Goal: Transaction & Acquisition: Purchase product/service

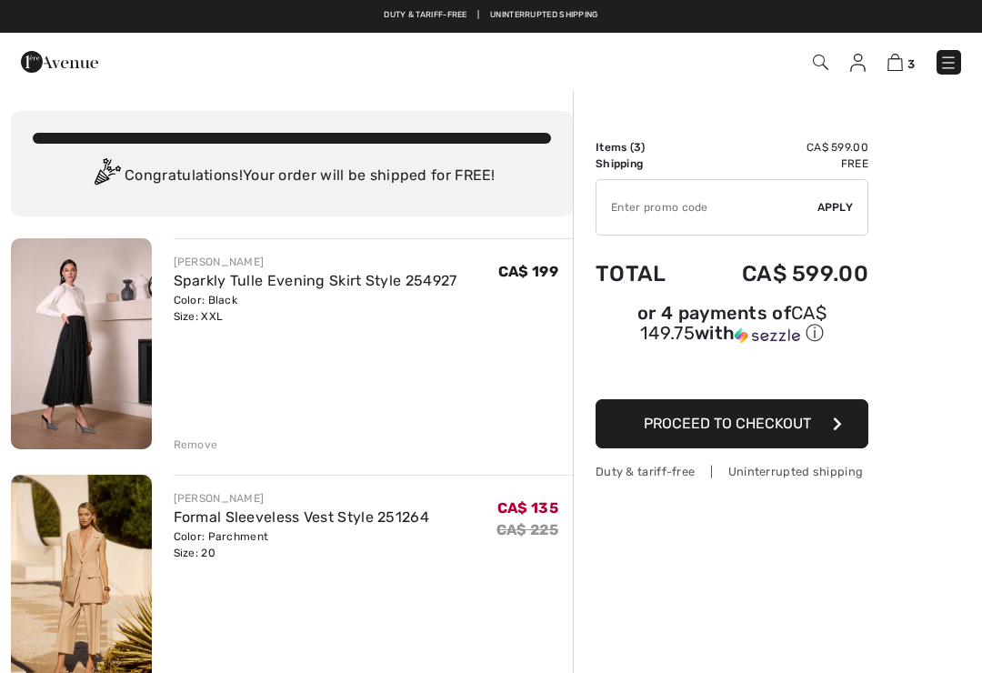
click at [192, 446] on div "Remove" at bounding box center [196, 444] width 45 height 16
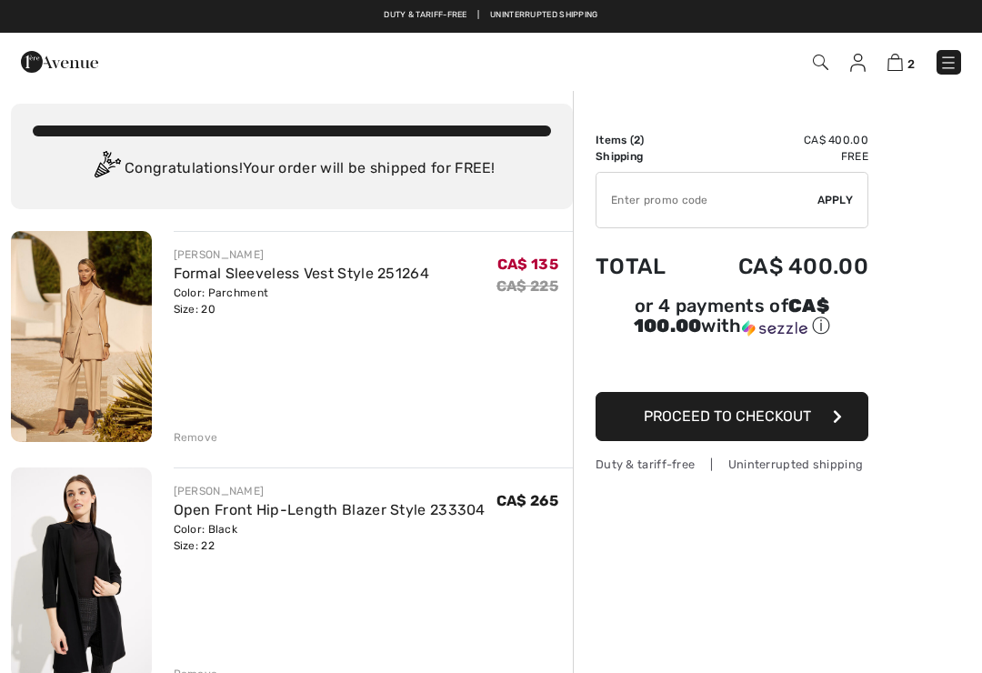
scroll to position [9, 0]
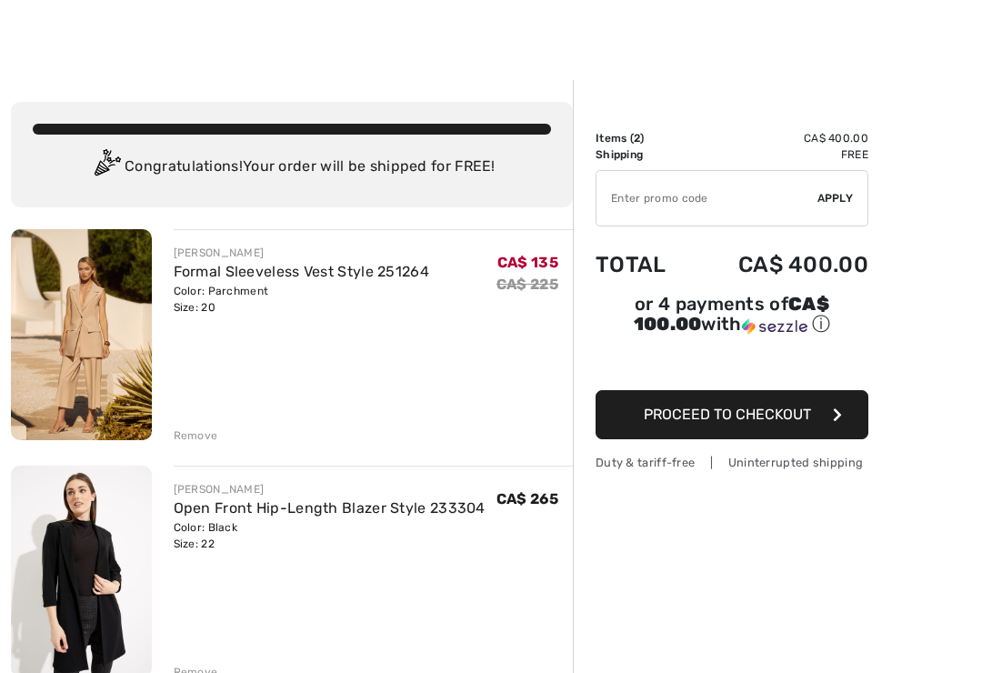
click at [184, 671] on div "Remove" at bounding box center [196, 672] width 45 height 16
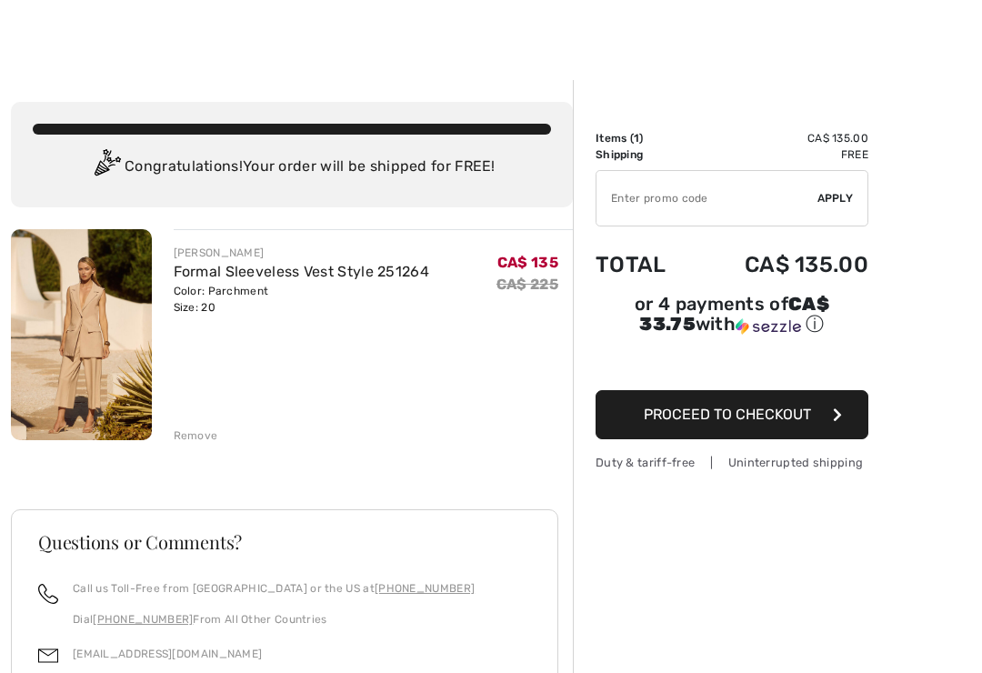
scroll to position [0, 0]
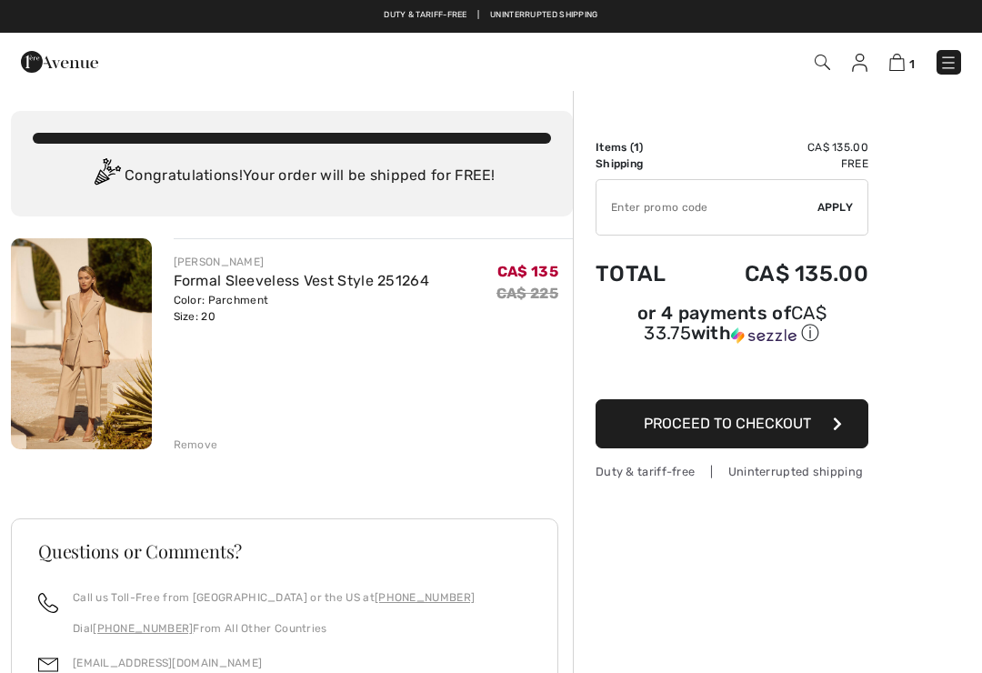
click at [949, 54] on img at bounding box center [948, 63] width 18 height 18
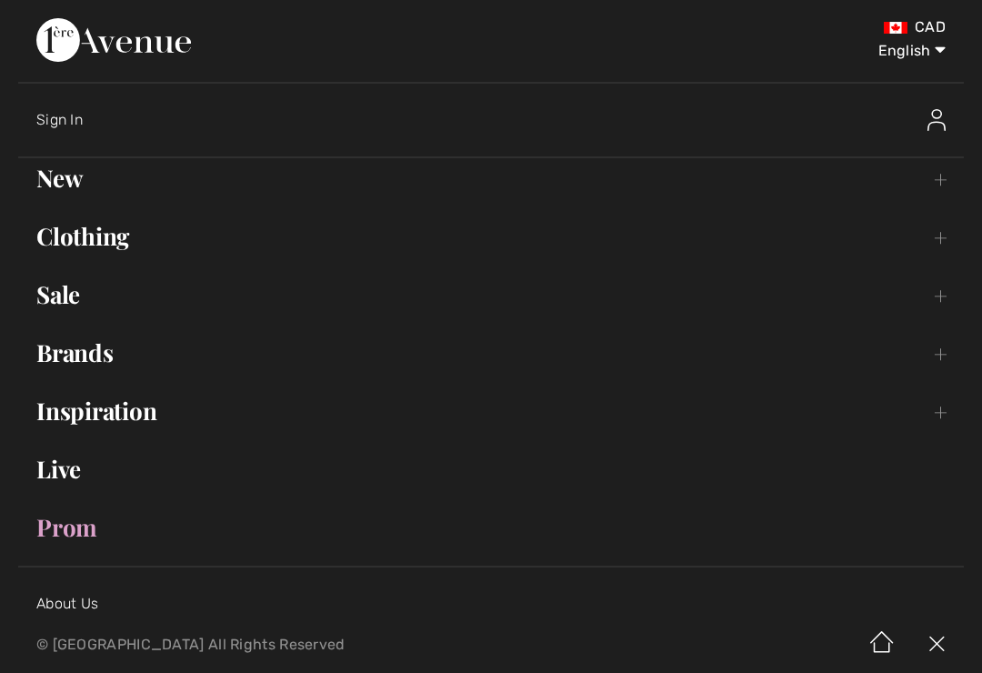
click at [60, 300] on link "Sale Toggle submenu" at bounding box center [490, 295] width 945 height 40
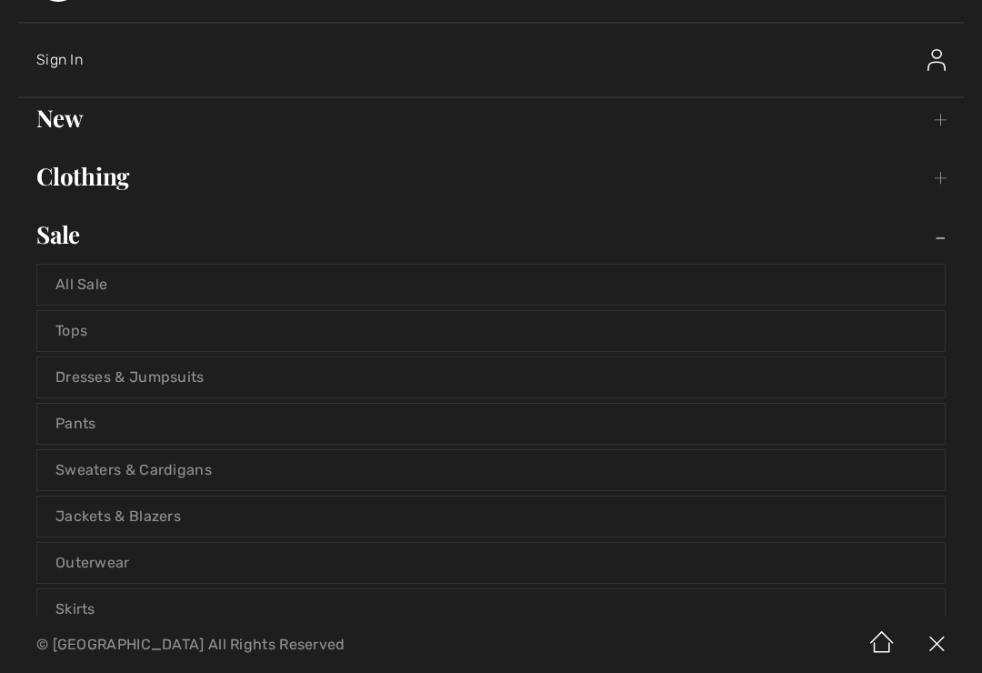
scroll to position [63, 0]
click at [98, 559] on link "Outerwear" at bounding box center [490, 560] width 907 height 40
click at [86, 565] on link "Outerwear" at bounding box center [490, 560] width 907 height 40
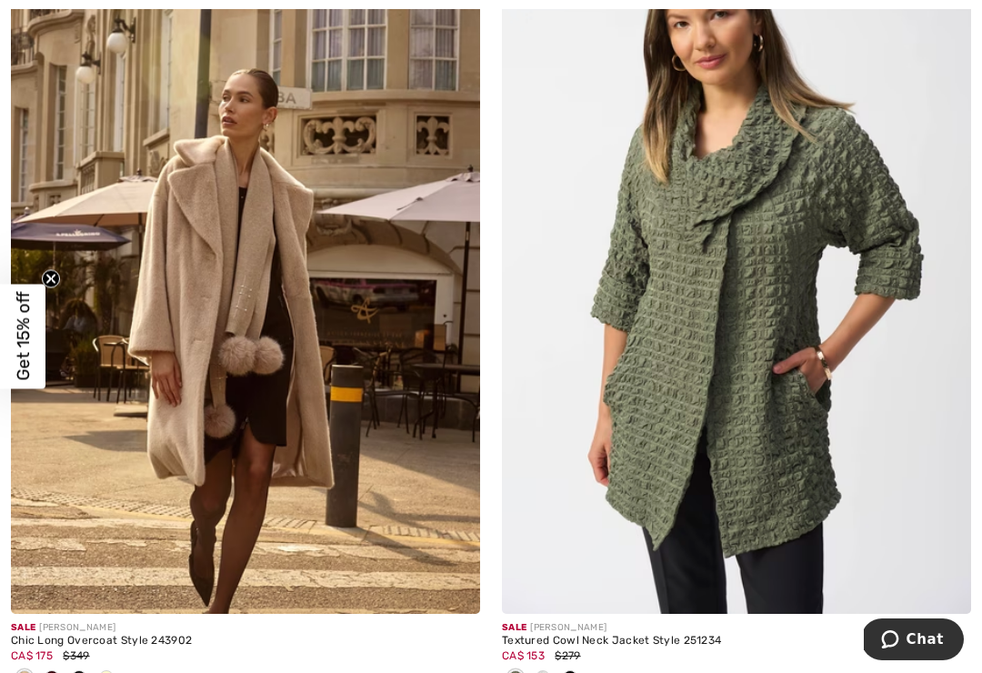
scroll to position [442, 0]
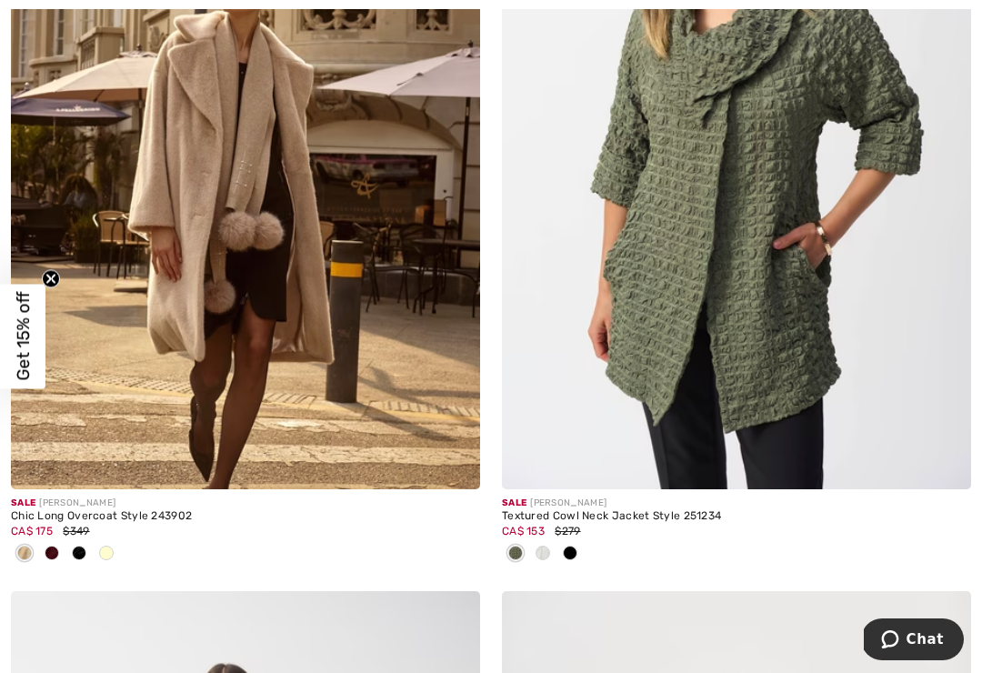
click at [578, 553] on div at bounding box center [569, 554] width 27 height 30
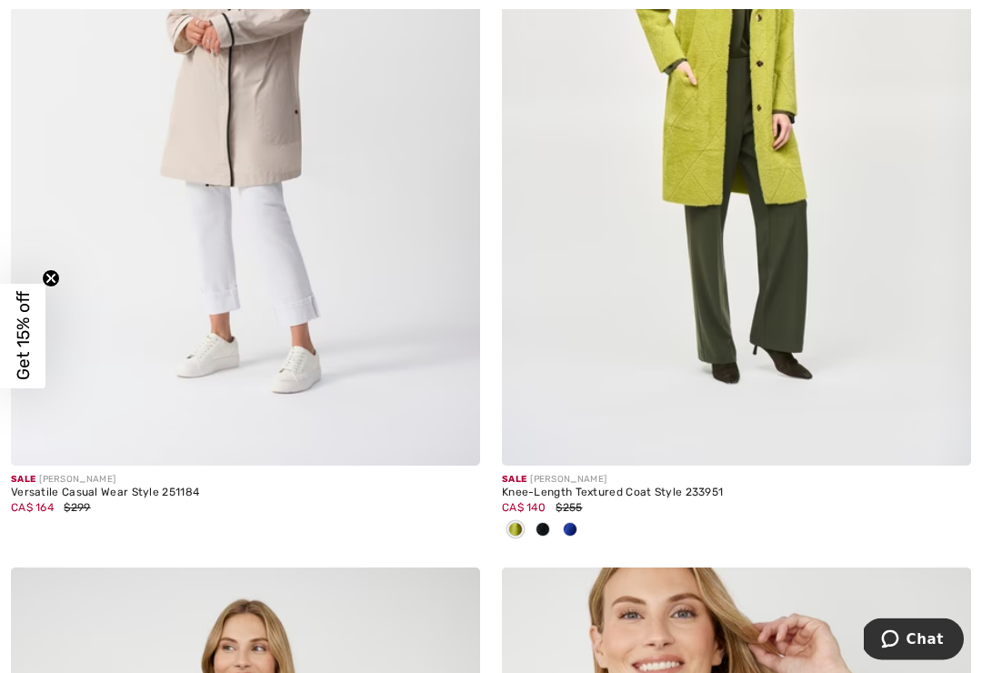
scroll to position [1323, 0]
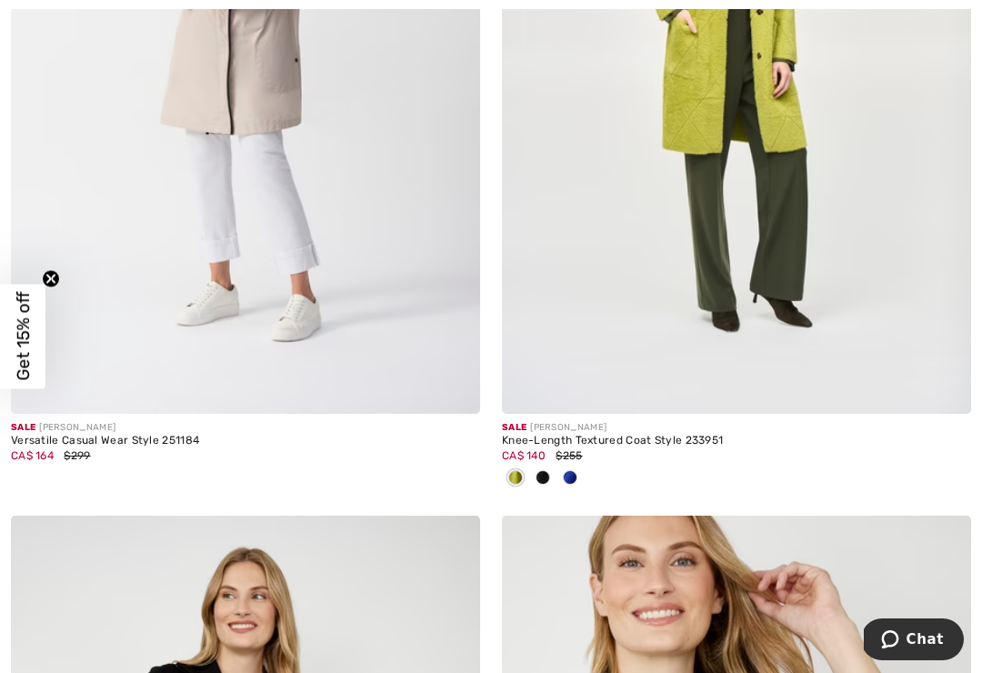
click at [575, 475] on span at bounding box center [570, 477] width 15 height 15
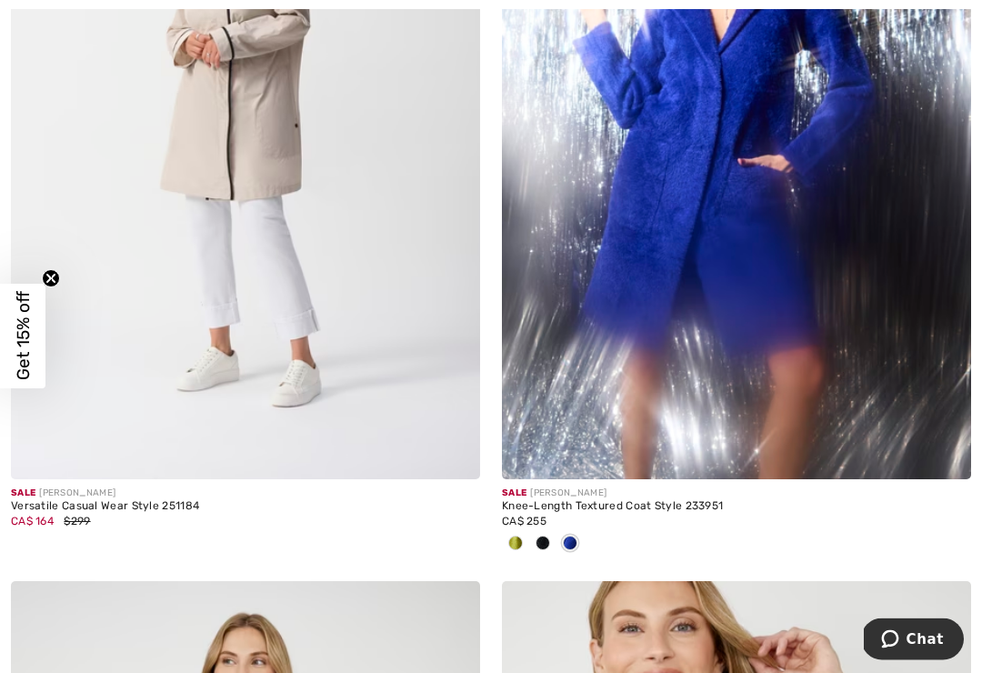
click at [544, 543] on span at bounding box center [542, 543] width 15 height 15
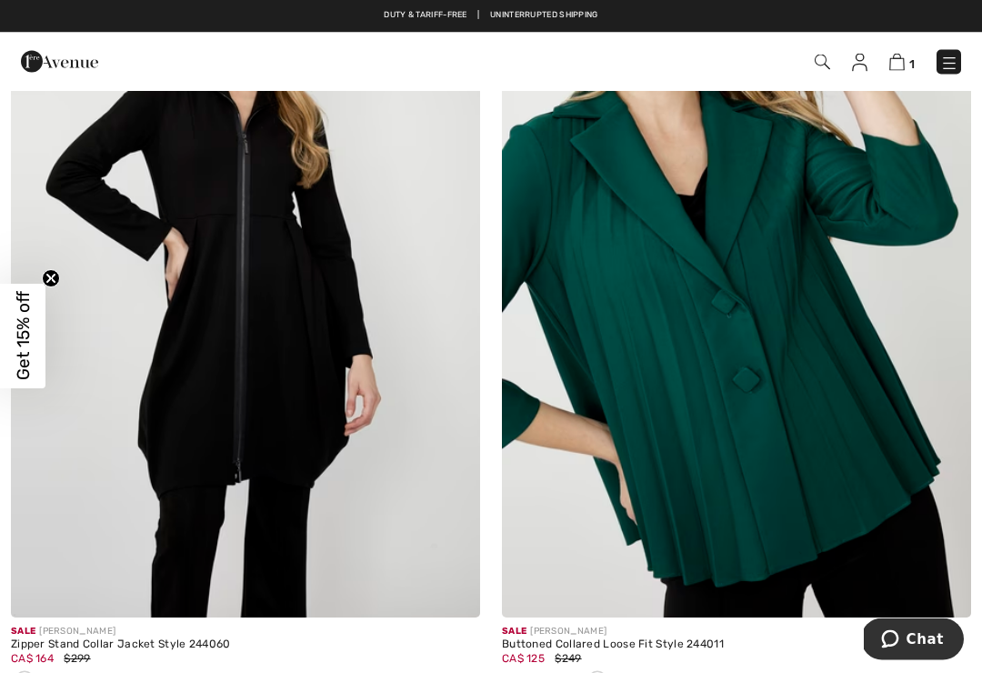
scroll to position [1924, 0]
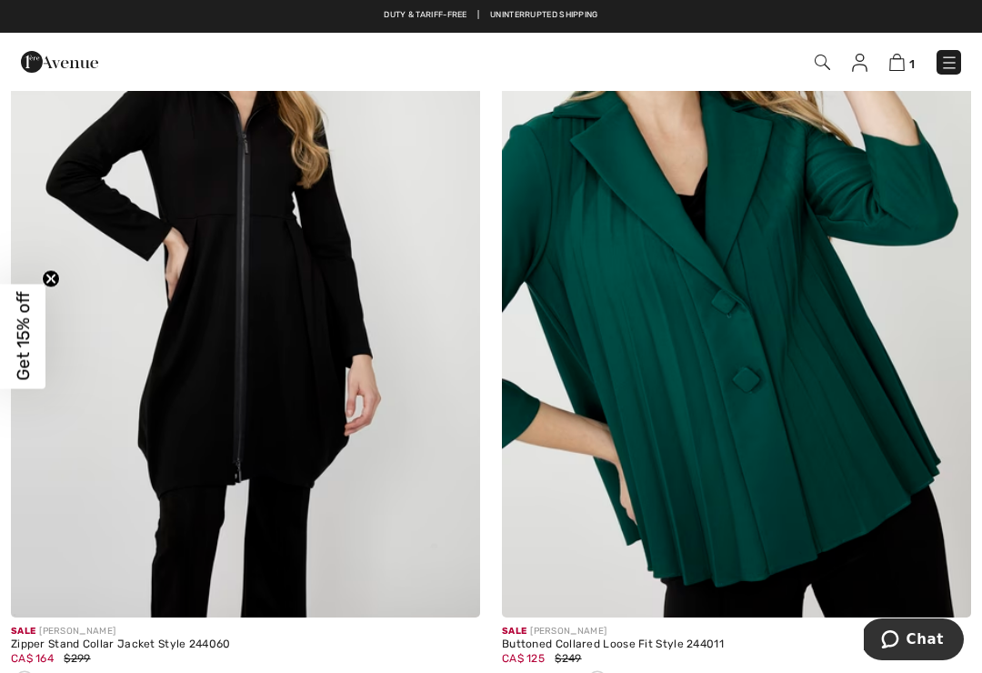
click at [65, 672] on div at bounding box center [51, 681] width 27 height 30
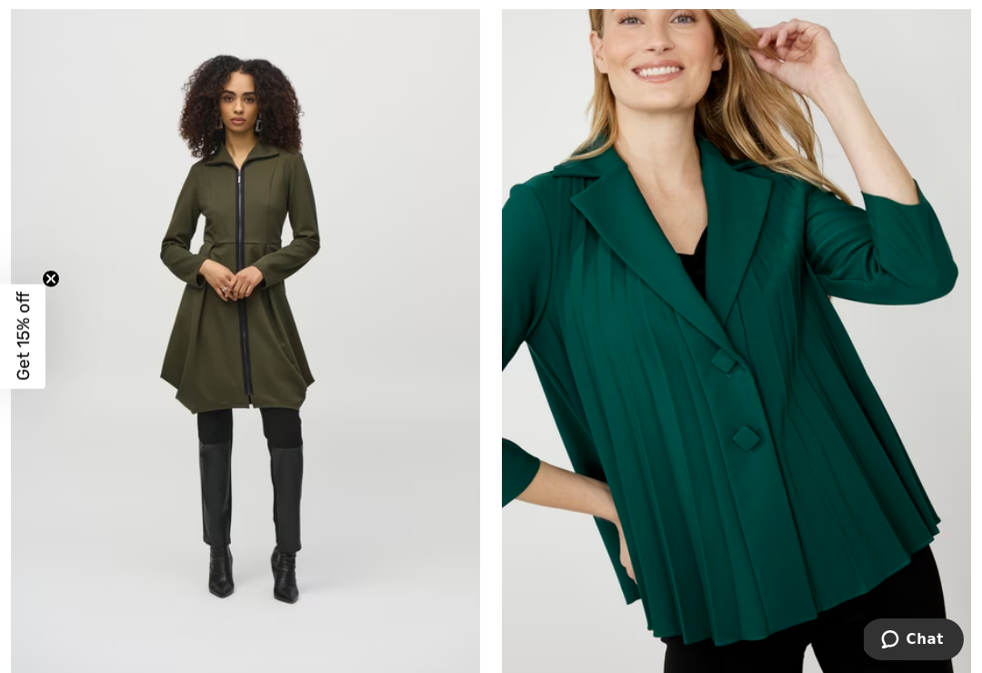
scroll to position [1866, 0]
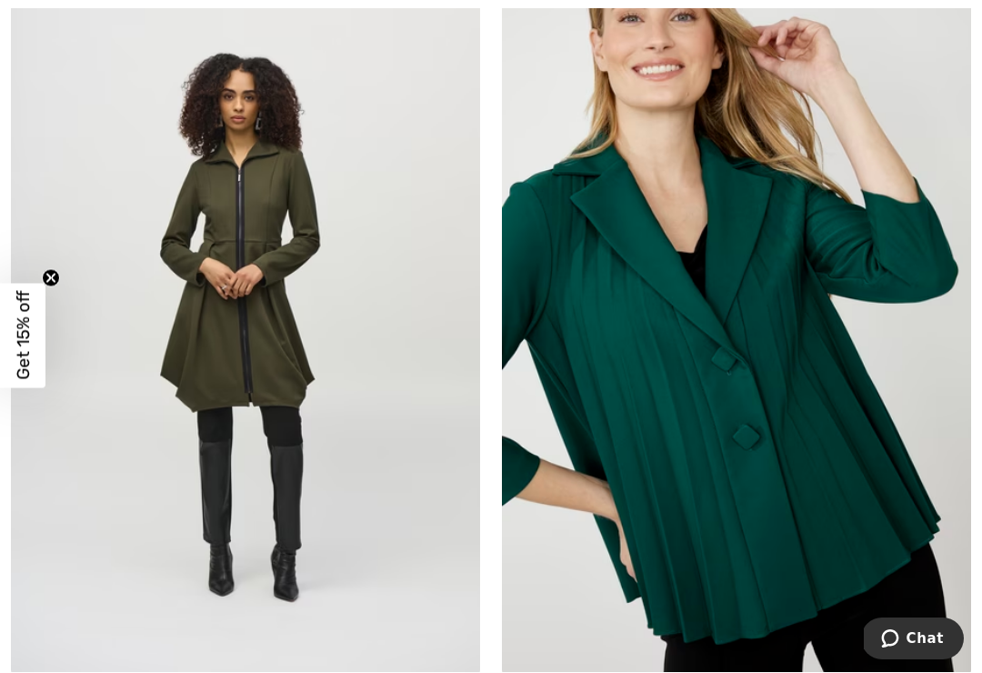
click at [271, 356] on img at bounding box center [245, 324] width 469 height 704
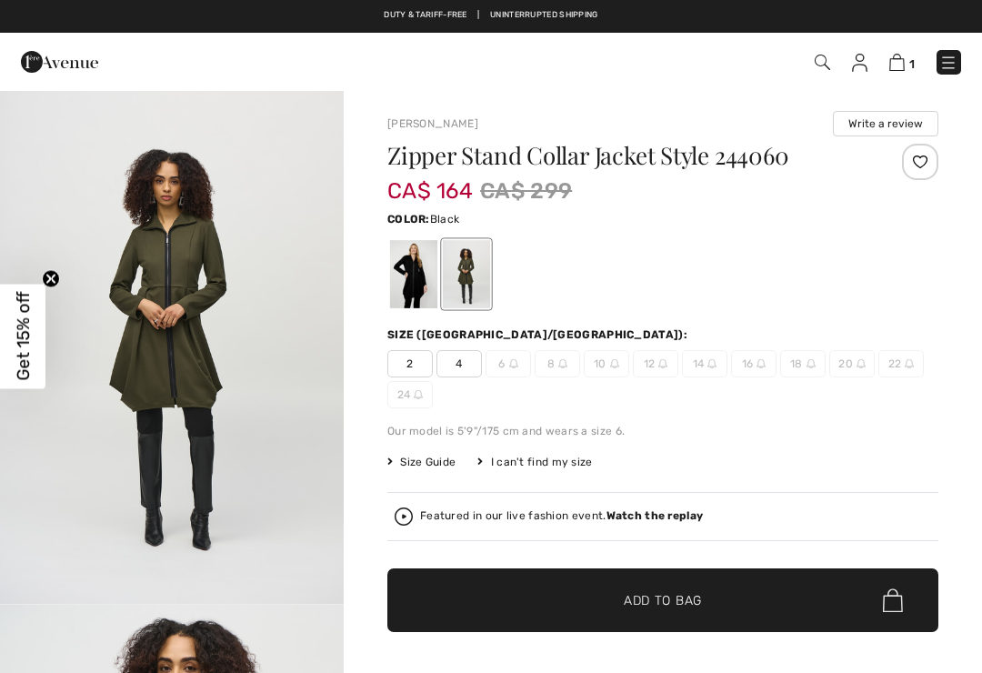
checkbox input "true"
click at [417, 270] on div at bounding box center [413, 274] width 47 height 68
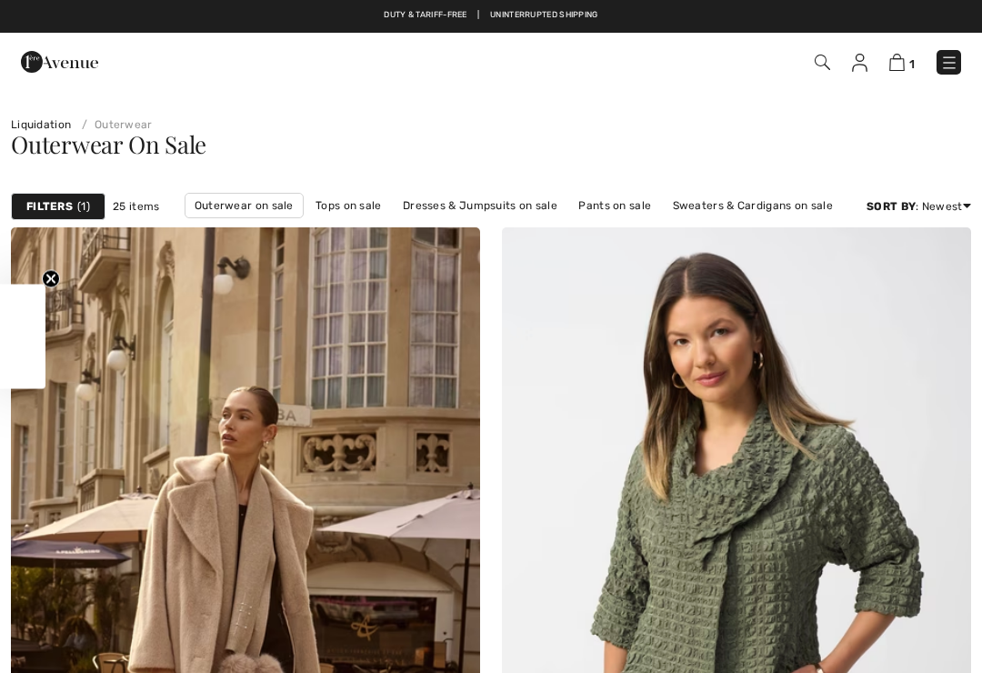
checkbox input "true"
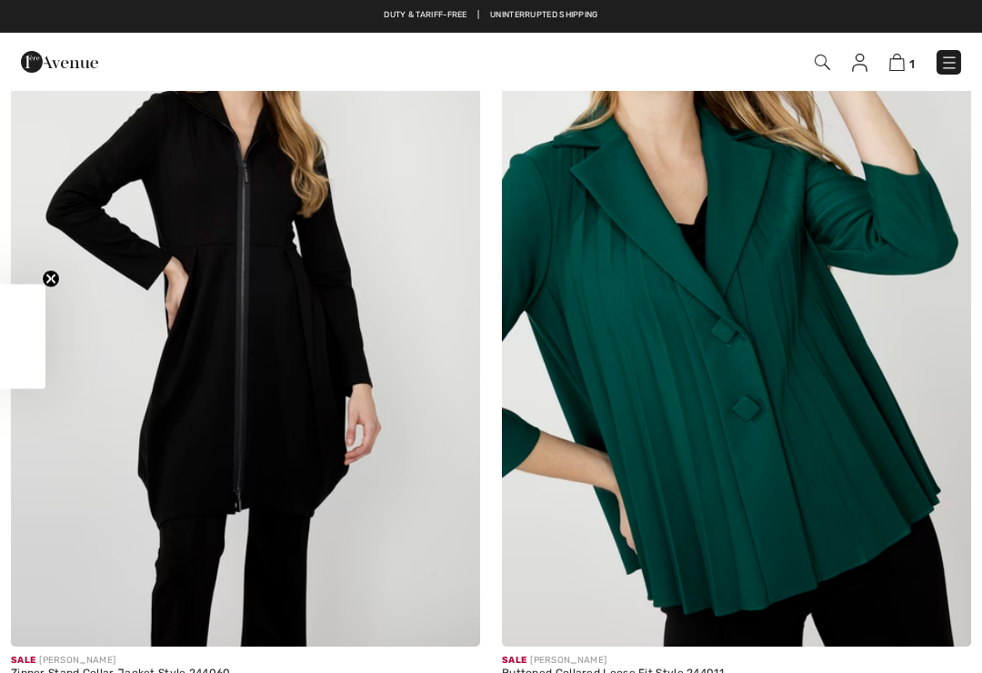
scroll to position [1895, 0]
click at [781, 339] on img at bounding box center [736, 295] width 469 height 704
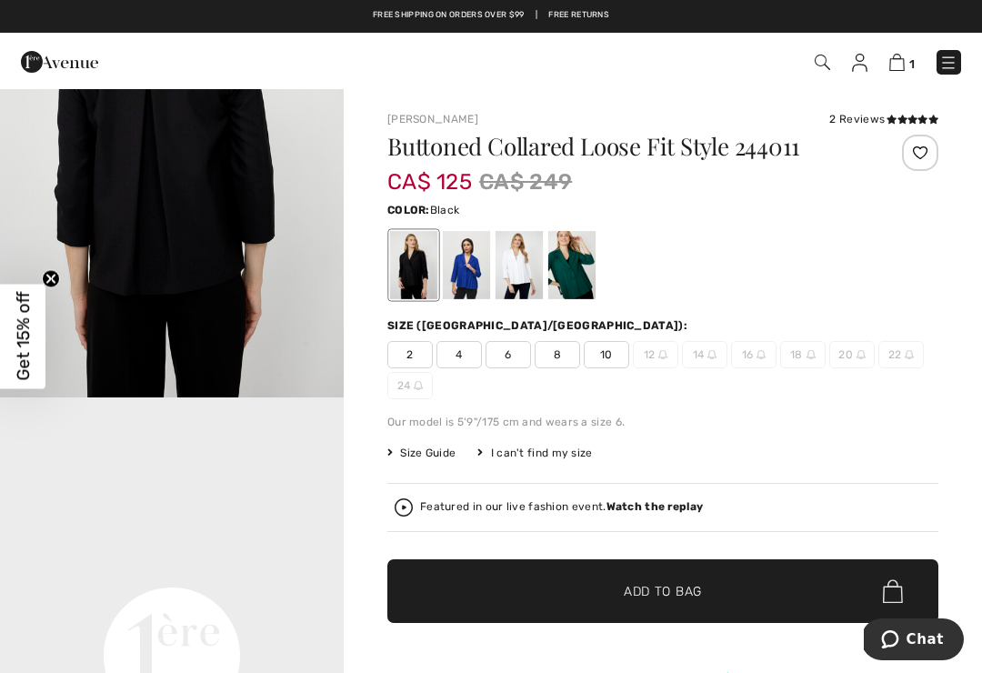
scroll to position [704, 0]
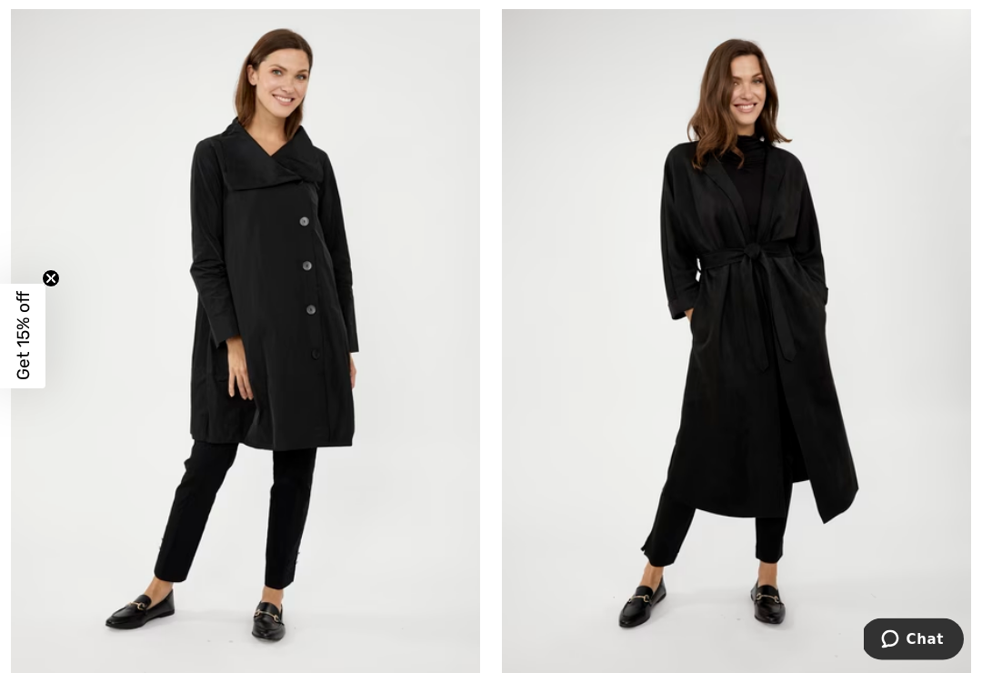
scroll to position [2652, 0]
click at [294, 376] on img at bounding box center [245, 343] width 469 height 704
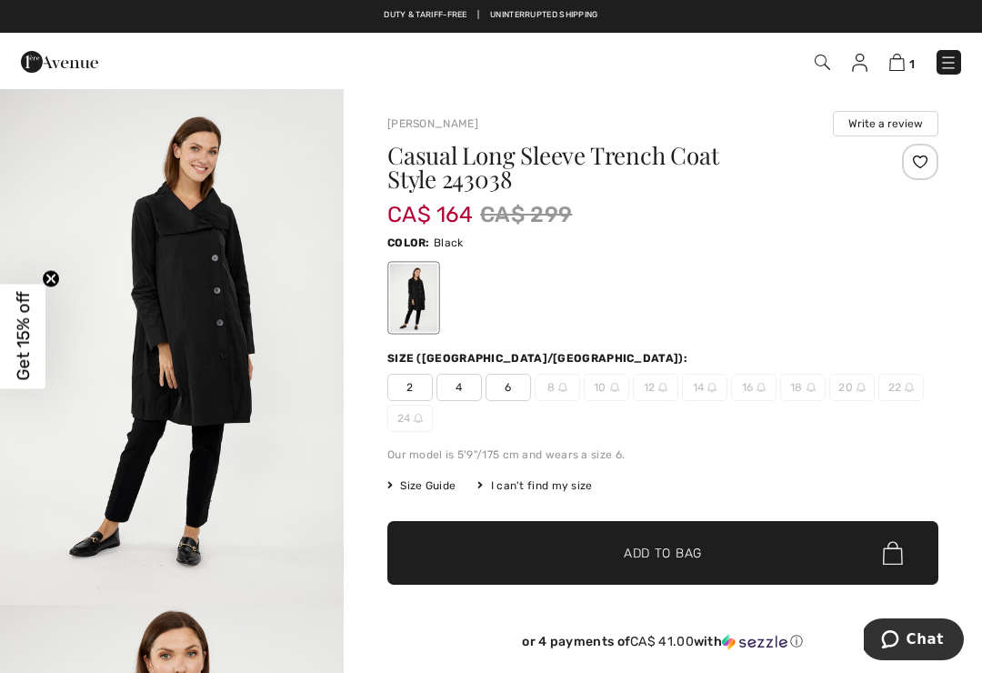
scroll to position [473, 0]
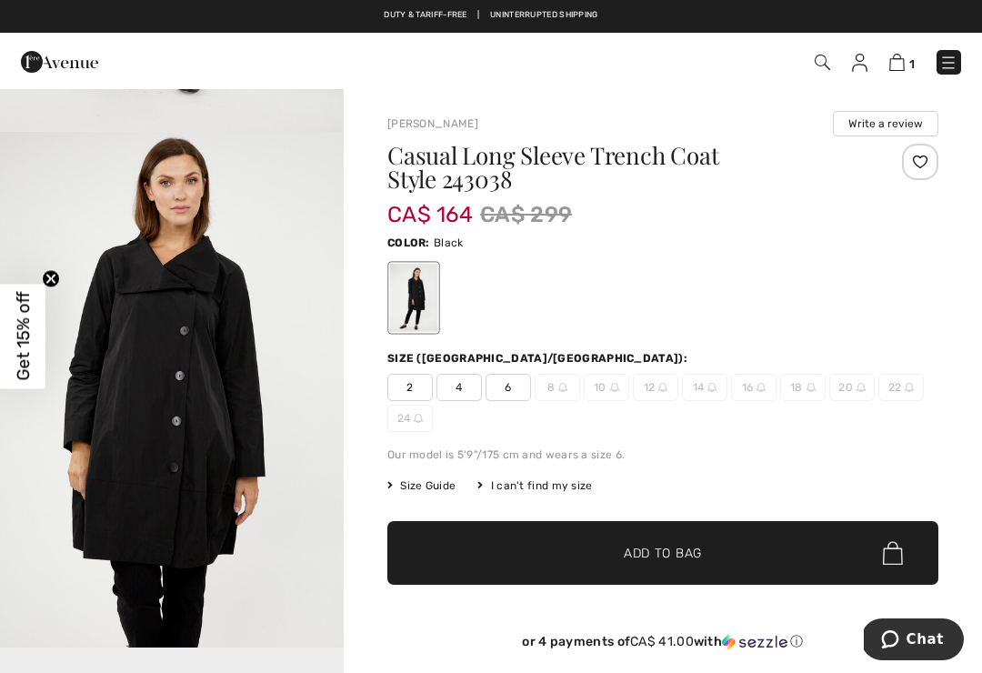
checkbox input "true"
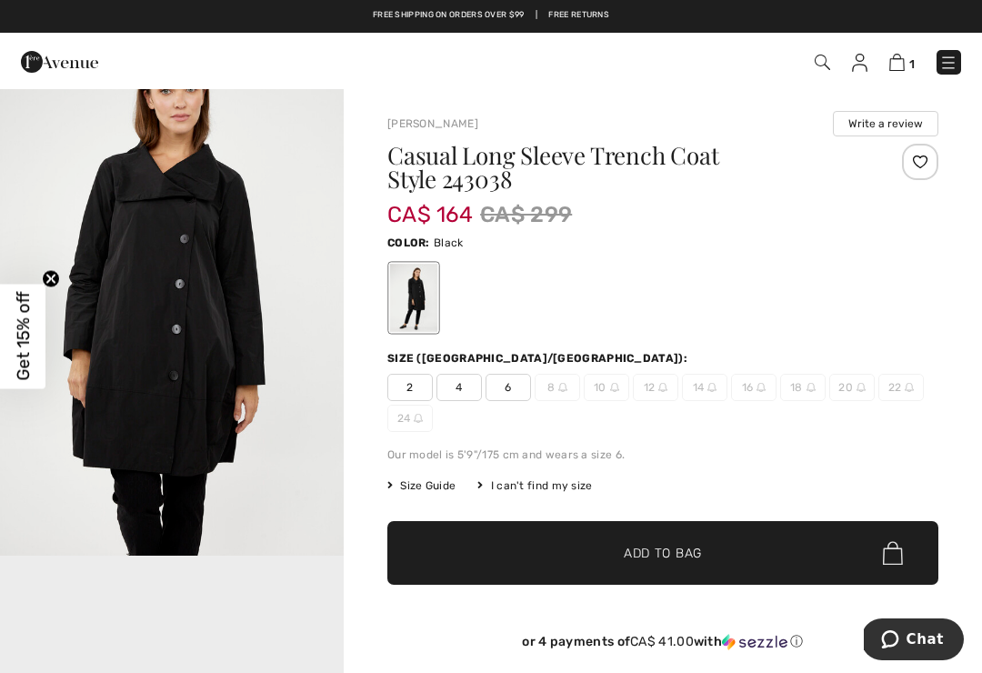
scroll to position [522, 0]
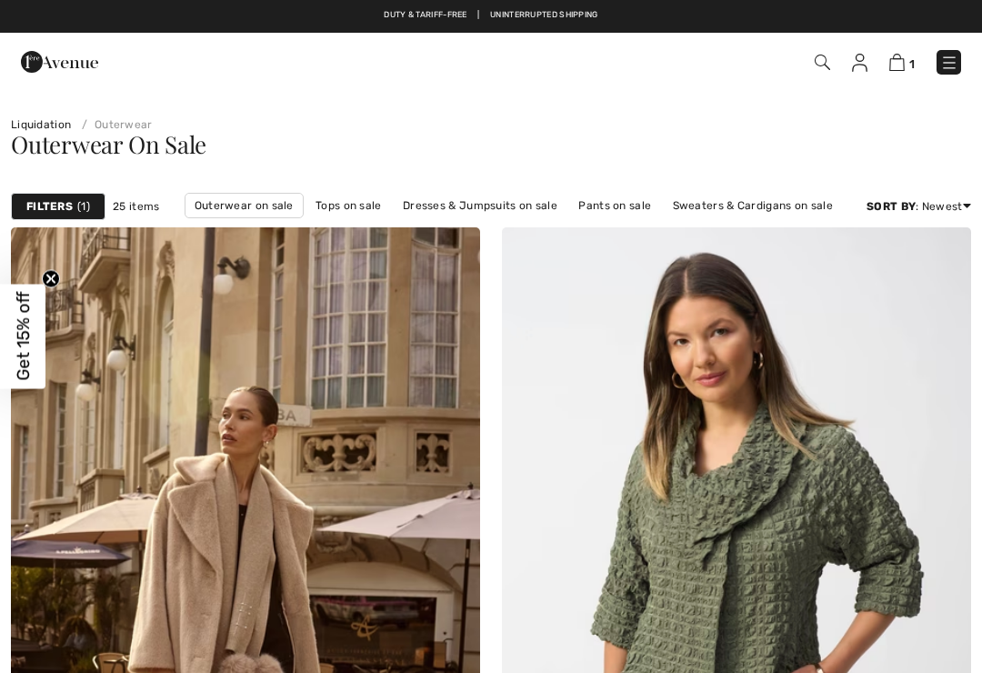
checkbox input "true"
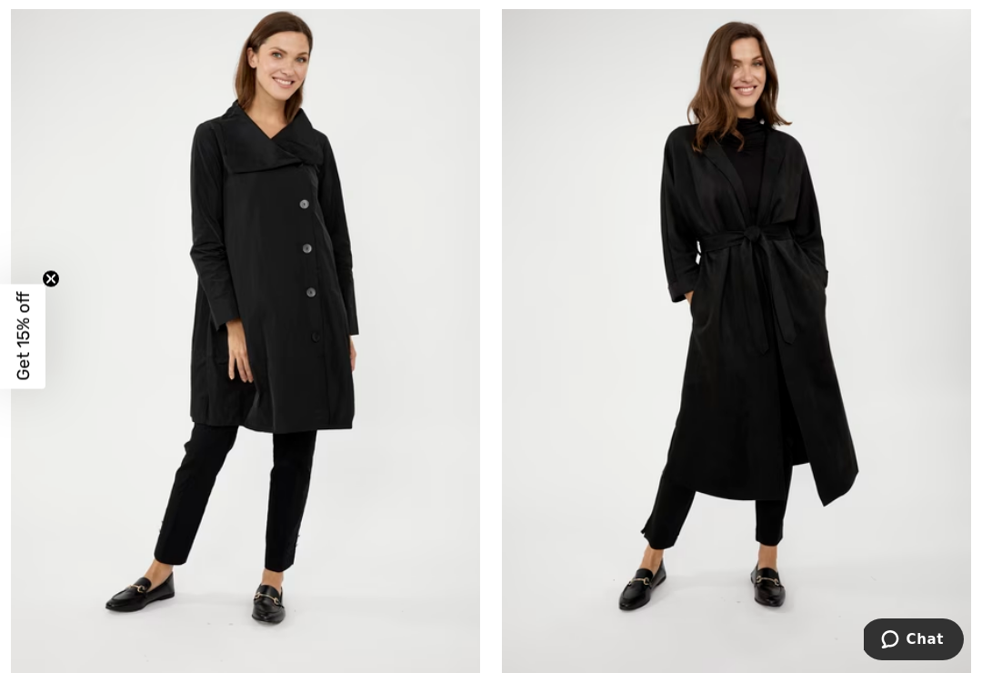
scroll to position [2667, 0]
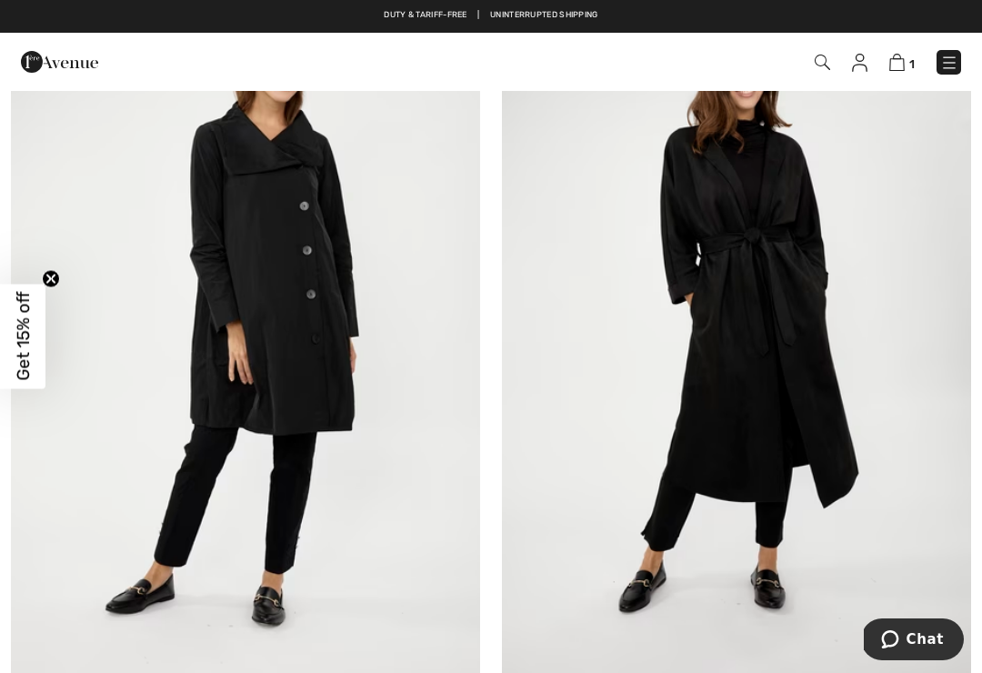
click at [833, 420] on img at bounding box center [736, 327] width 469 height 704
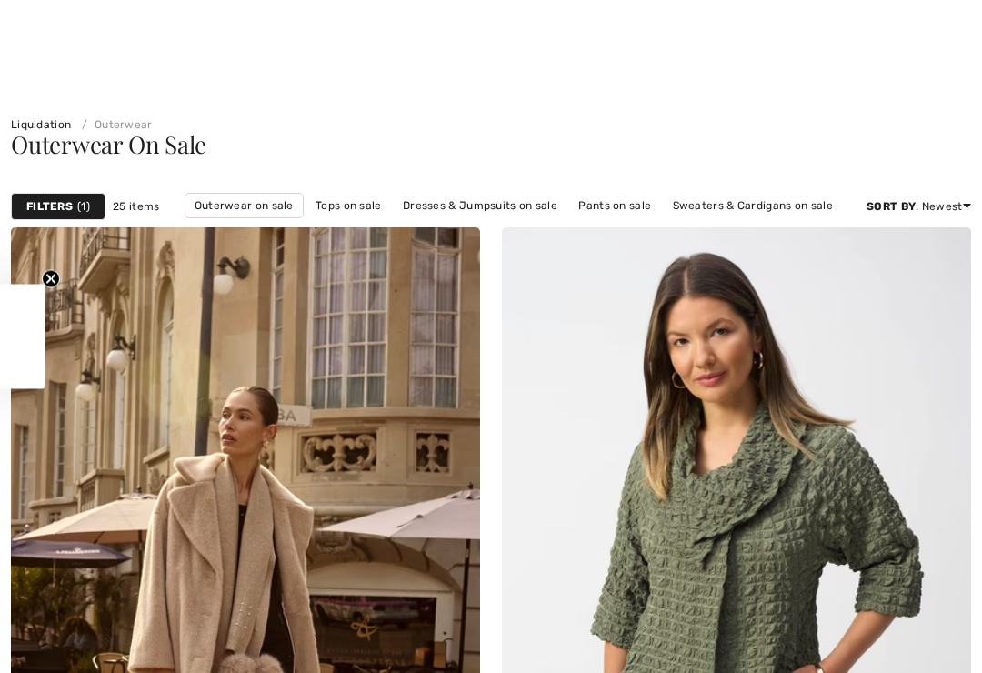
checkbox input "true"
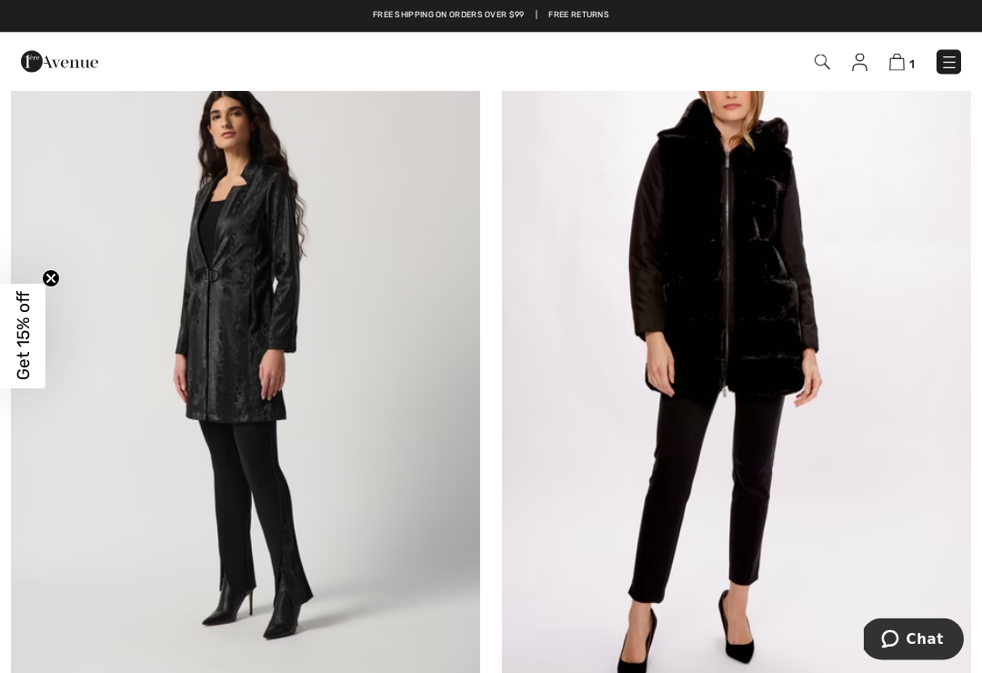
scroll to position [8249, 0]
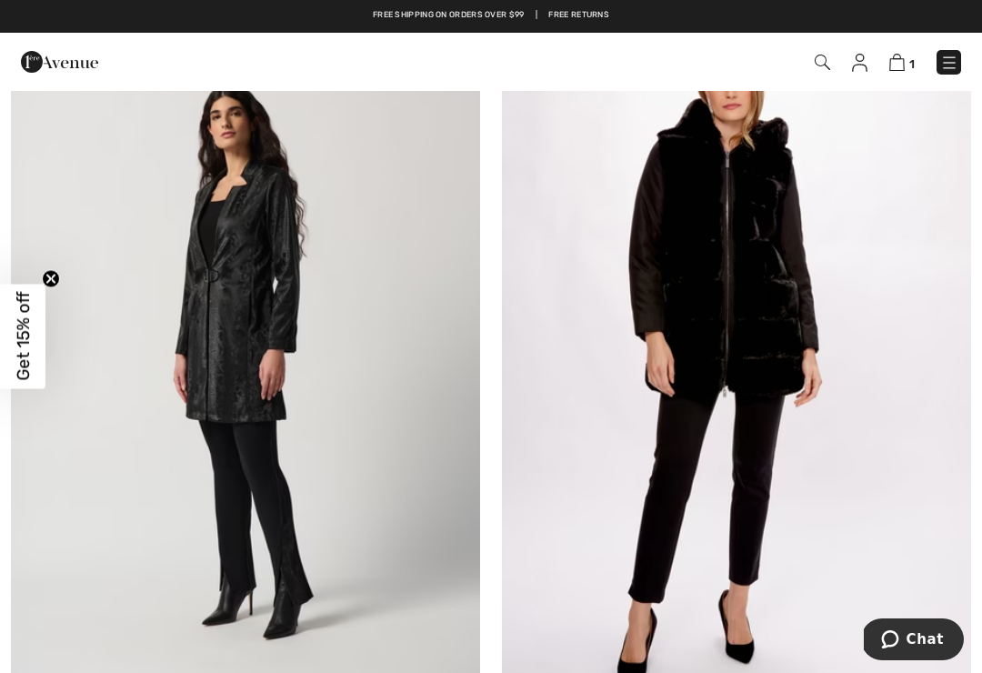
click at [86, 567] on img at bounding box center [245, 357] width 469 height 704
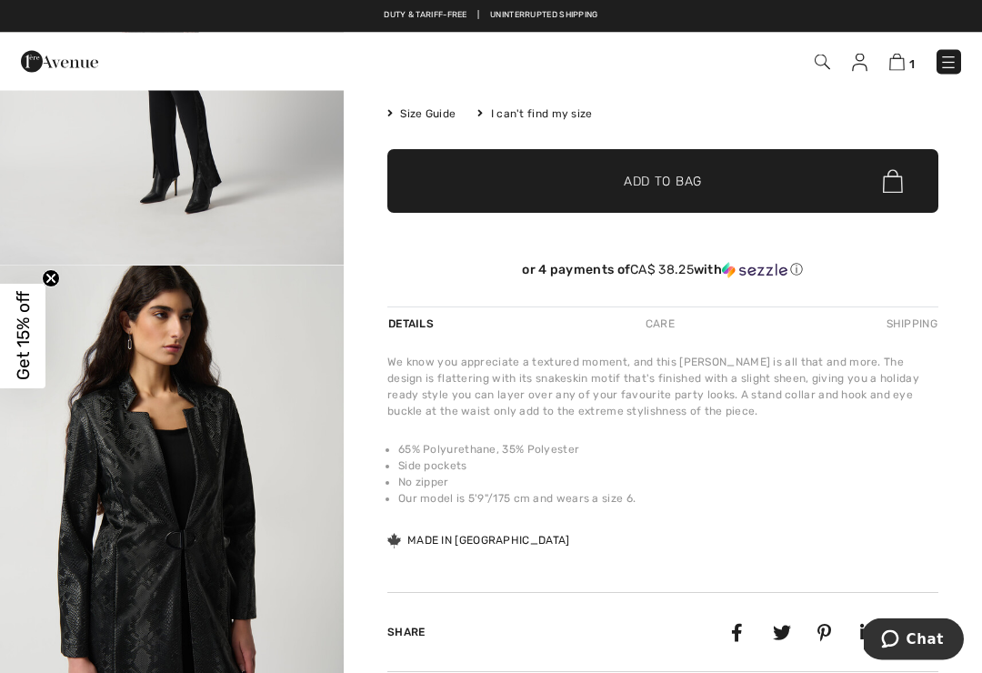
scroll to position [326, 0]
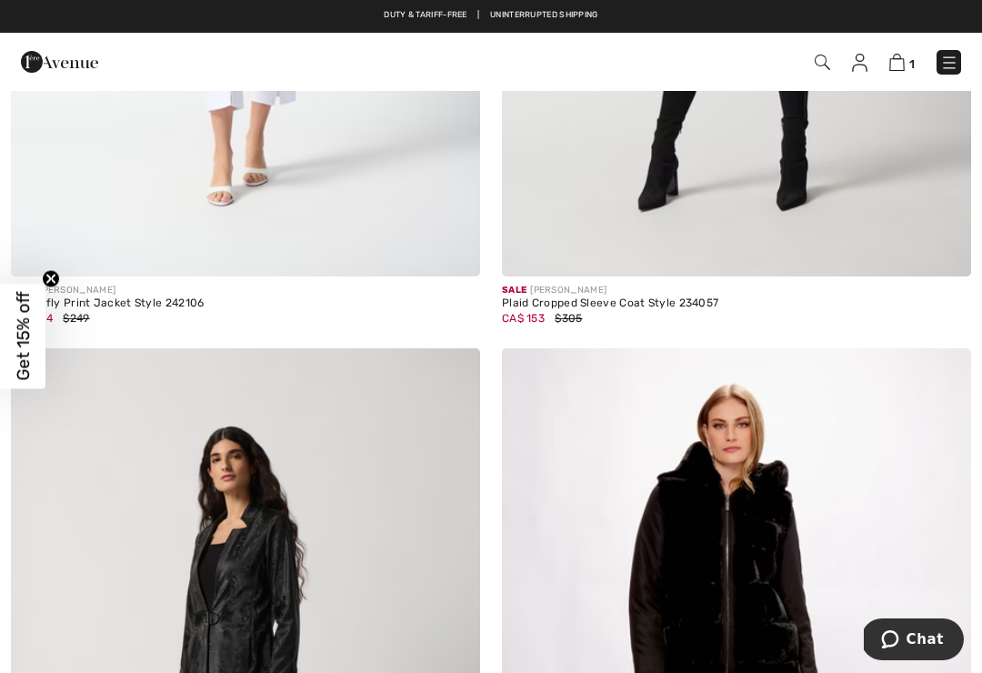
scroll to position [7890, 0]
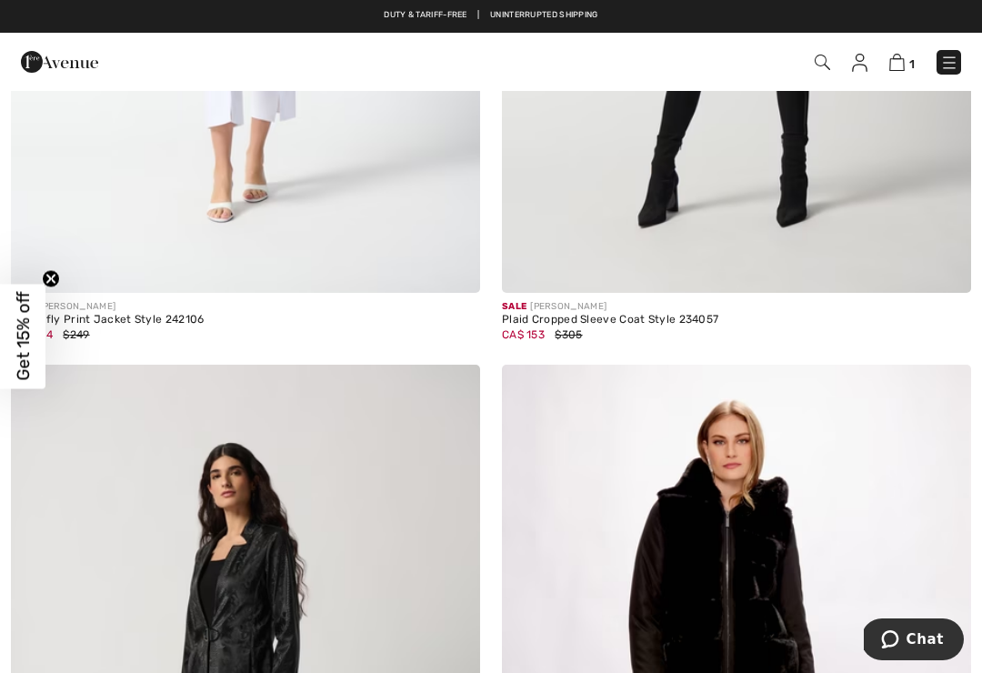
click at [948, 66] on img at bounding box center [949, 63] width 18 height 18
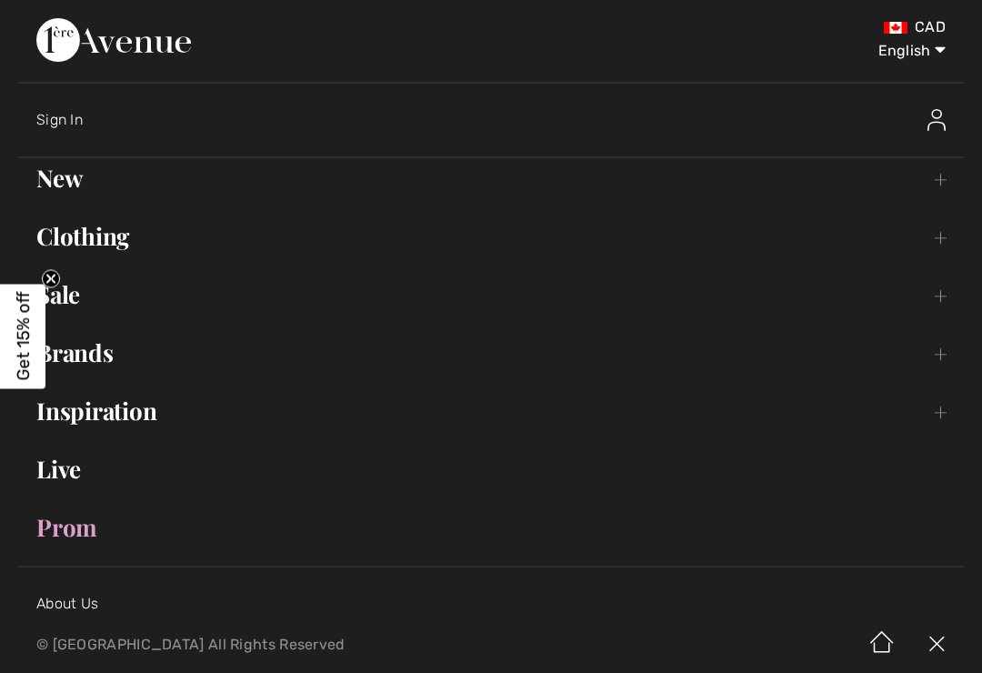
click at [943, 297] on link "Sale Toggle submenu" at bounding box center [490, 295] width 945 height 40
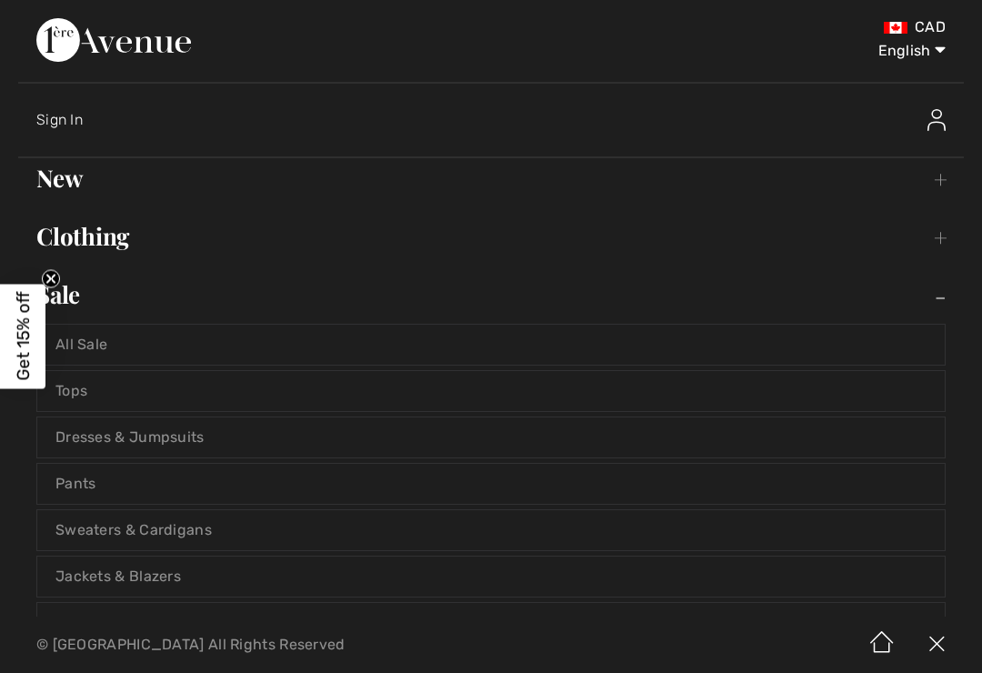
click at [56, 535] on link "Sweaters & Cardigans" at bounding box center [490, 530] width 907 height 40
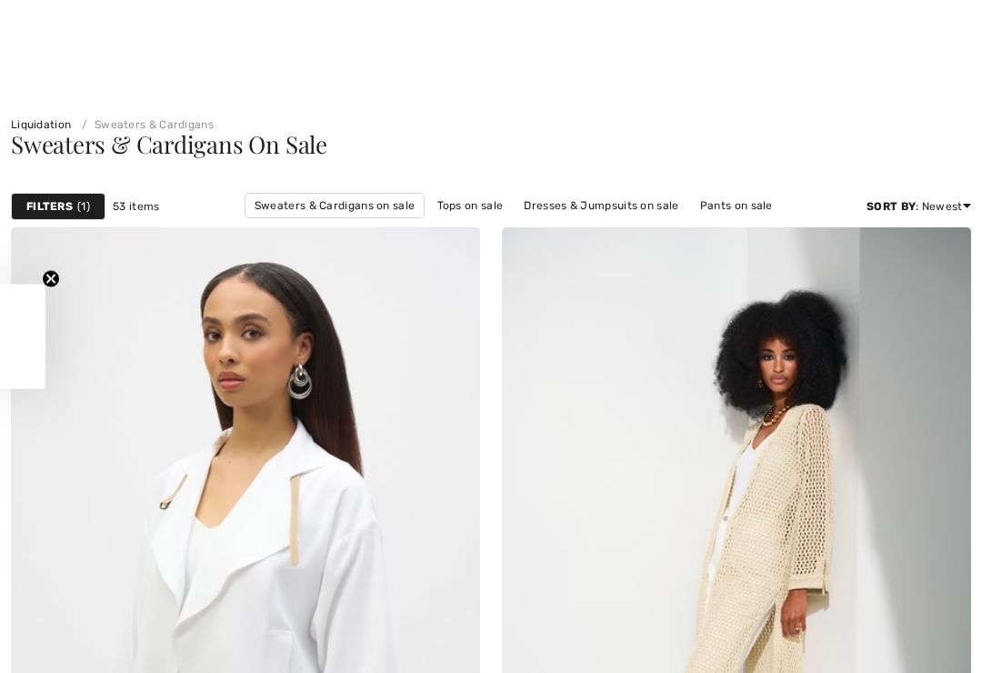
checkbox input "true"
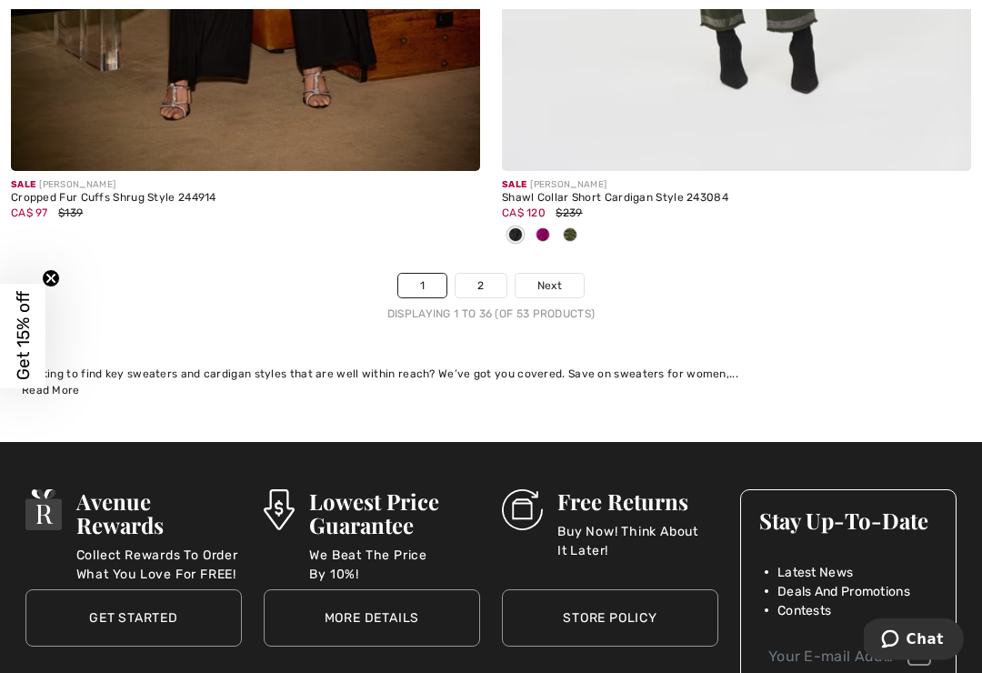
scroll to position [14537, 0]
click at [474, 274] on link "2" at bounding box center [480, 286] width 50 height 24
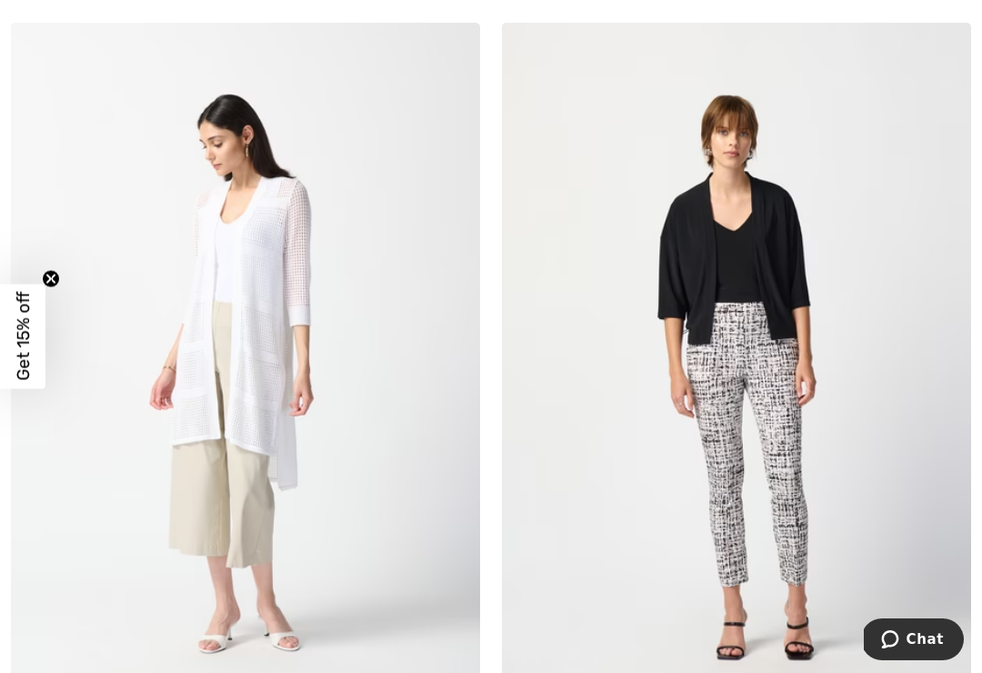
scroll to position [4120, 0]
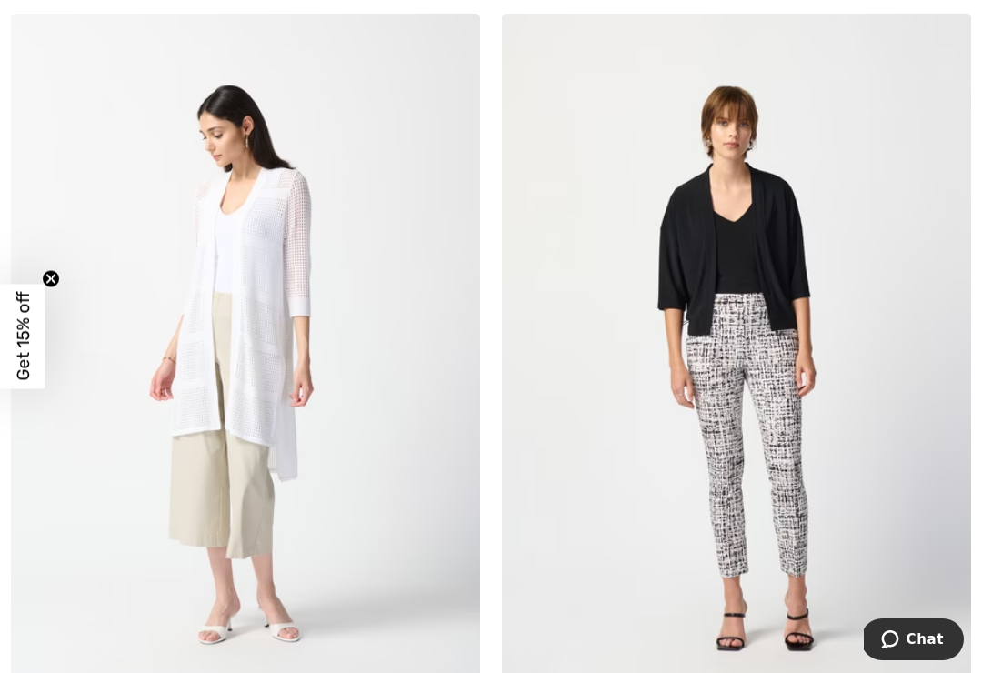
click at [276, 293] on img at bounding box center [245, 366] width 469 height 704
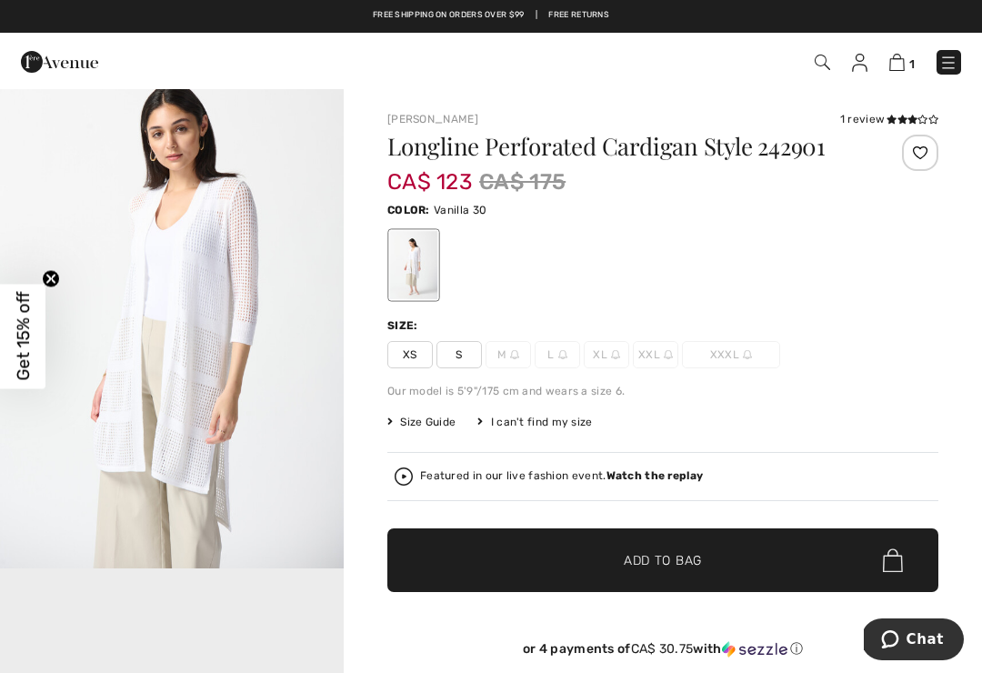
scroll to position [442, 0]
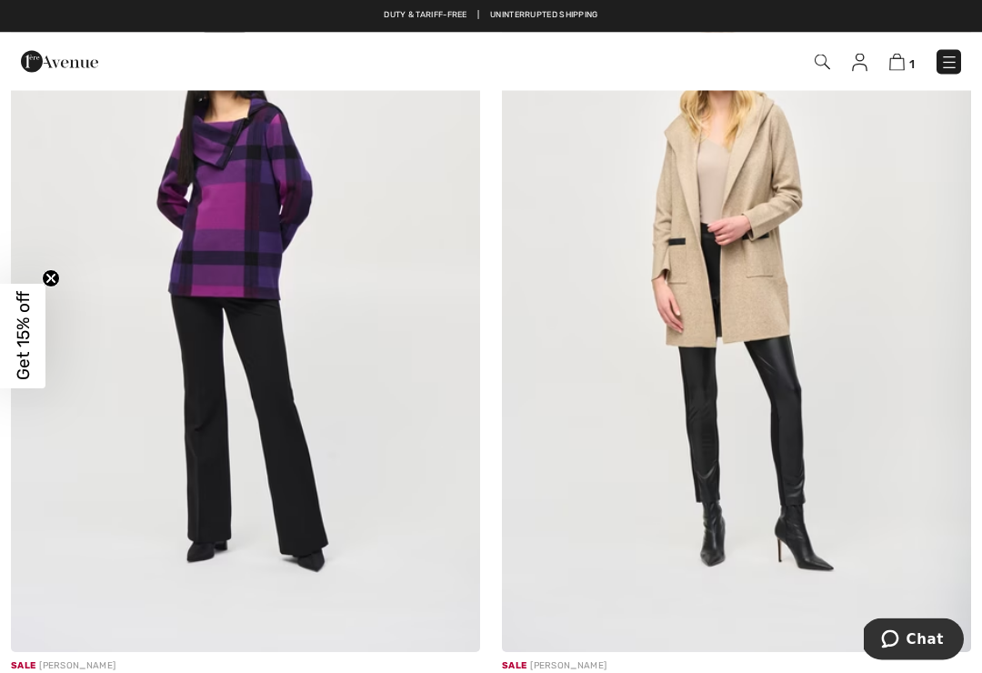
scroll to position [1072, 0]
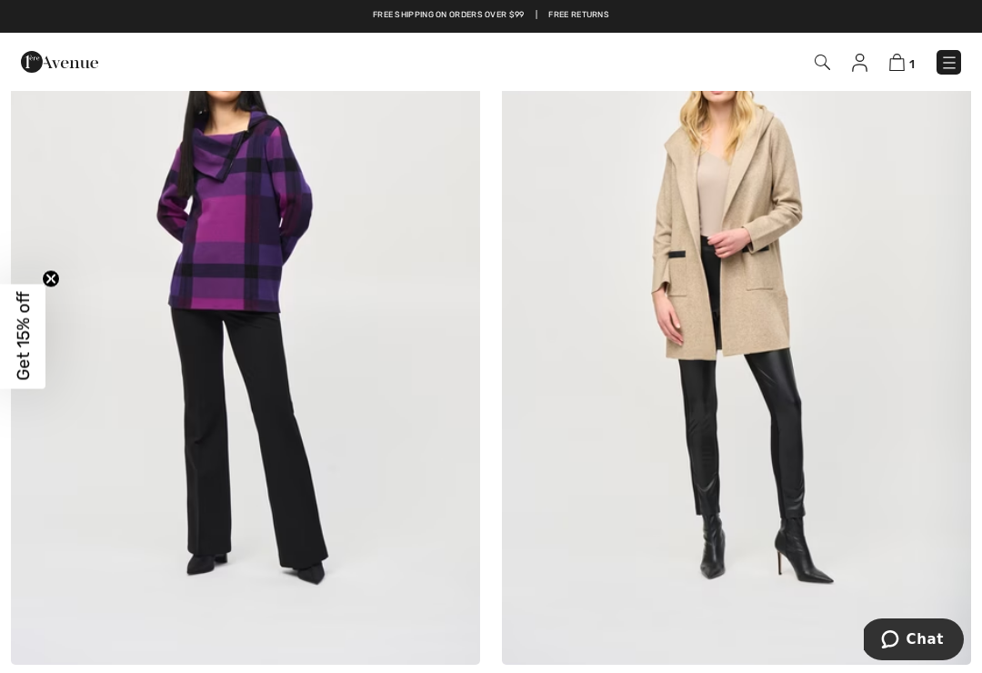
click at [760, 170] on img at bounding box center [736, 313] width 469 height 704
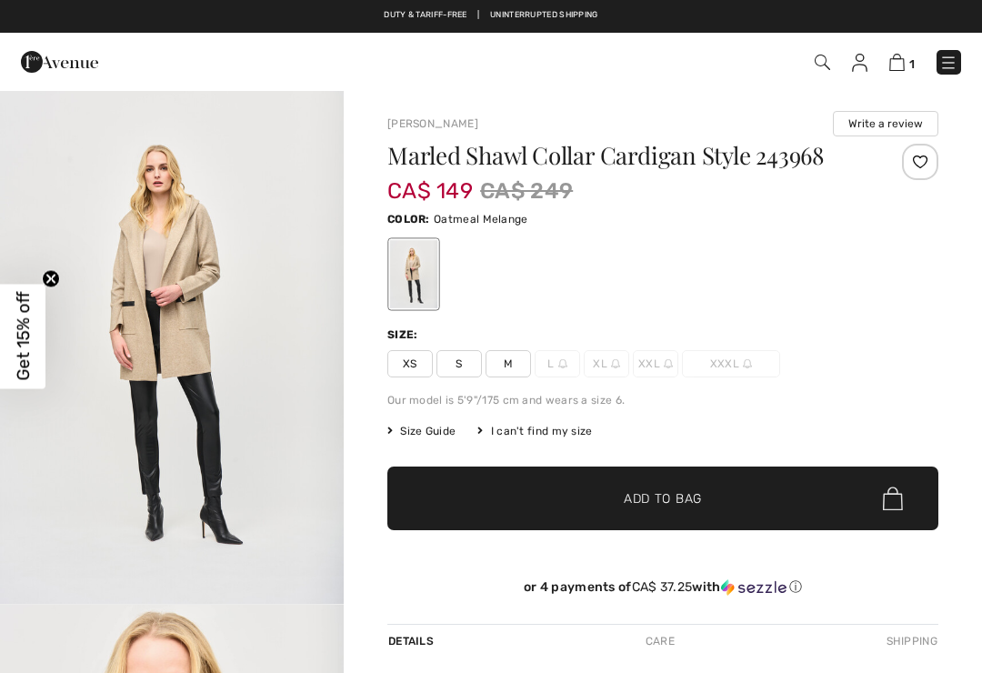
checkbox input "true"
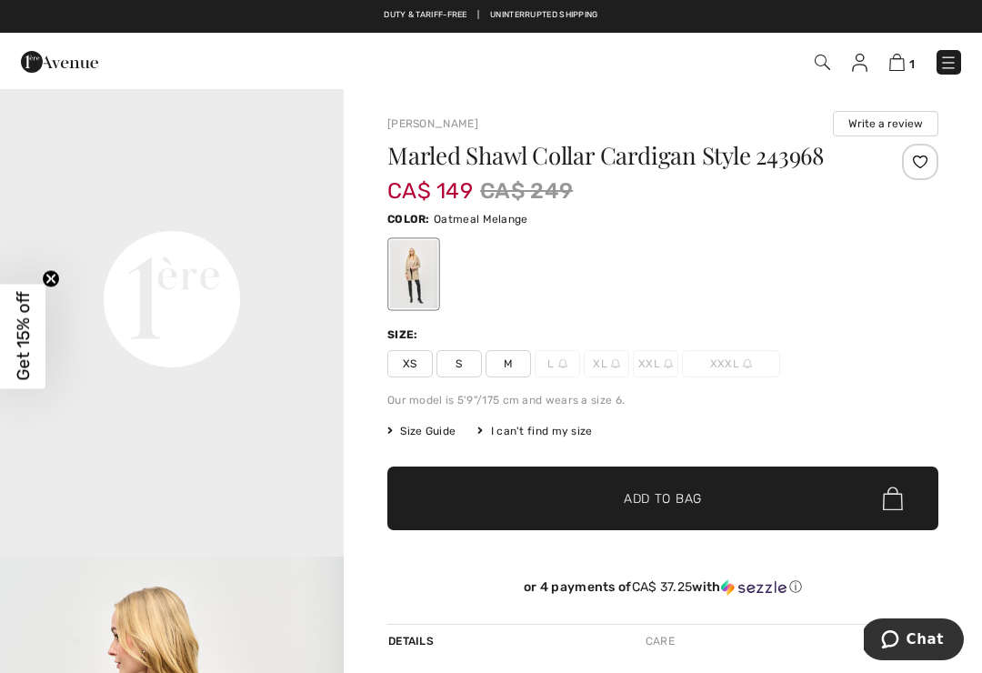
scroll to position [1081, 0]
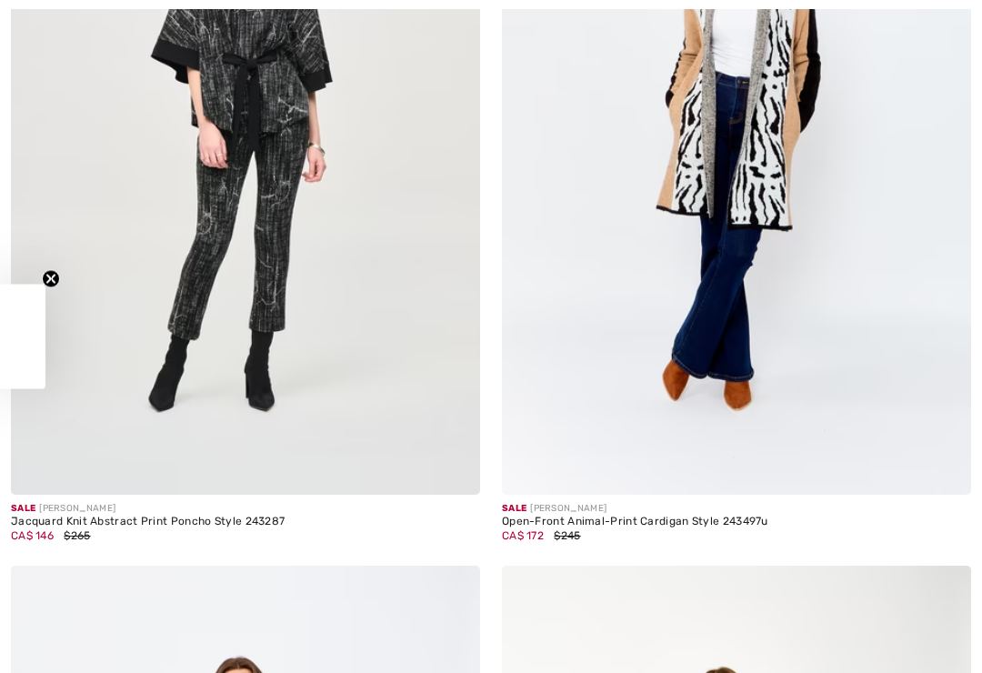
checkbox input "true"
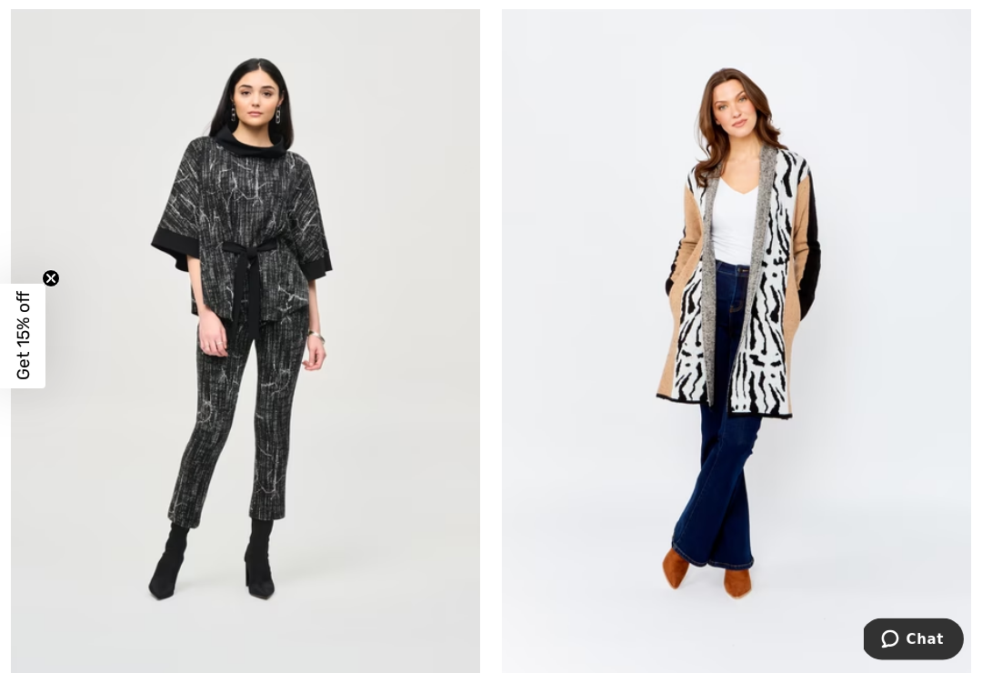
scroll to position [1833, 0]
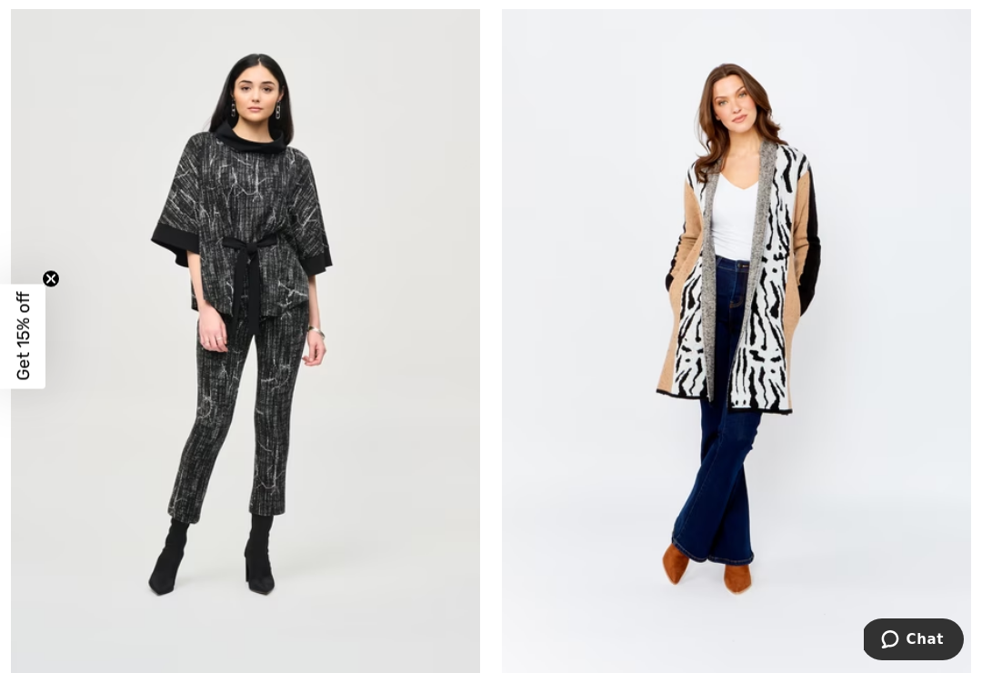
click at [782, 268] on img at bounding box center [736, 327] width 469 height 704
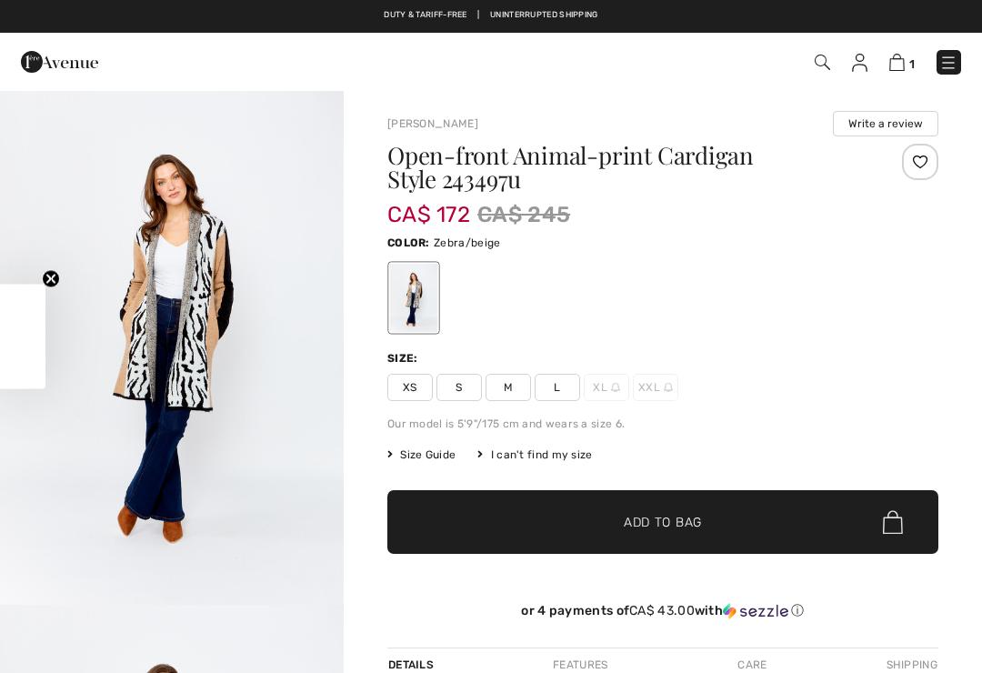
checkbox input "true"
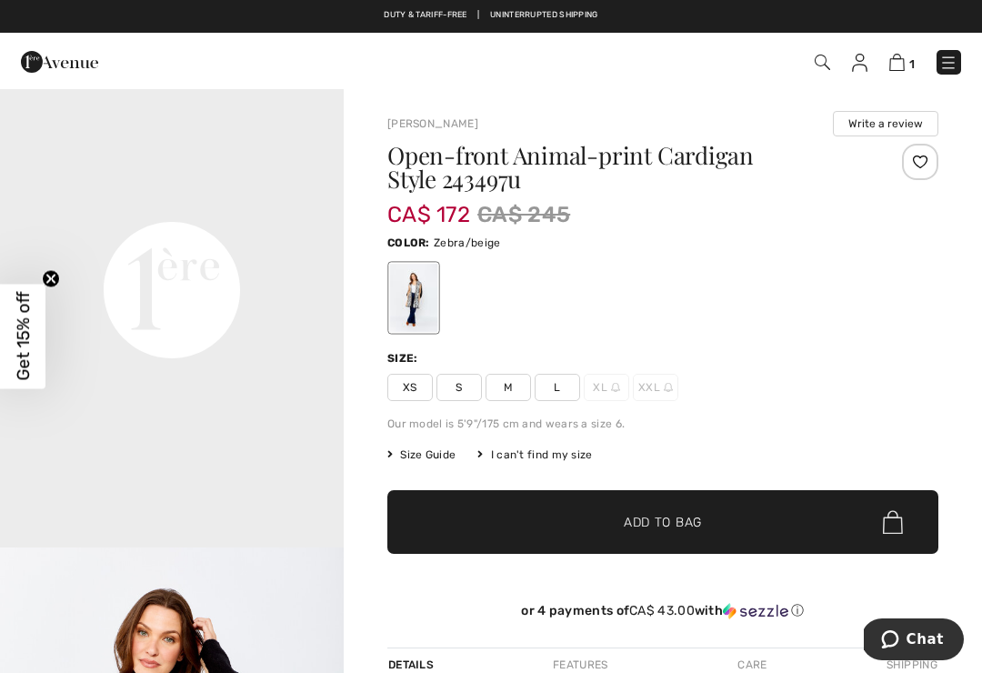
scroll to position [1089, 0]
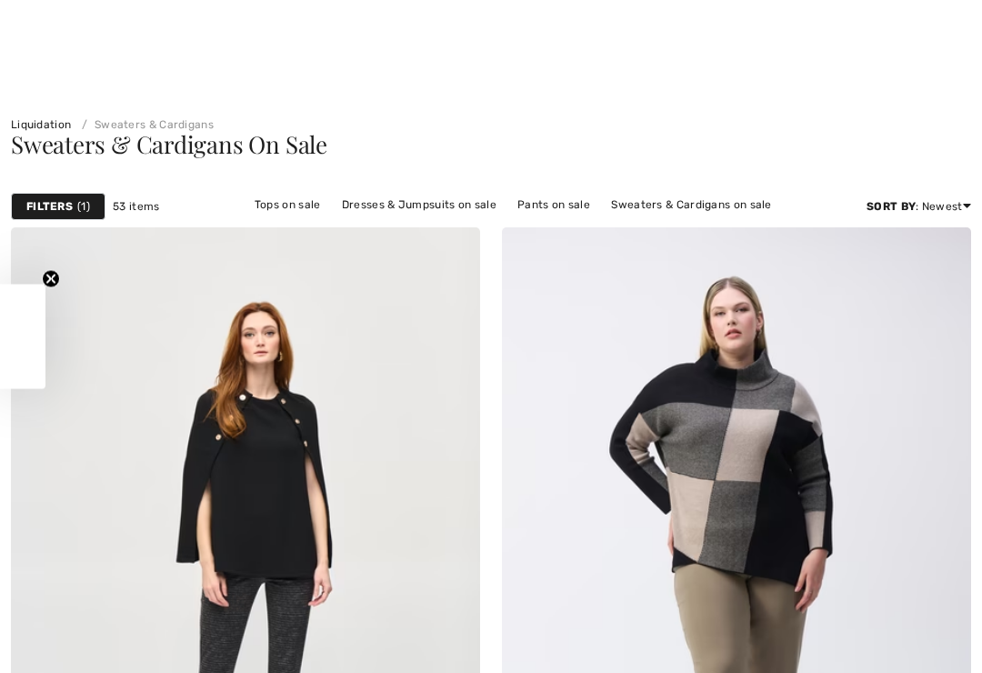
checkbox input "true"
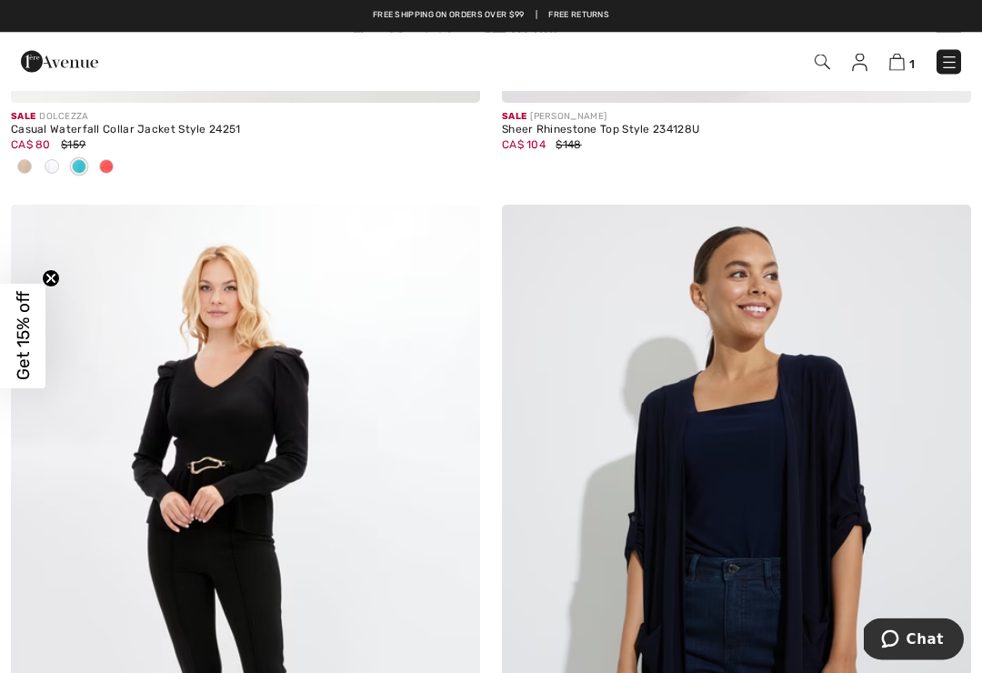
scroll to position [5695, 0]
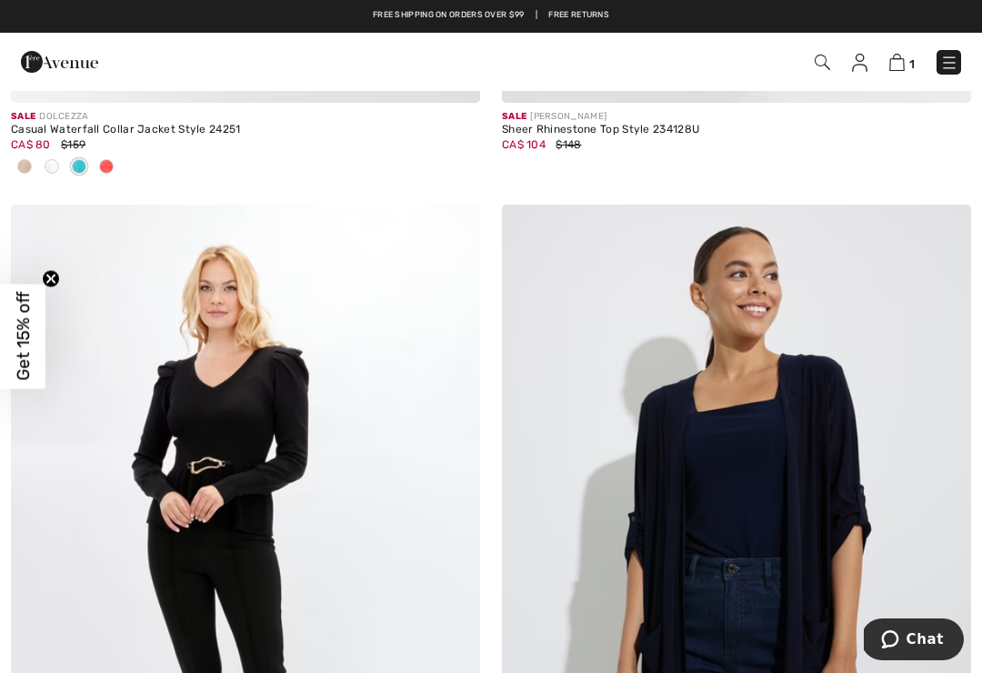
click at [944, 57] on img at bounding box center [949, 63] width 18 height 18
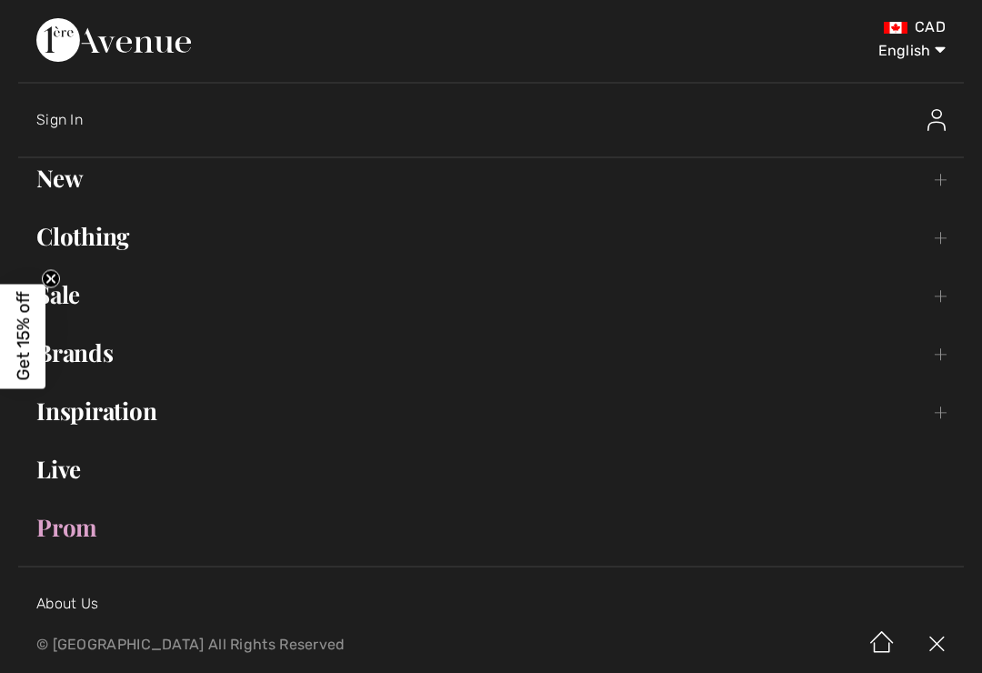
click at [56, 193] on link "New Toggle submenu" at bounding box center [490, 178] width 945 height 40
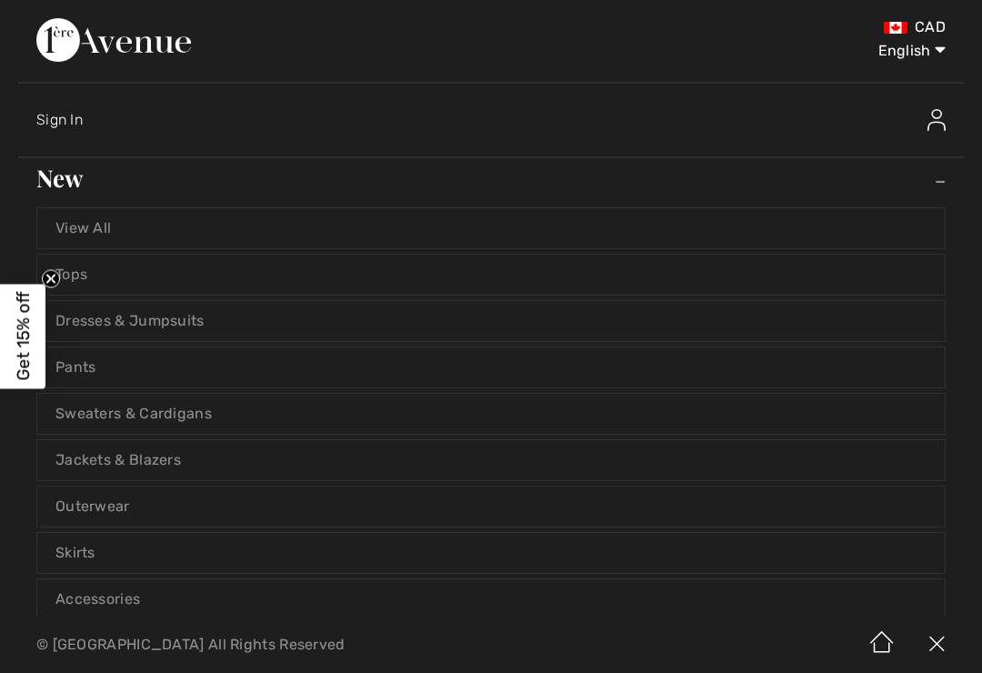
click at [94, 234] on link "View All" at bounding box center [490, 228] width 907 height 40
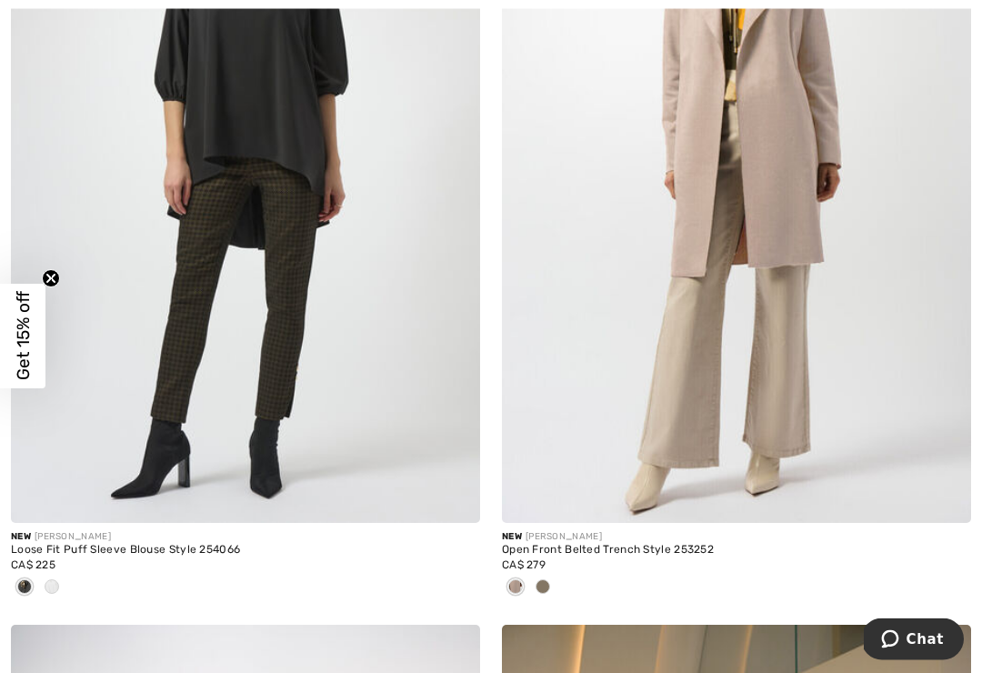
scroll to position [434, 0]
click at [60, 588] on div at bounding box center [51, 588] width 27 height 30
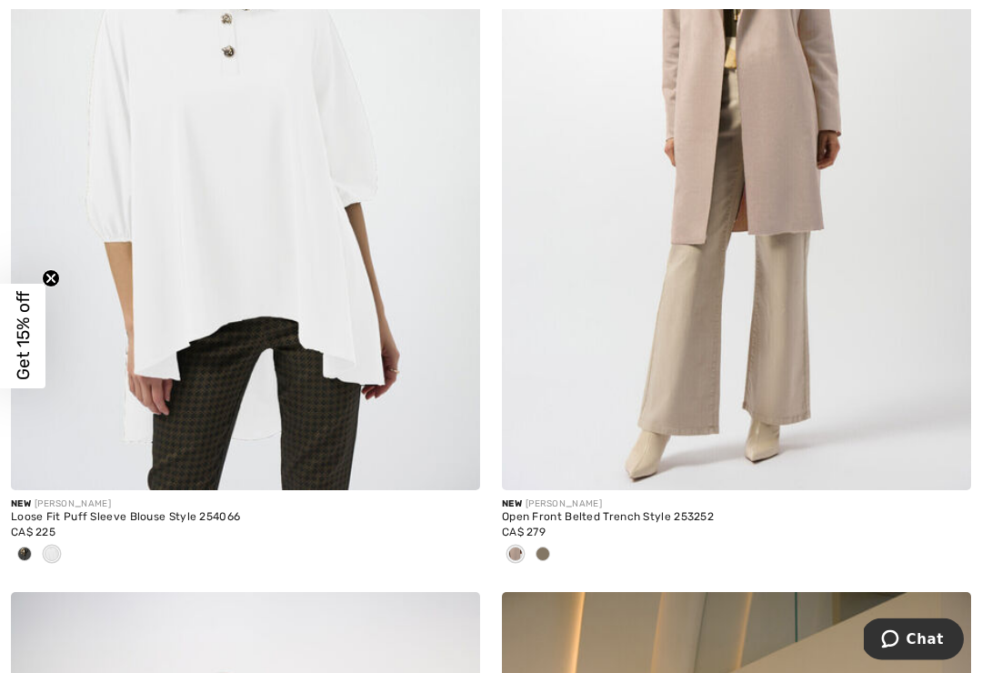
scroll to position [466, 0]
click at [541, 554] on span at bounding box center [542, 553] width 15 height 15
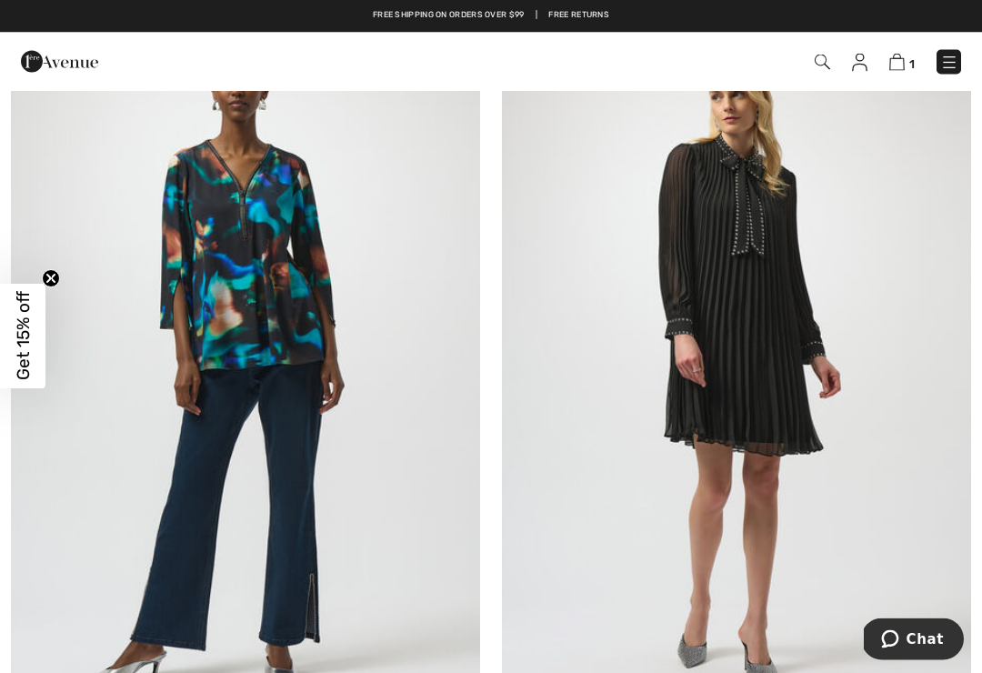
scroll to position [7551, 0]
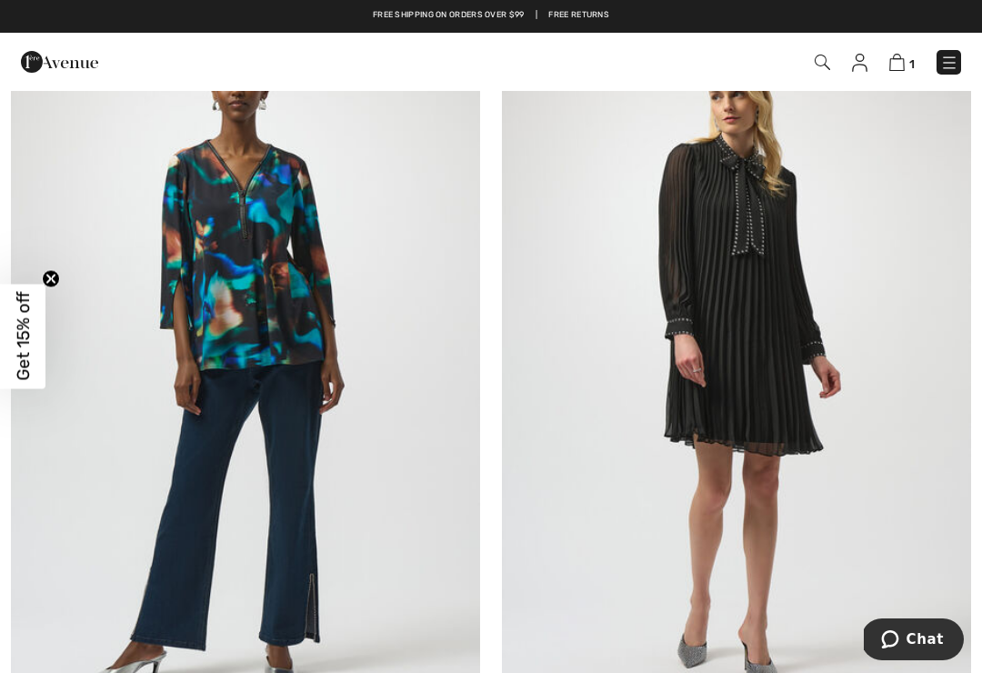
click at [799, 373] on img at bounding box center [736, 366] width 469 height 704
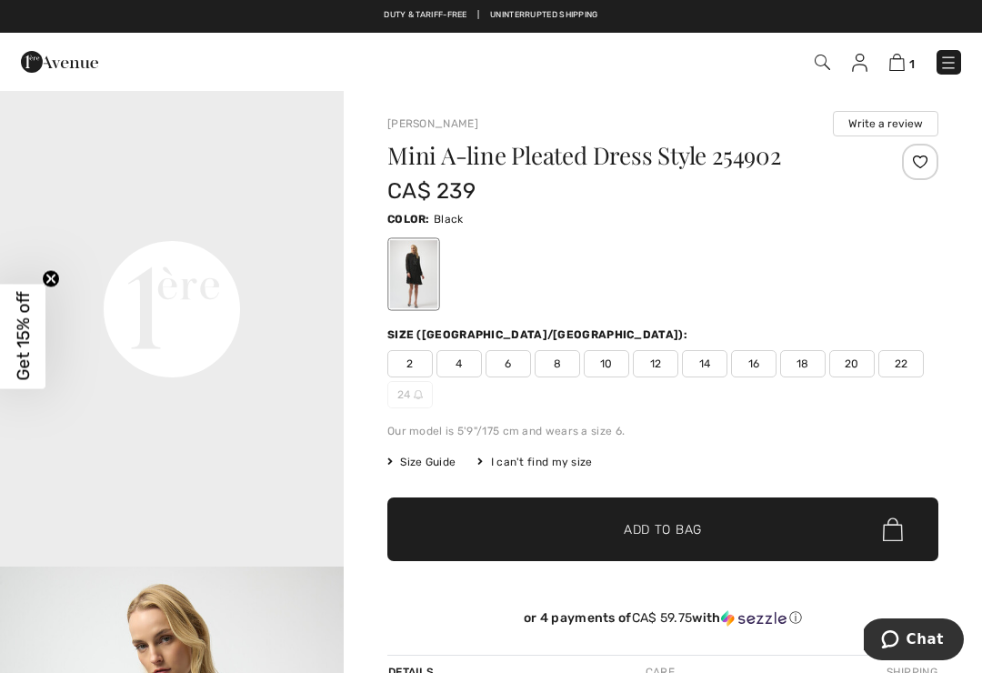
scroll to position [1079, 0]
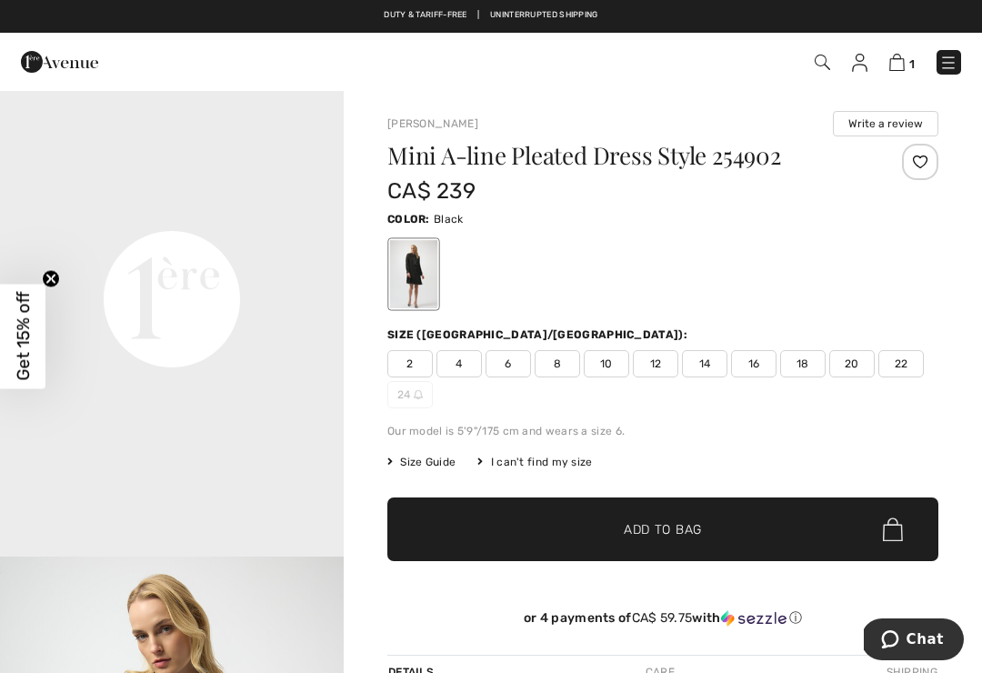
click at [807, 365] on span "18" at bounding box center [802, 363] width 45 height 27
click at [697, 524] on span "Add to Bag" at bounding box center [663, 529] width 78 height 19
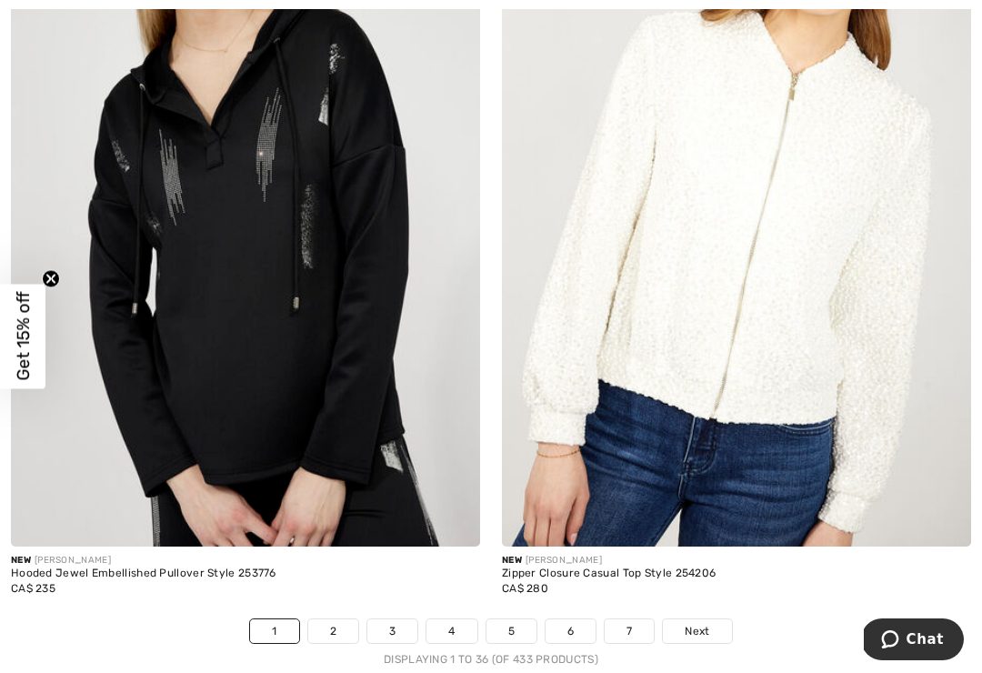
scroll to position [14281, 0]
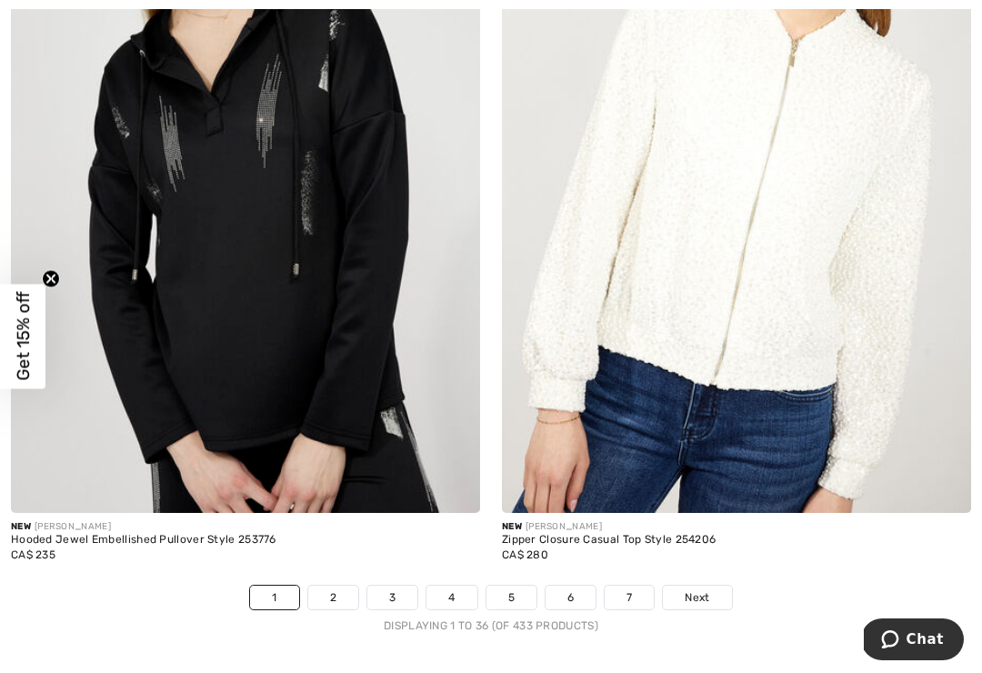
click at [334, 585] on link "2" at bounding box center [333, 597] width 50 height 24
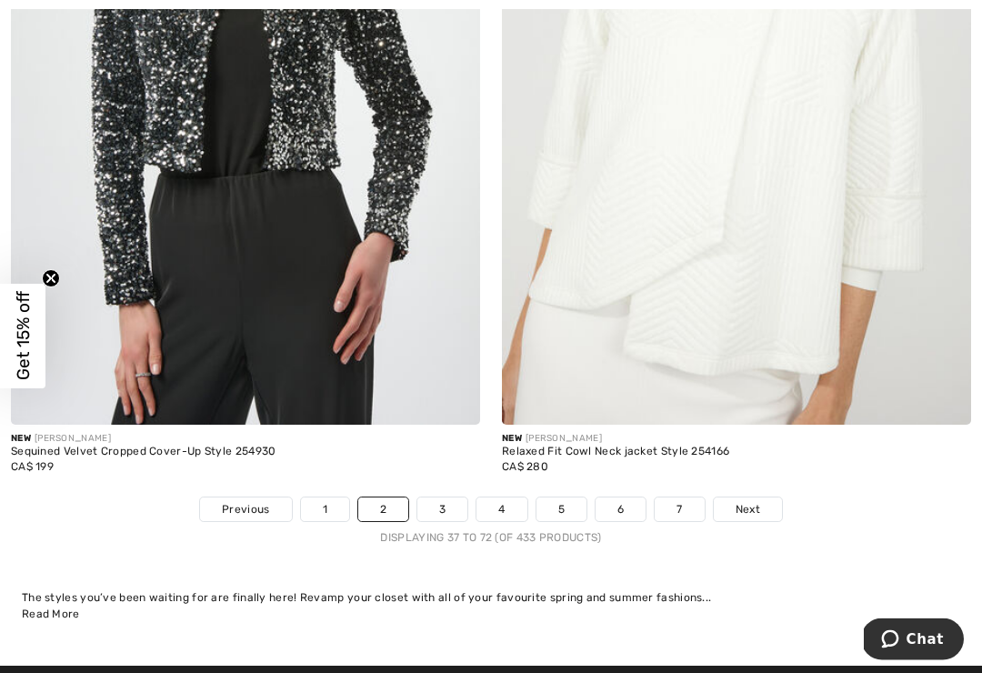
scroll to position [14309, 0]
click at [443, 497] on link "3" at bounding box center [442, 509] width 50 height 24
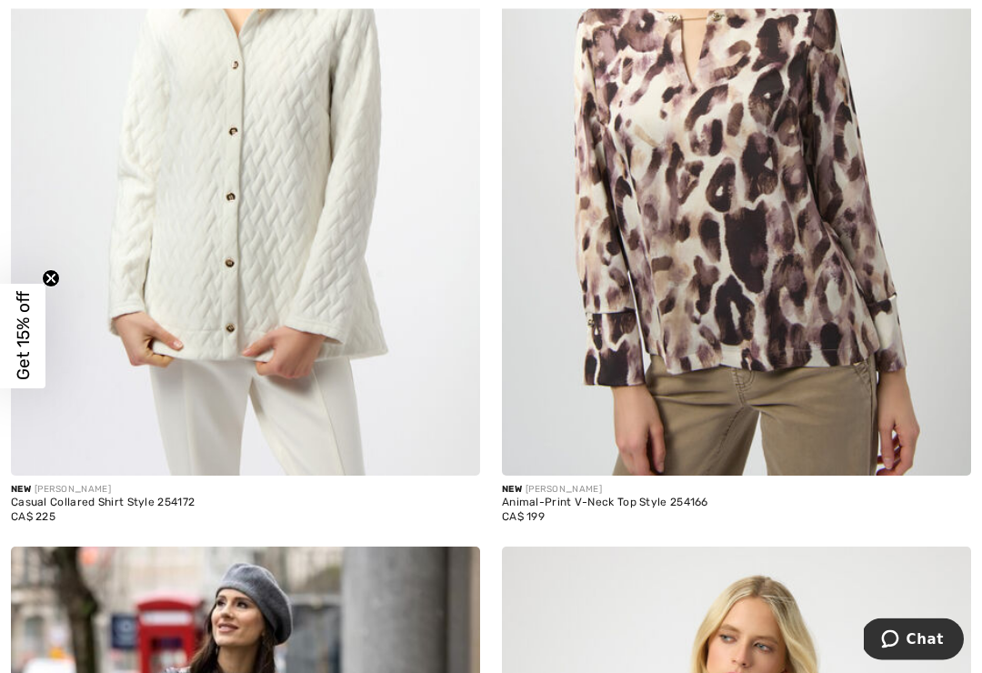
scroll to position [2032, 0]
click at [347, 267] on img at bounding box center [245, 124] width 469 height 704
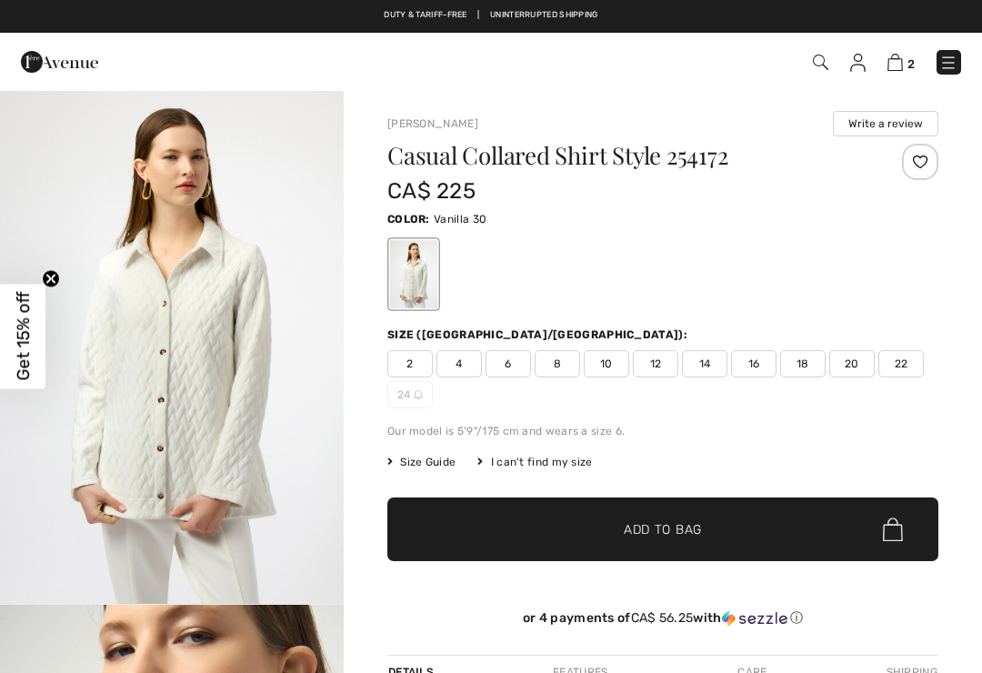
checkbox input "true"
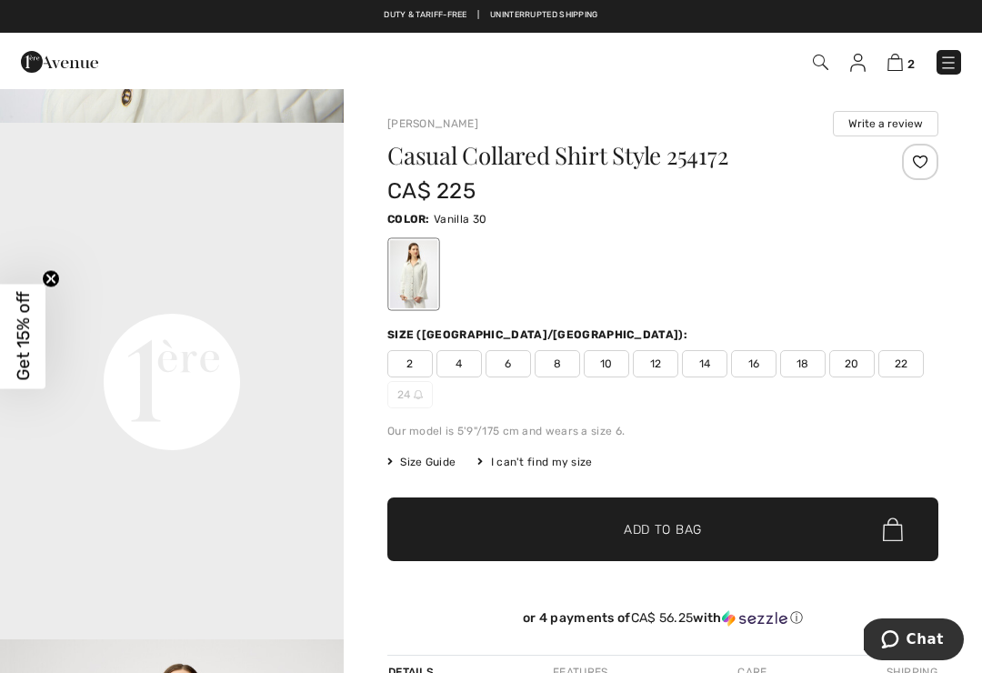
scroll to position [1006, 0]
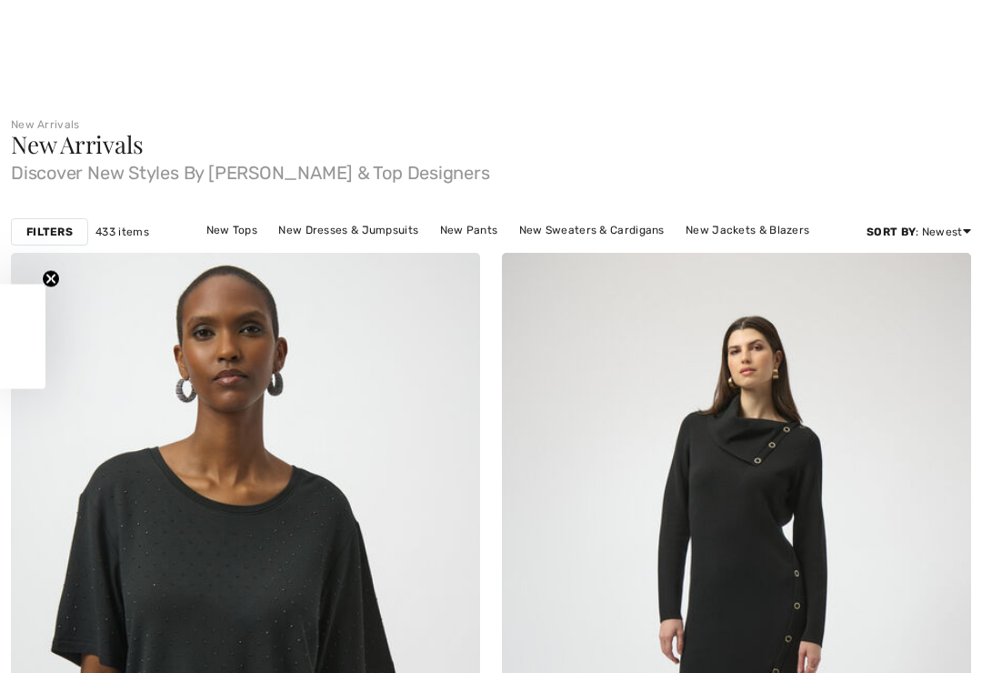
checkbox input "true"
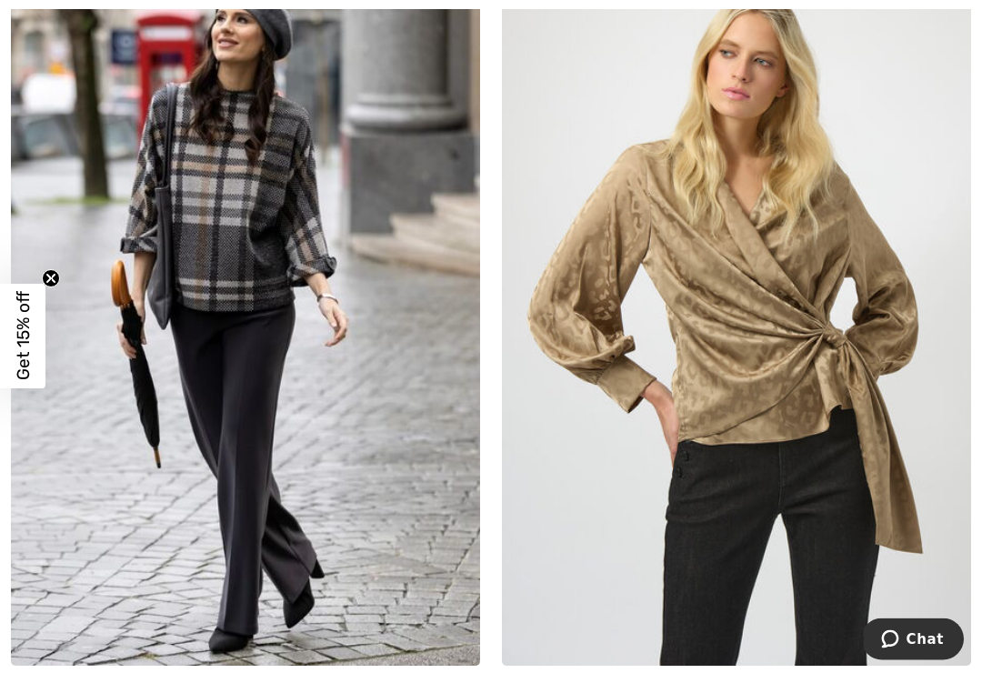
scroll to position [2616, 0]
click at [297, 347] on img at bounding box center [245, 314] width 469 height 704
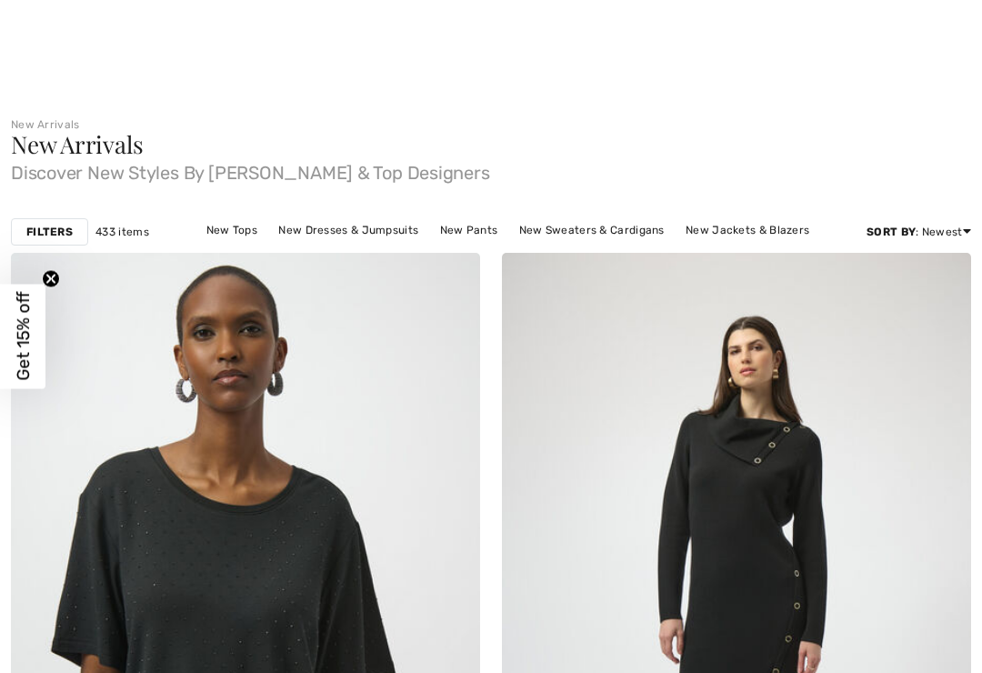
checkbox input "true"
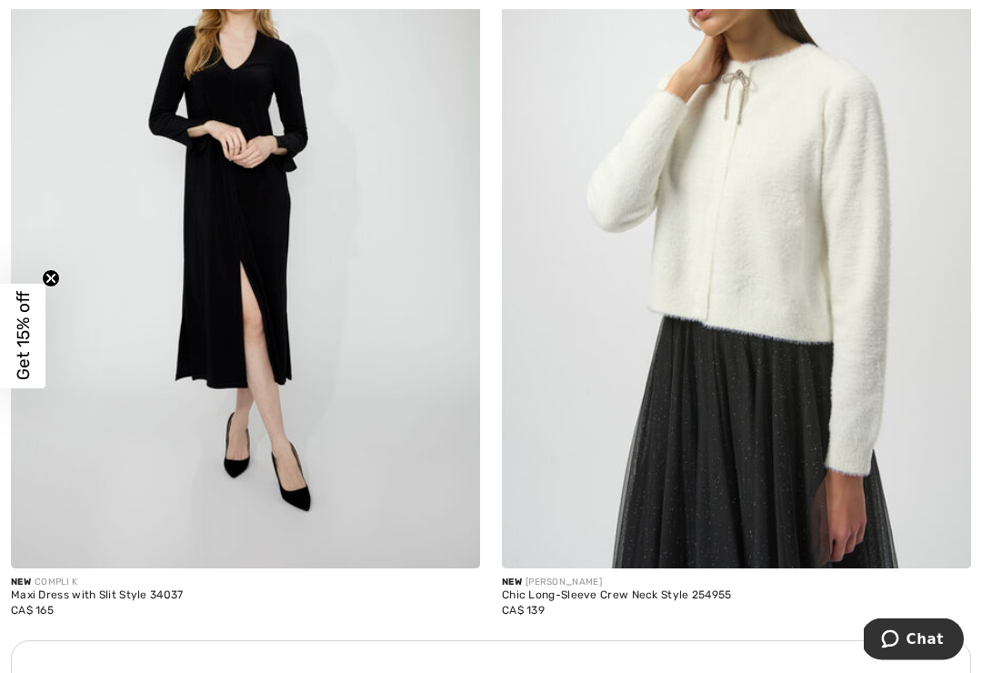
scroll to position [9202, 0]
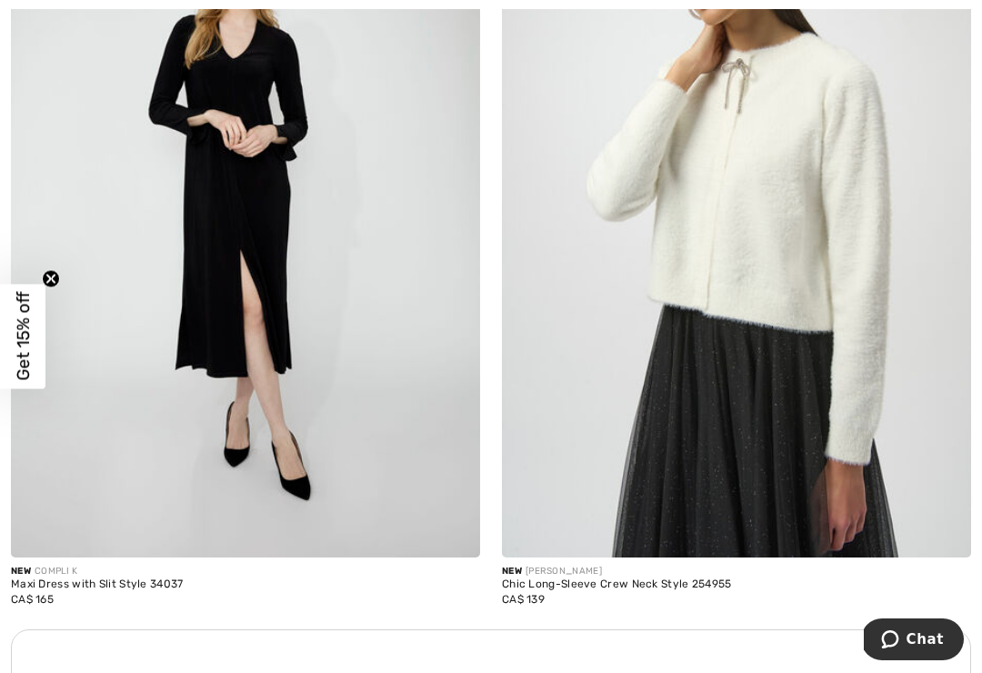
click at [838, 214] on img at bounding box center [736, 206] width 469 height 704
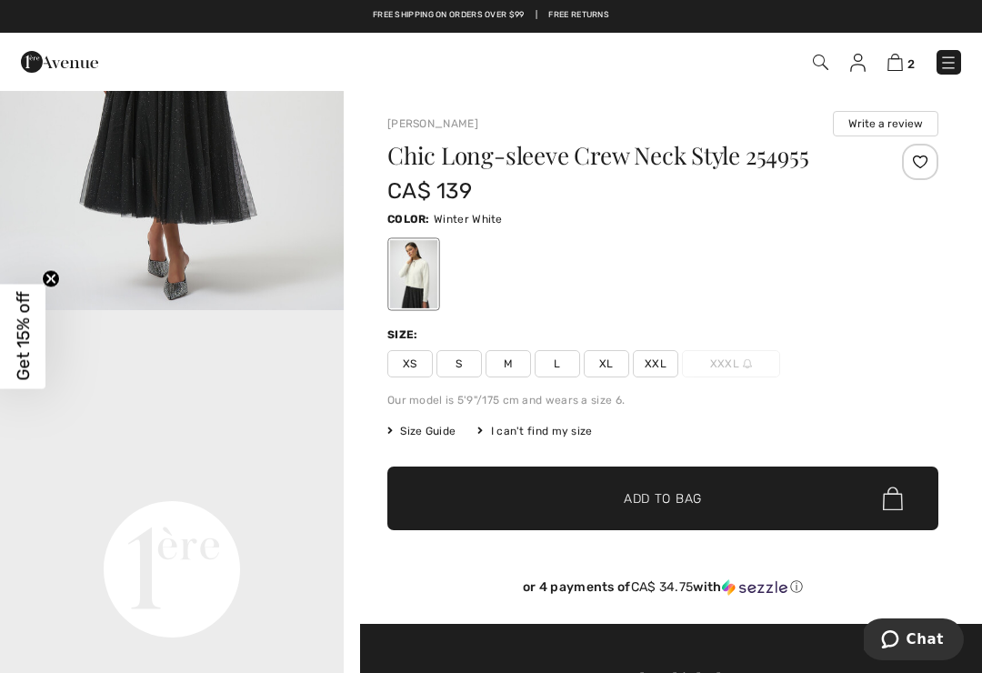
click at [668, 376] on span "XXL" at bounding box center [655, 363] width 45 height 27
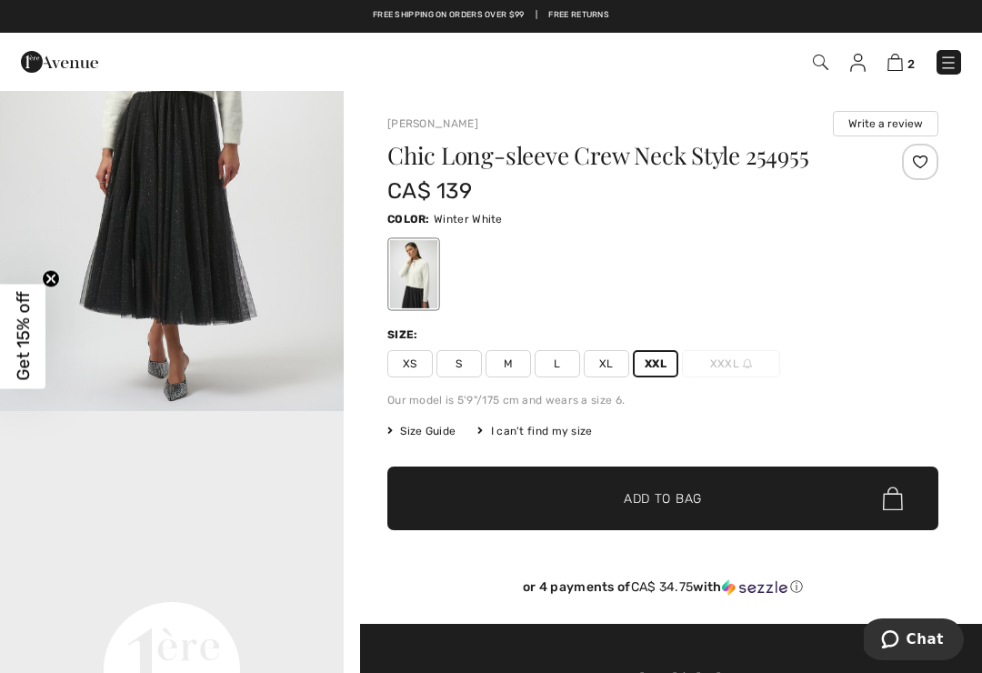
click at [654, 371] on span "XXL" at bounding box center [655, 363] width 45 height 27
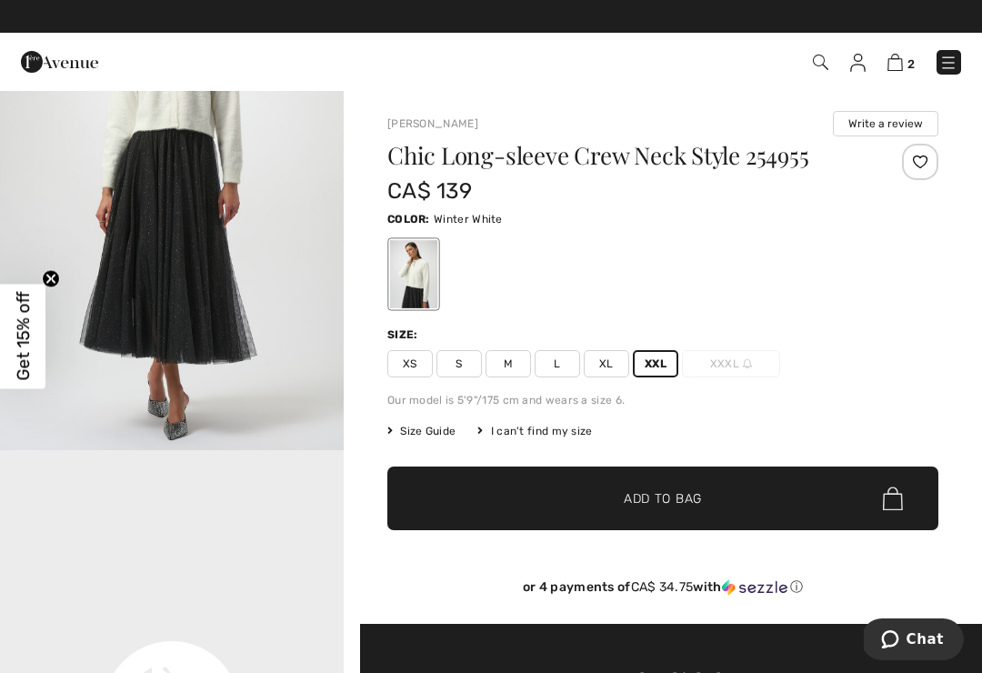
click at [651, 490] on span "Add to Bag" at bounding box center [663, 498] width 78 height 19
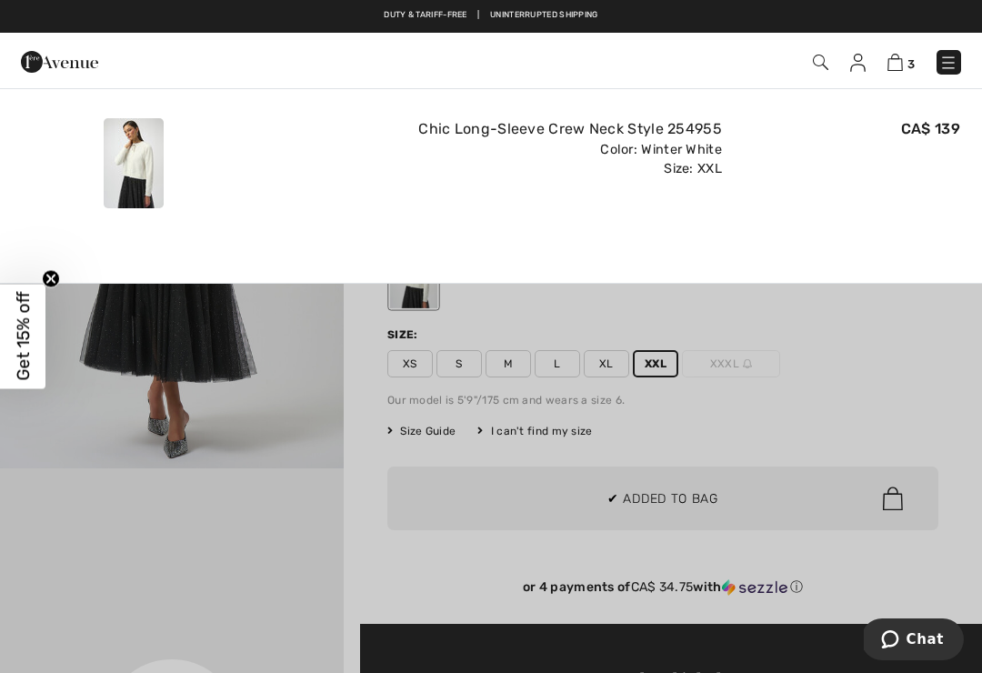
scroll to position [650, 0]
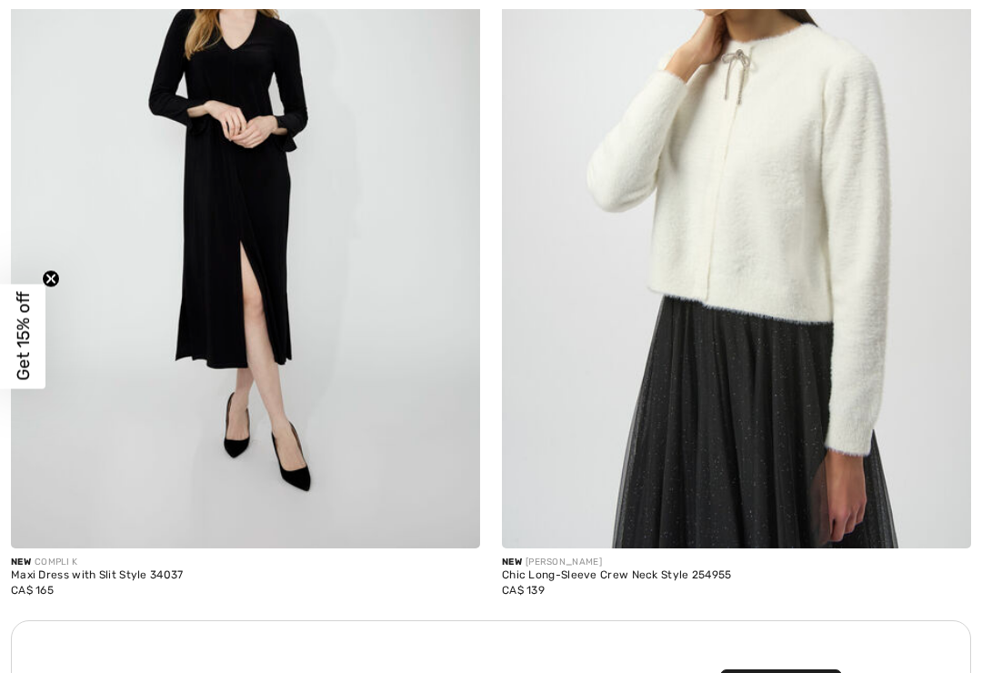
checkbox input "true"
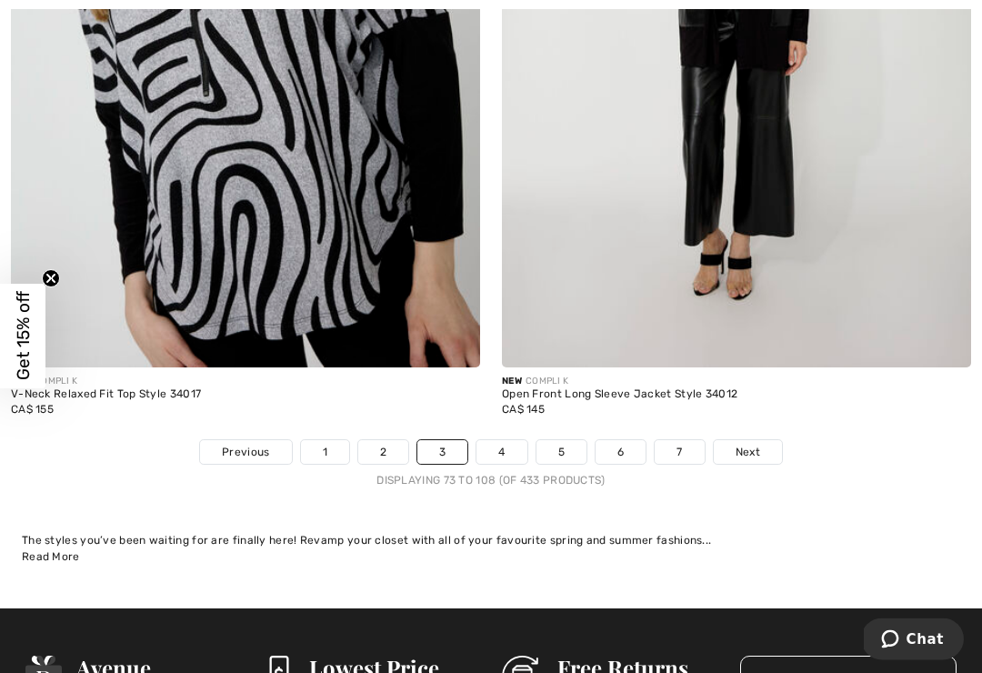
scroll to position [14319, 0]
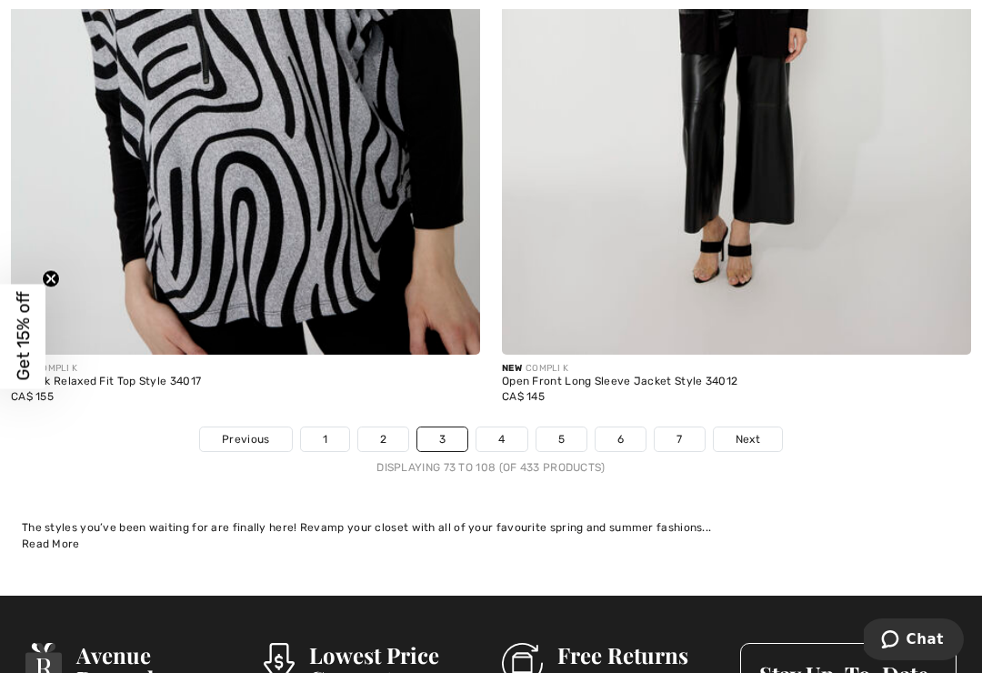
click at [496, 434] on link "4" at bounding box center [501, 439] width 50 height 24
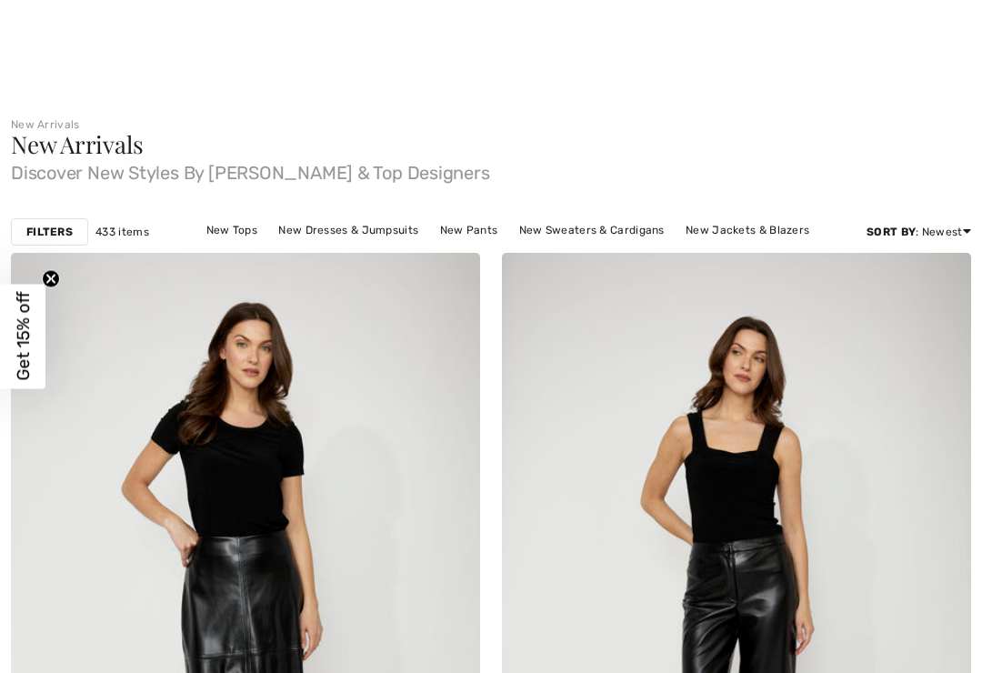
scroll to position [340, 0]
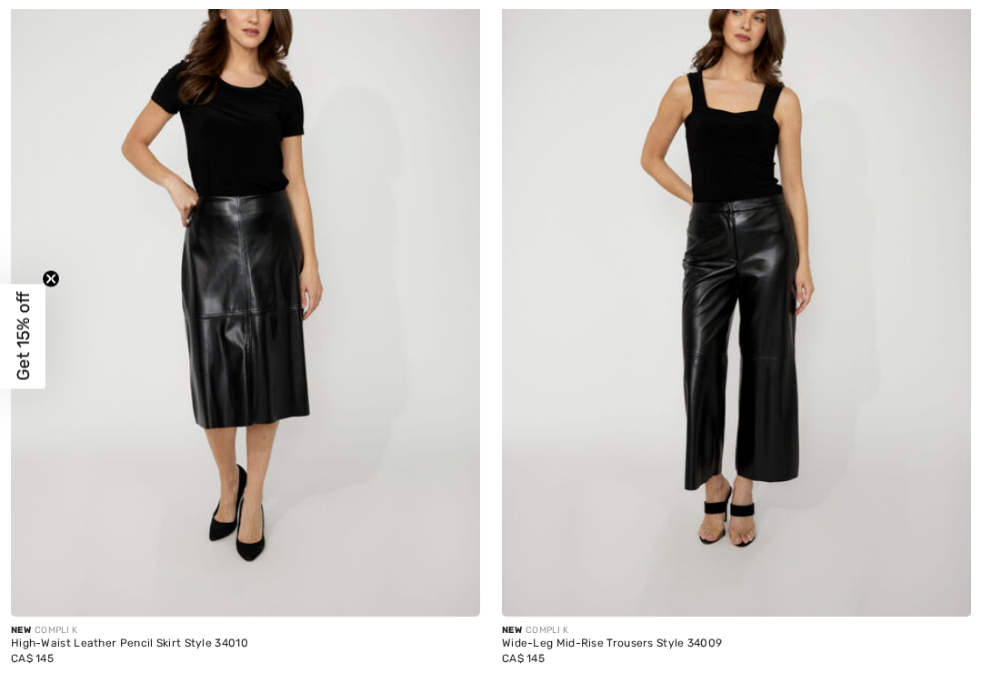
checkbox input "true"
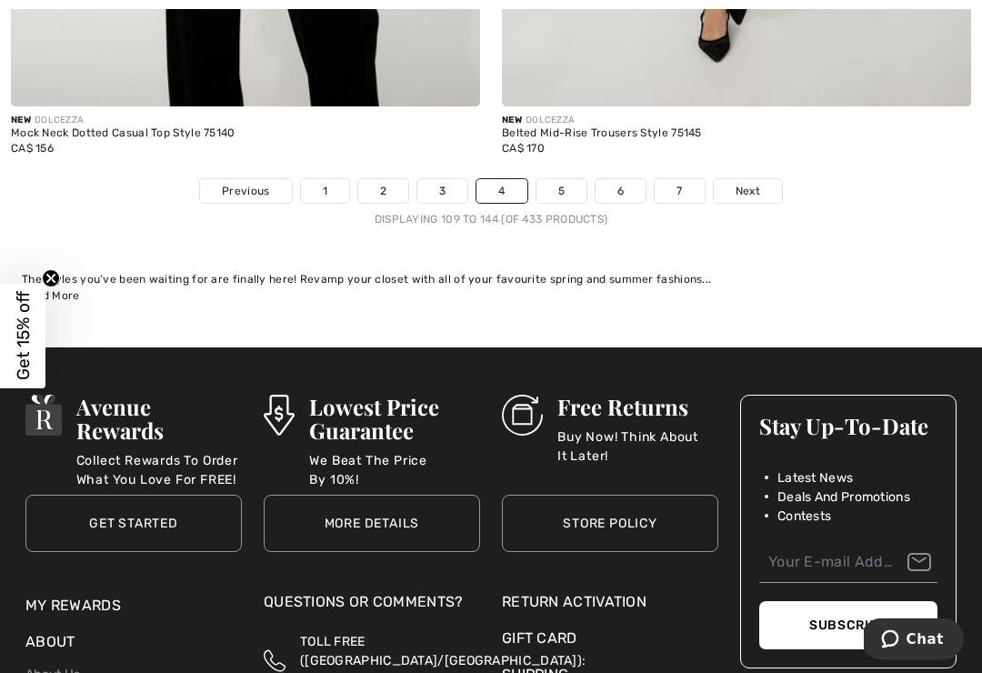
scroll to position [14417, 0]
click at [567, 182] on link "5" at bounding box center [561, 191] width 50 height 24
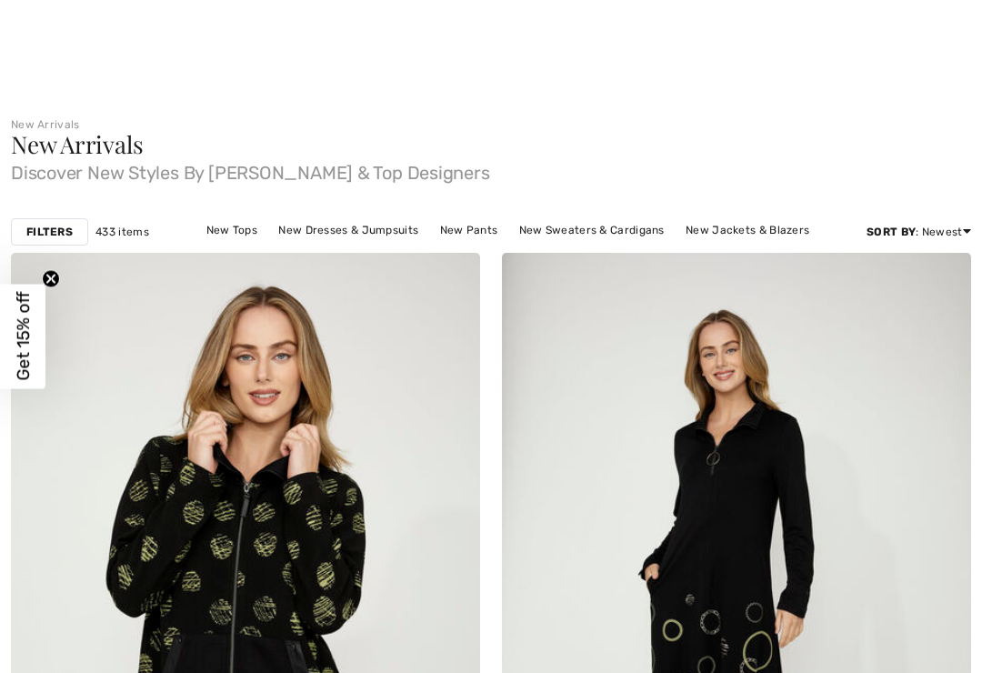
checkbox input "true"
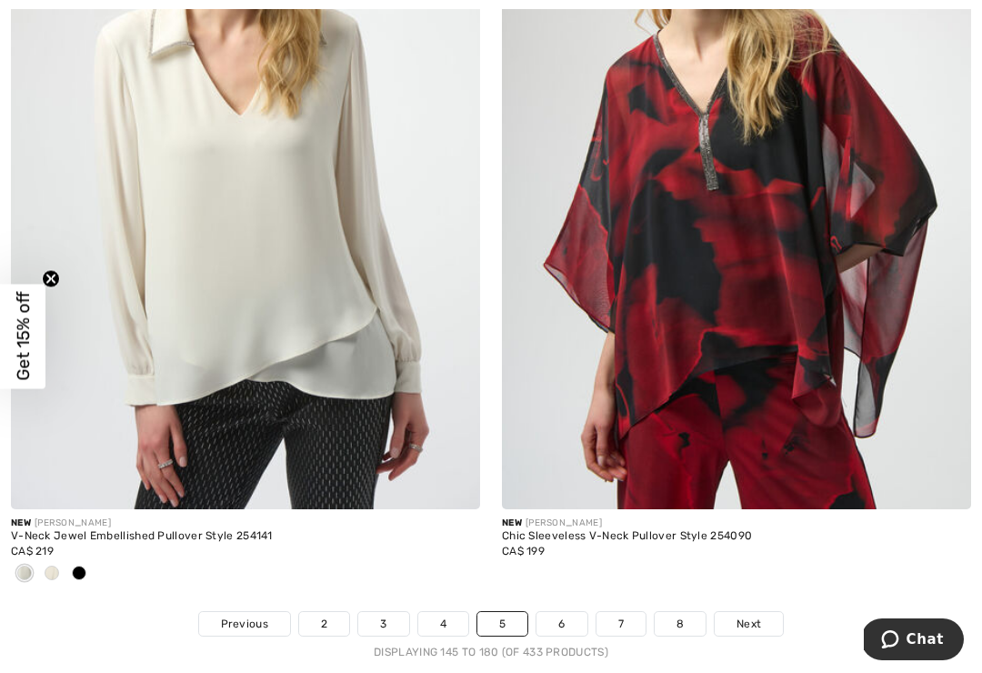
scroll to position [14059, 0]
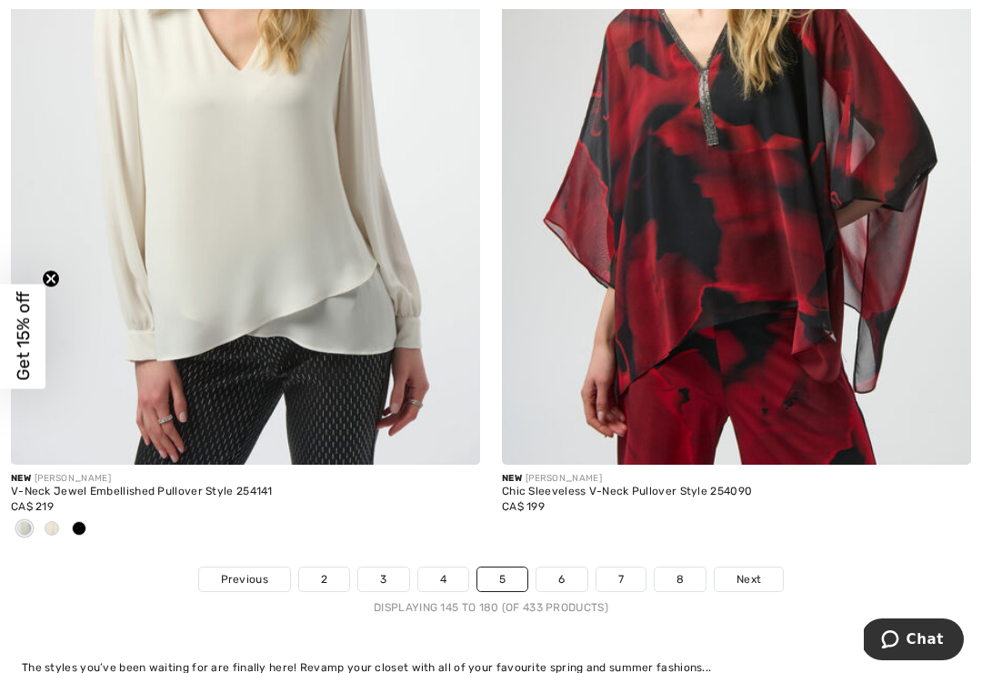
click at [564, 567] on link "6" at bounding box center [561, 579] width 50 height 24
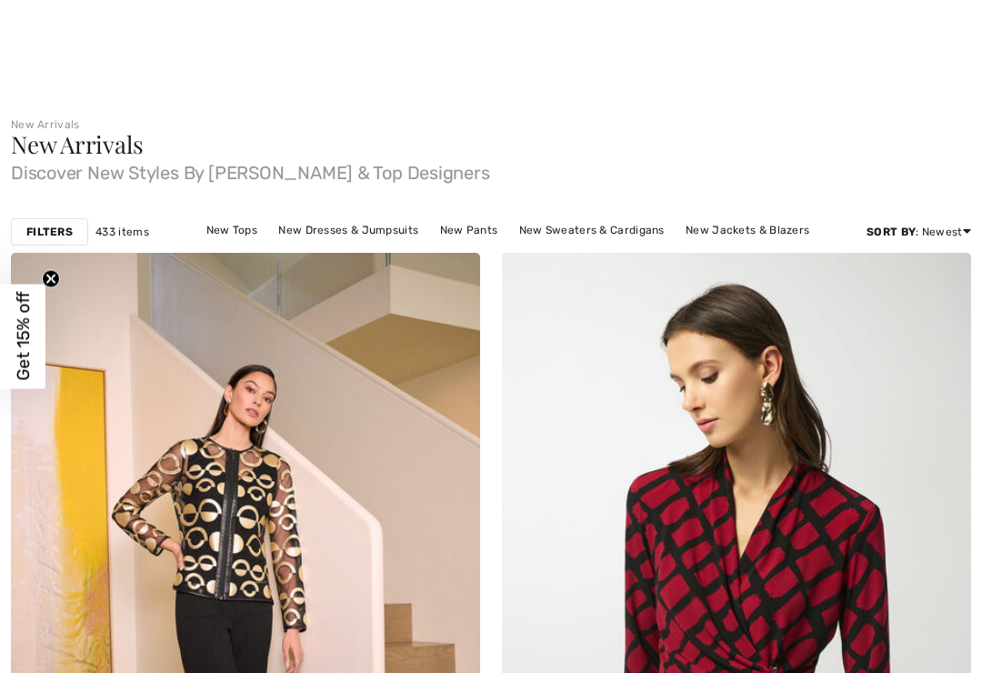
checkbox input "true"
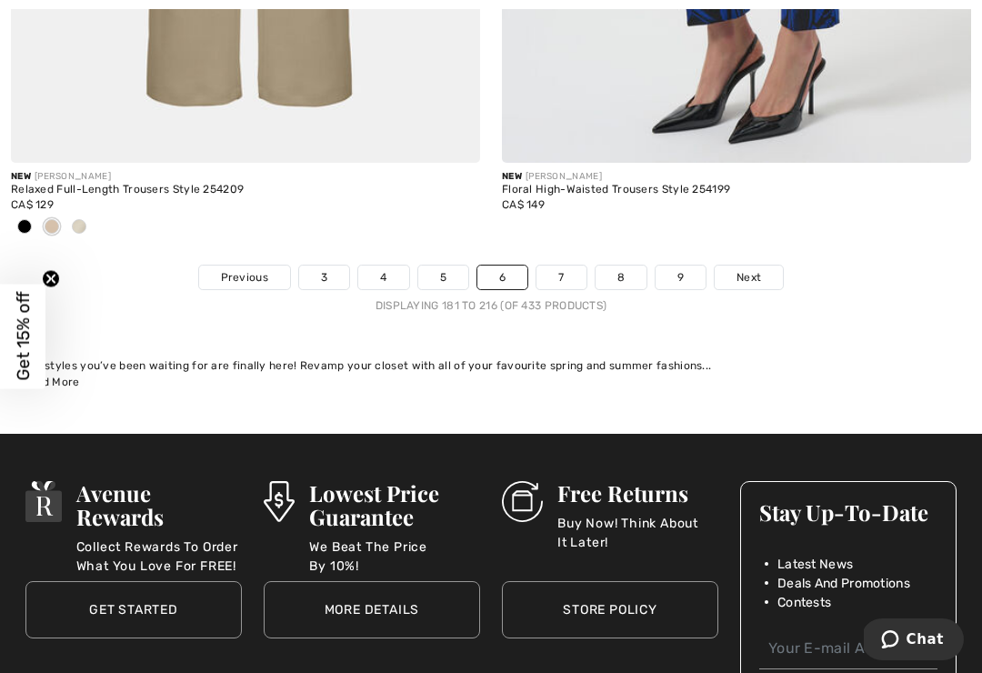
scroll to position [14643, 0]
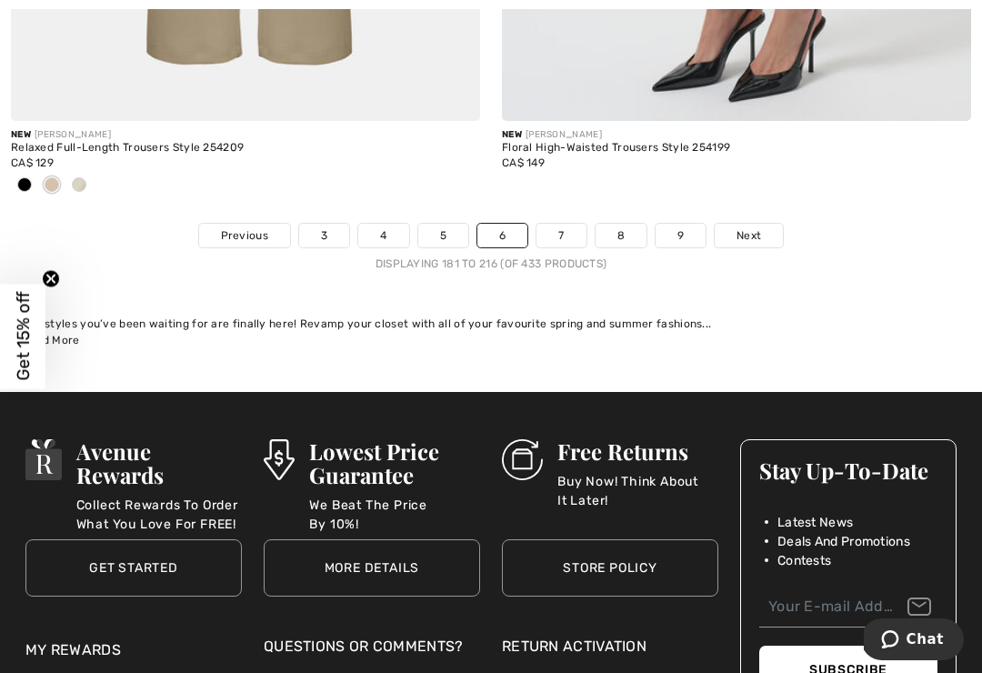
click at [560, 230] on link "7" at bounding box center [560, 236] width 49 height 24
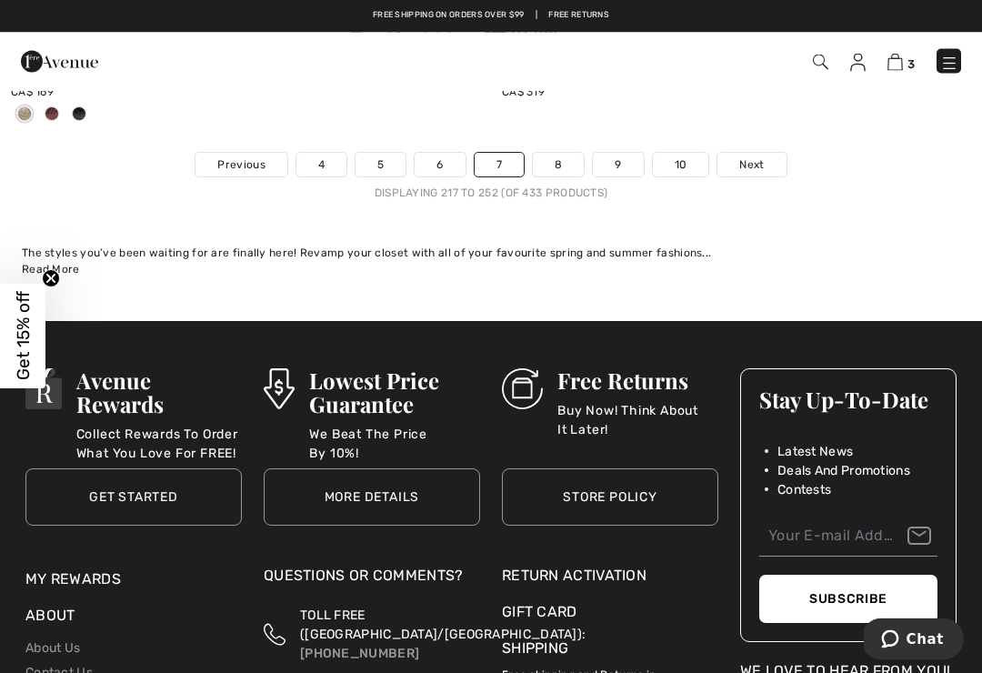
scroll to position [14632, 0]
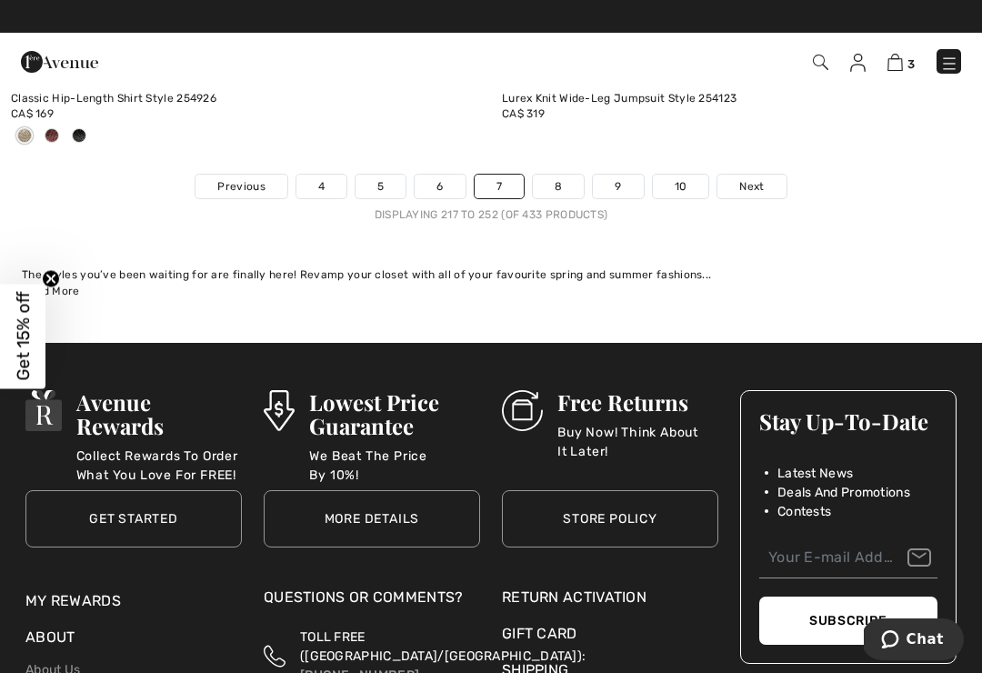
click at [564, 175] on link "8" at bounding box center [558, 187] width 51 height 24
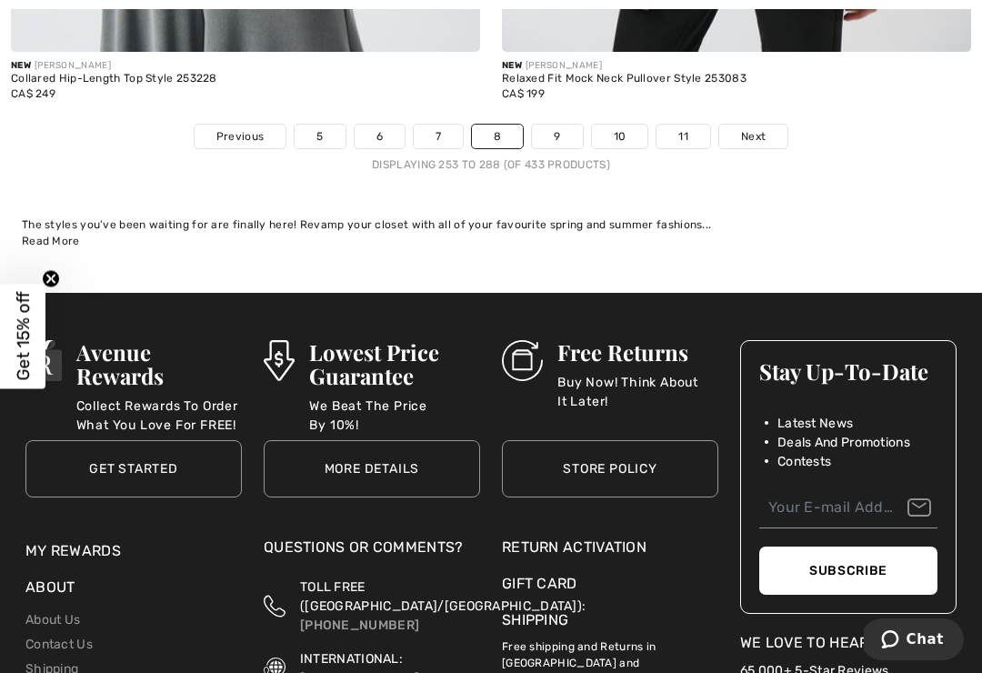
scroll to position [14746, 0]
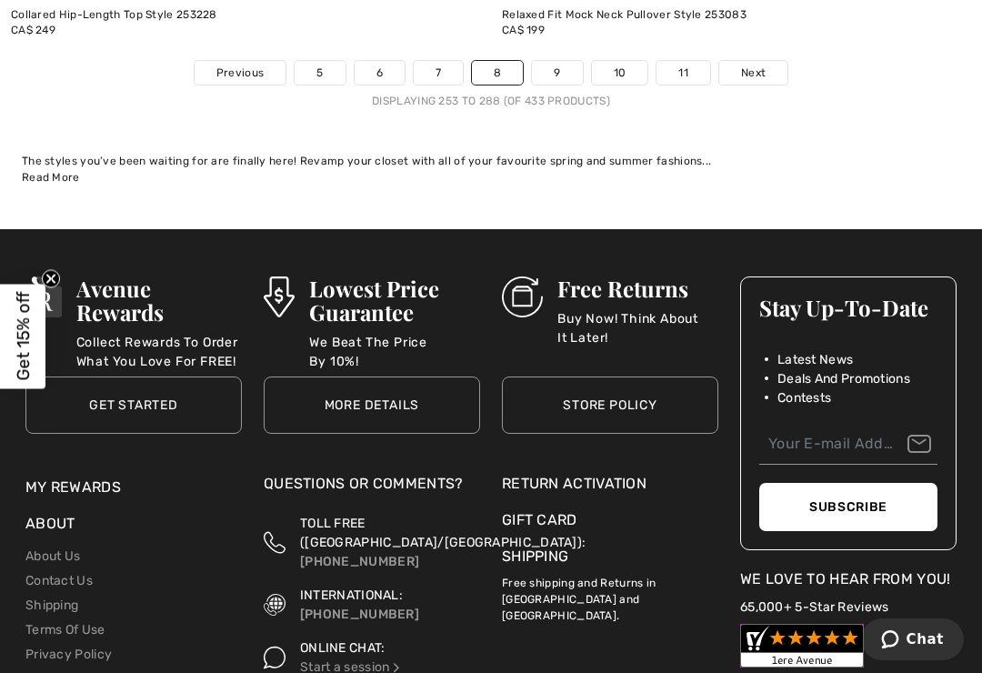
click at [554, 61] on link "9" at bounding box center [557, 73] width 50 height 24
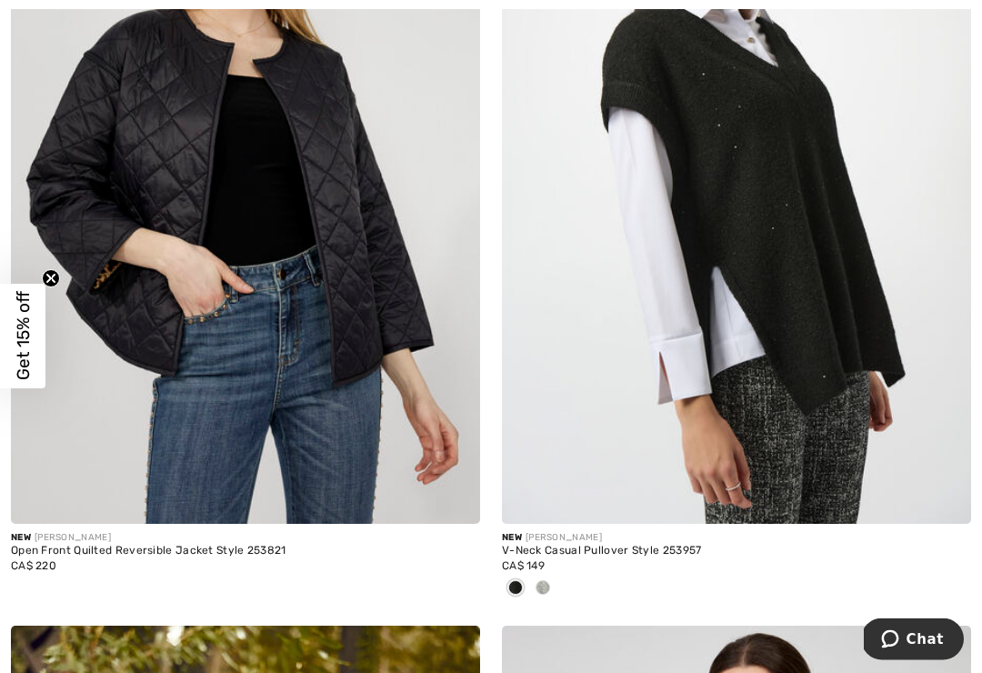
scroll to position [1238, 0]
click at [544, 586] on span at bounding box center [542, 587] width 15 height 15
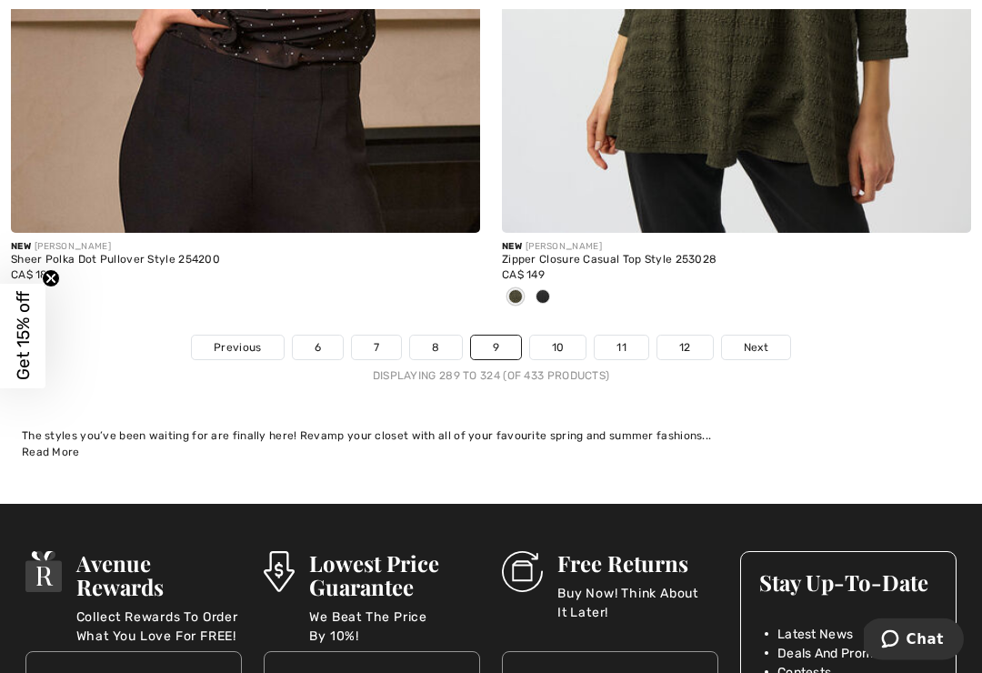
scroll to position [14411, 0]
click at [567, 342] on link "10" at bounding box center [558, 347] width 56 height 24
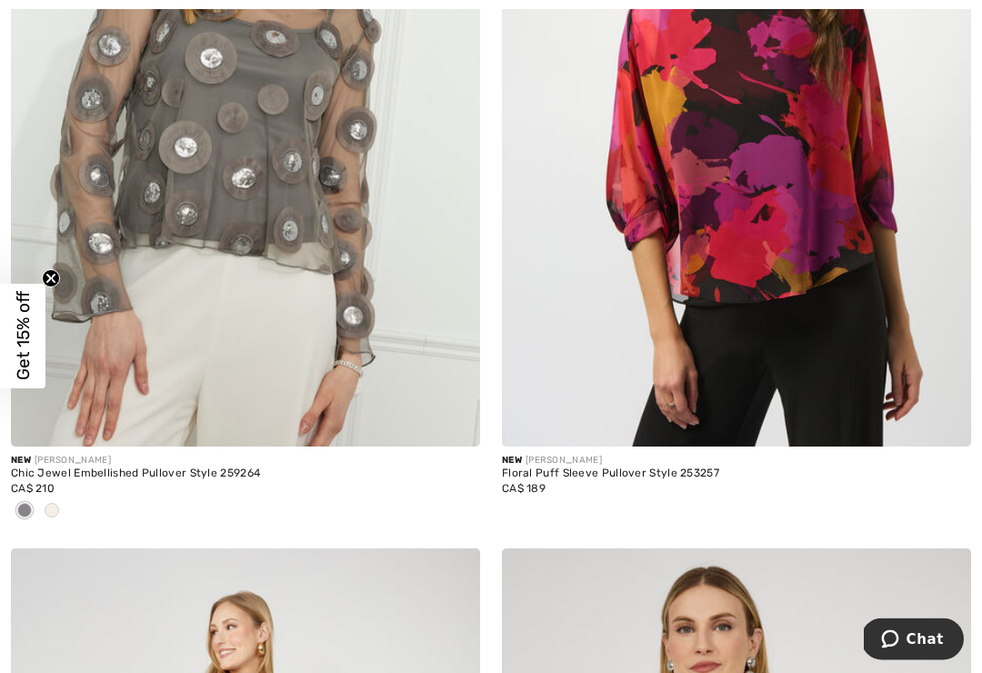
scroll to position [2926, 0]
click at [60, 495] on div at bounding box center [51, 510] width 27 height 30
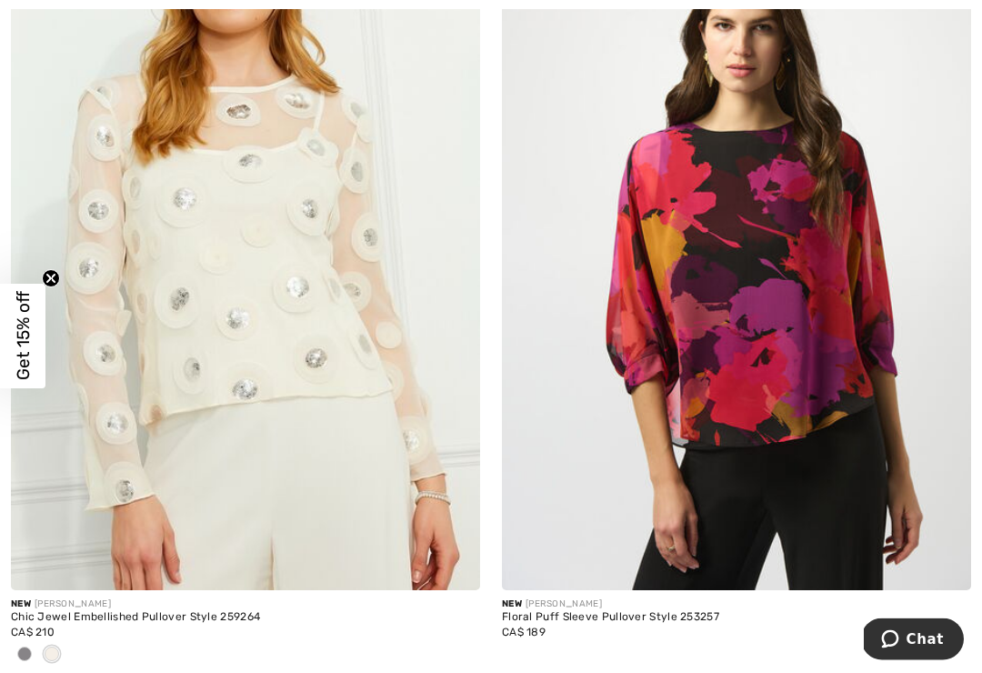
scroll to position [2788, 0]
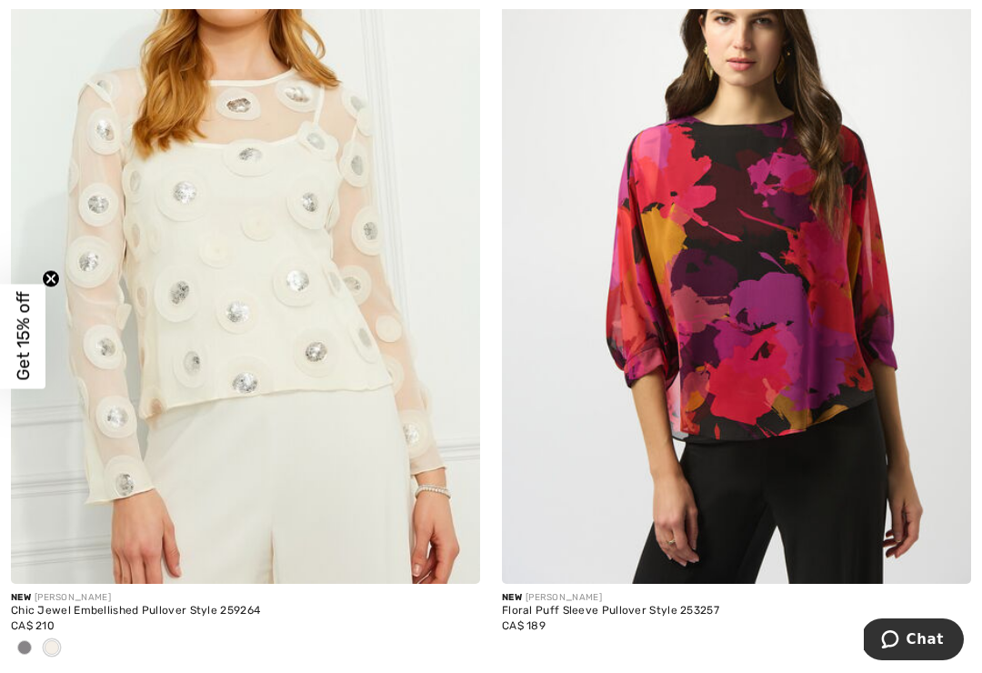
click at [34, 647] on div at bounding box center [24, 649] width 27 height 30
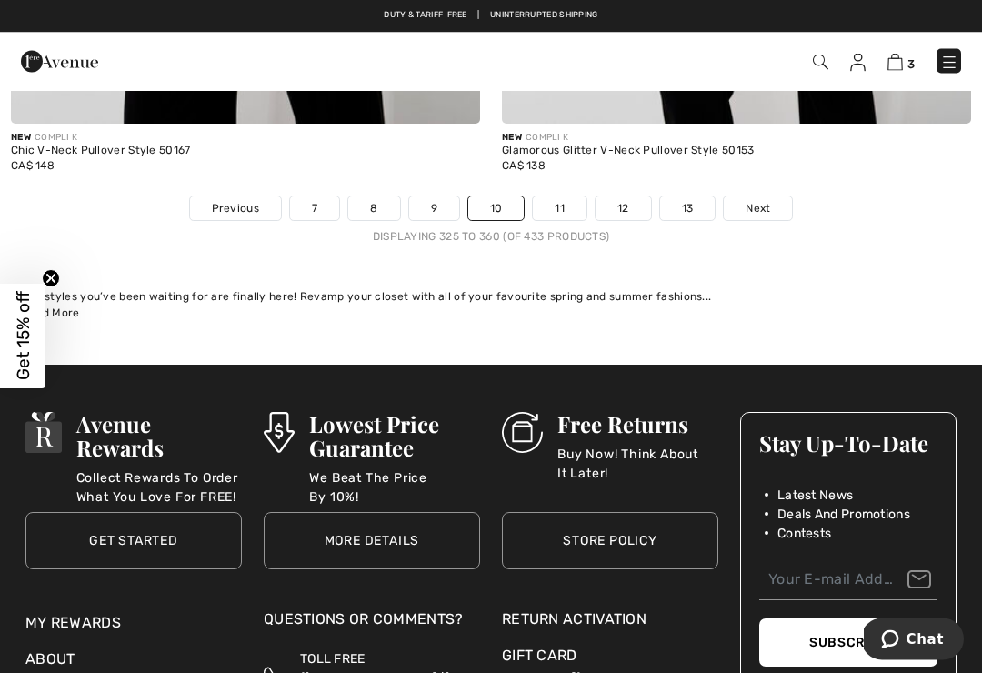
scroll to position [14700, 0]
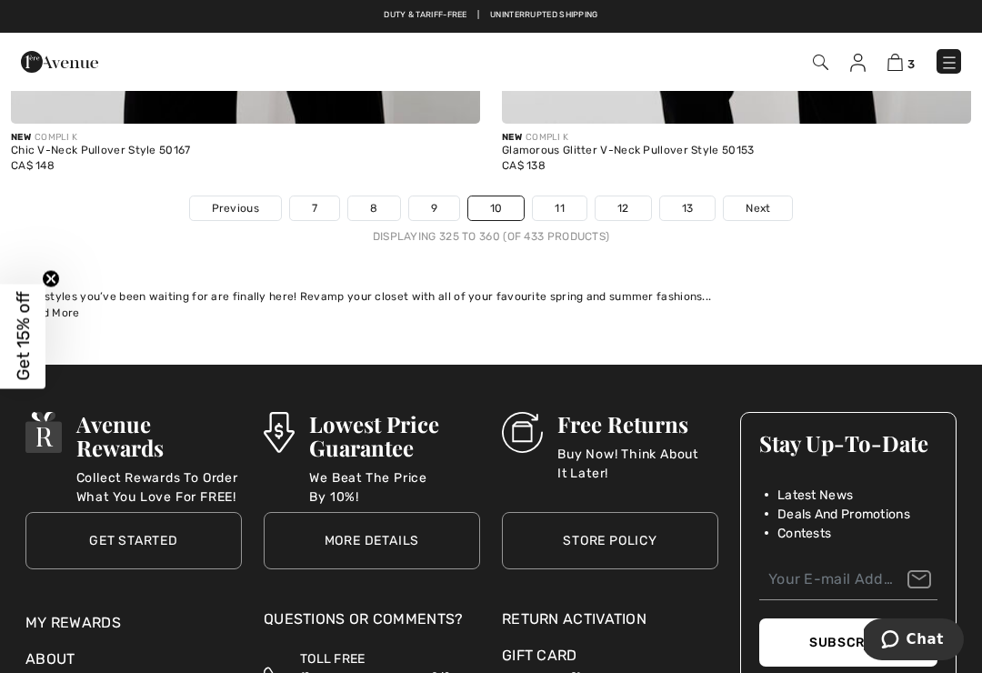
click at [546, 196] on link "11" at bounding box center [560, 208] width 54 height 24
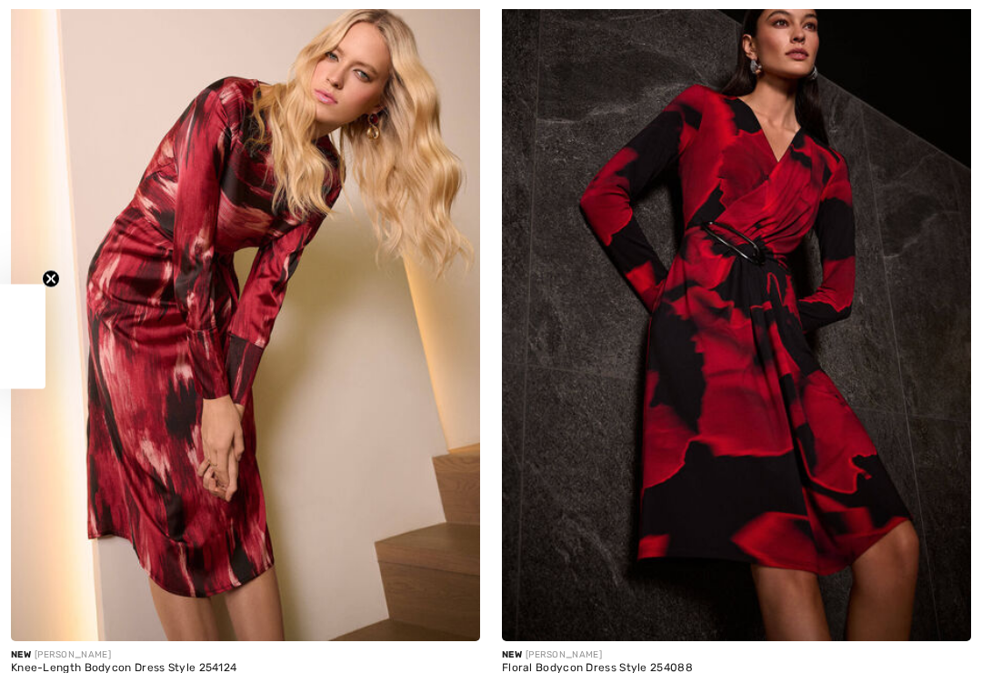
checkbox input "true"
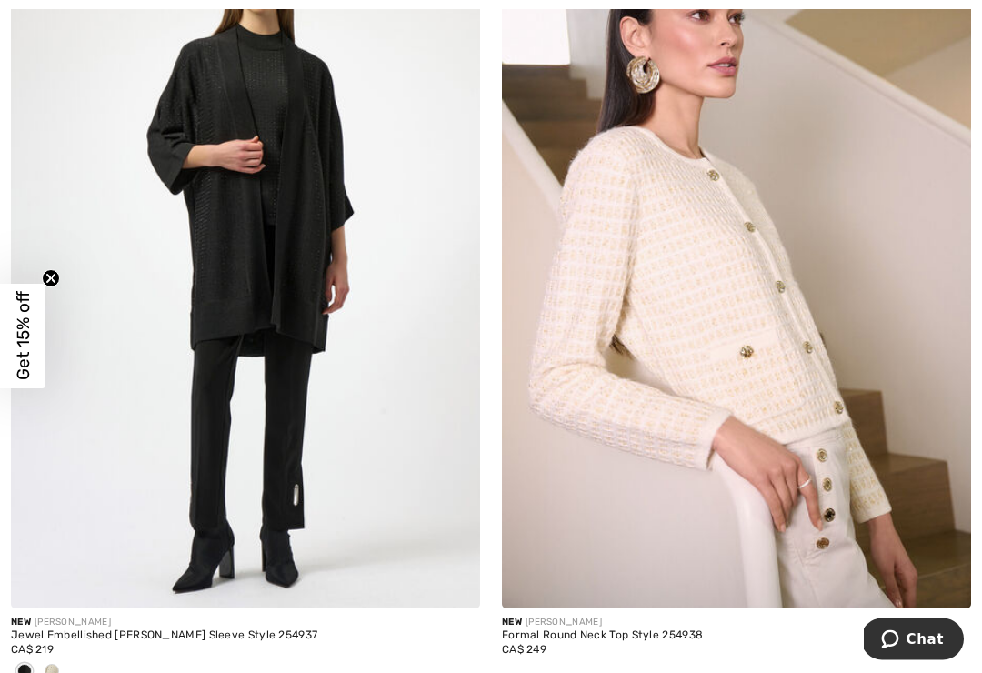
scroll to position [1899, 0]
click at [65, 666] on div at bounding box center [51, 672] width 27 height 30
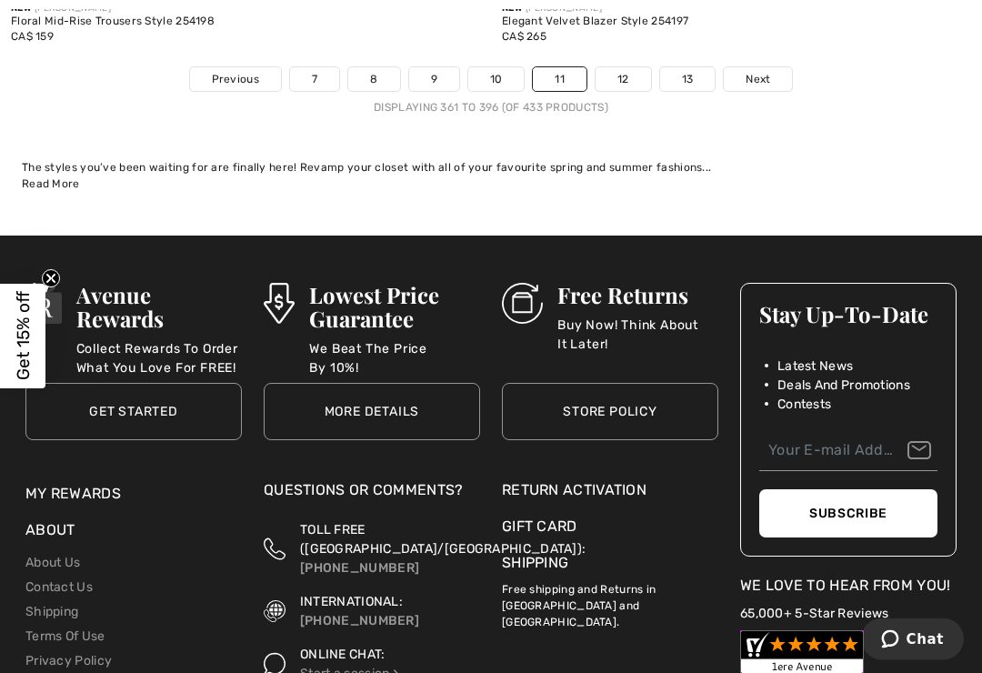
scroll to position [14836, 0]
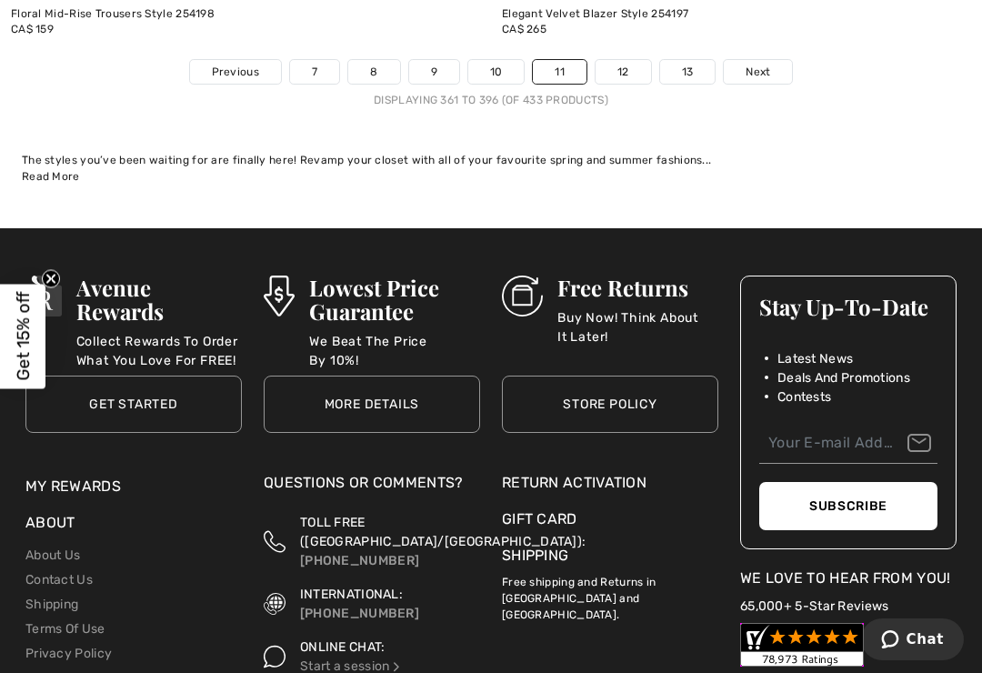
click at [617, 60] on link "12" at bounding box center [622, 72] width 55 height 24
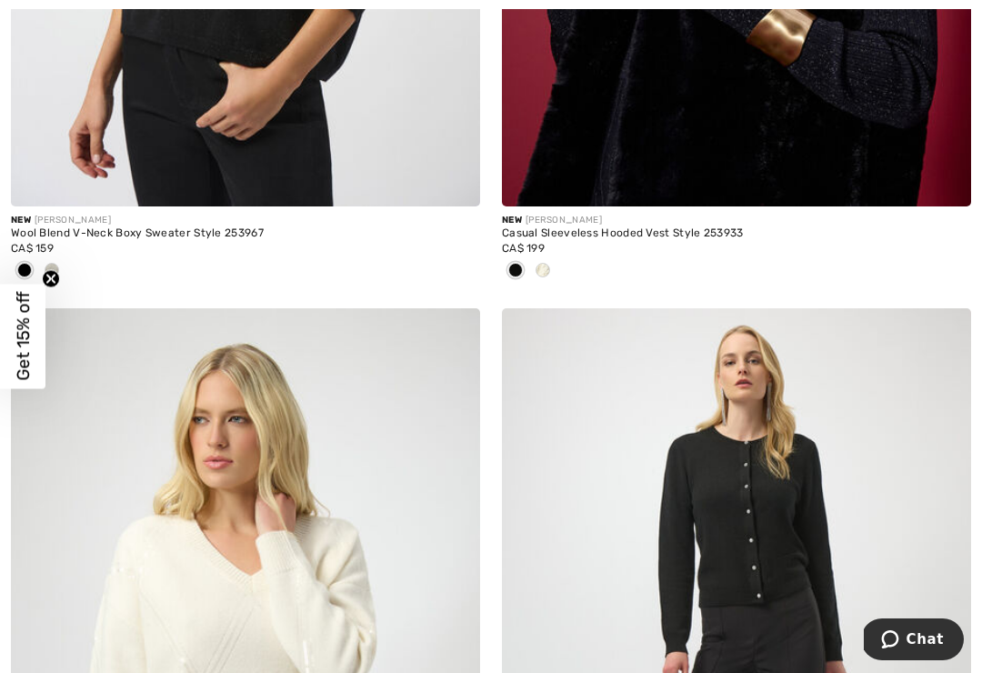
scroll to position [12869, 0]
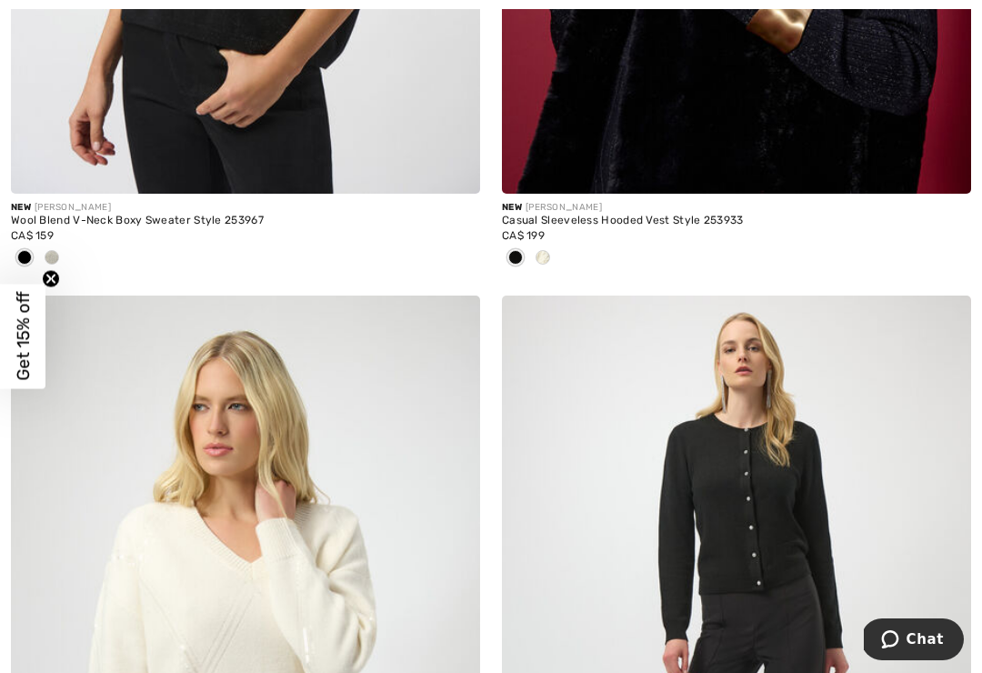
click at [547, 244] on div at bounding box center [542, 259] width 27 height 30
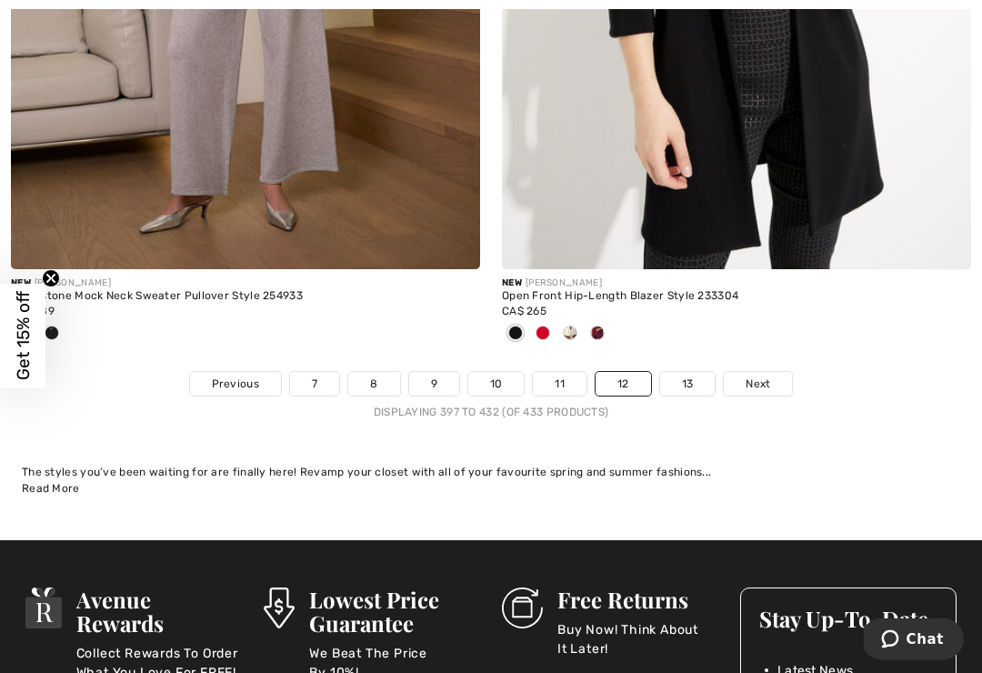
scroll to position [14405, 0]
click at [690, 372] on link "13" at bounding box center [687, 384] width 55 height 24
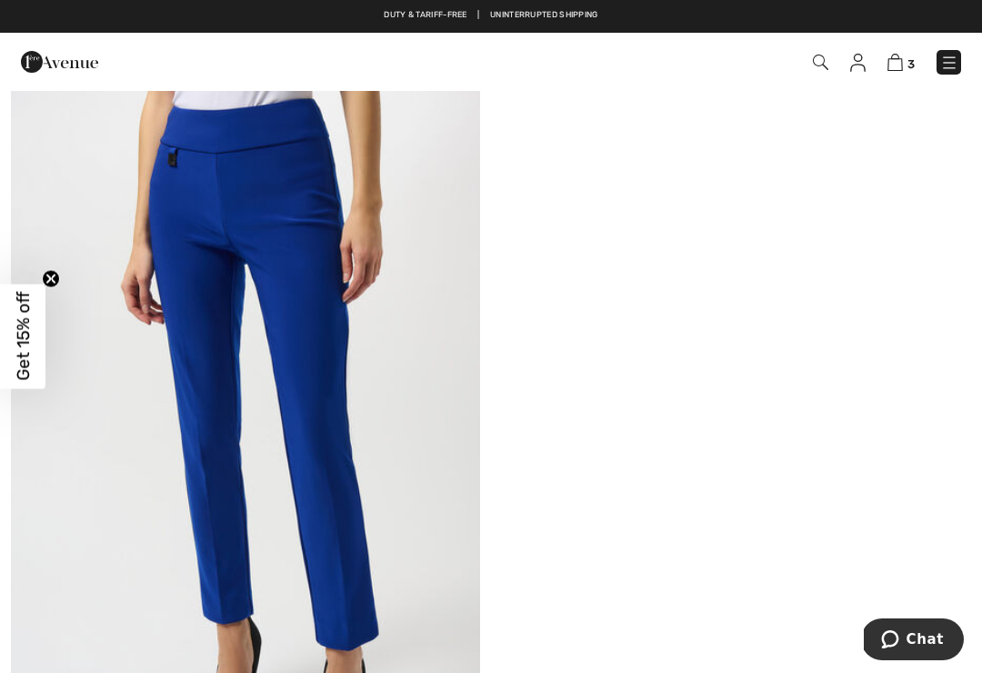
scroll to position [165, 0]
